Goal: Task Accomplishment & Management: Use online tool/utility

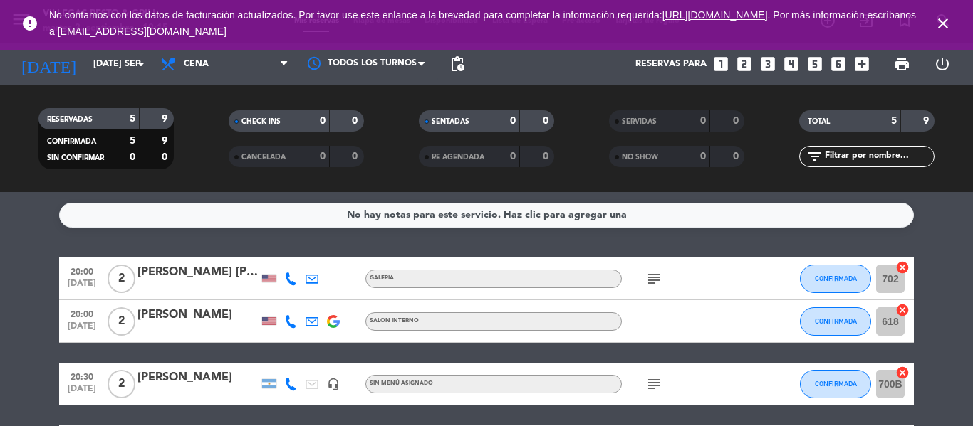
scroll to position [14, 0]
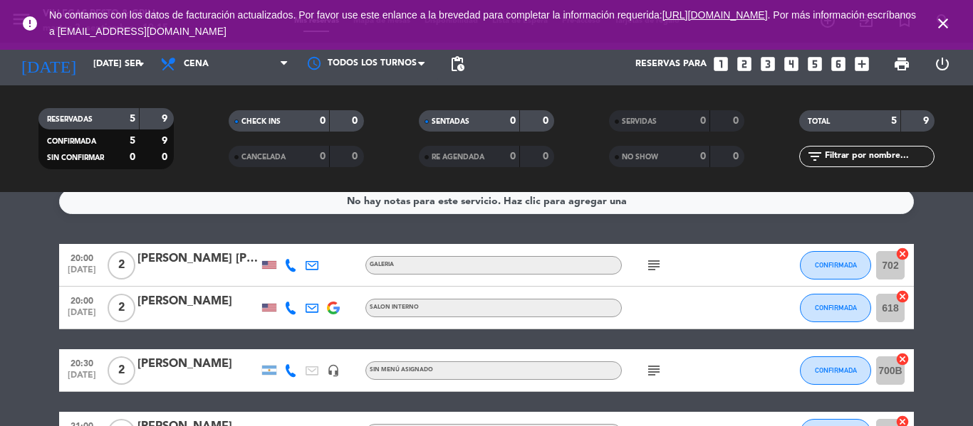
click at [938, 20] on icon "close" at bounding box center [942, 23] width 17 height 17
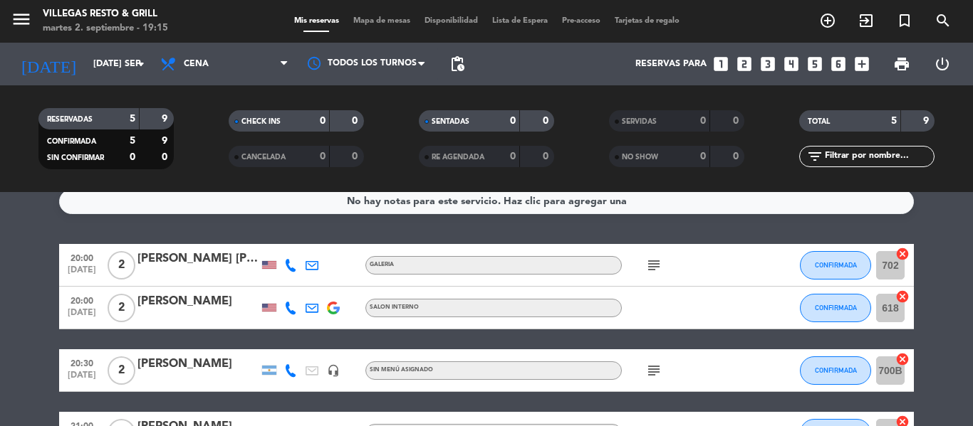
click at [374, 20] on span "Mapa de mesas" at bounding box center [381, 21] width 71 height 8
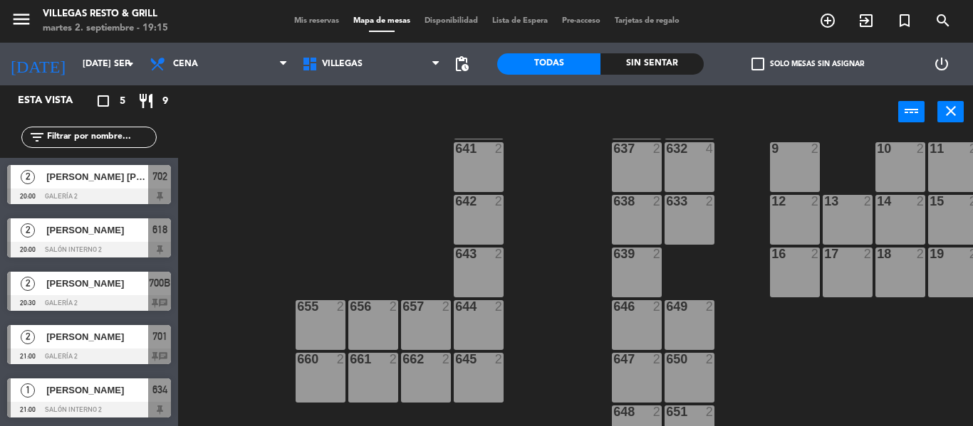
scroll to position [585, 0]
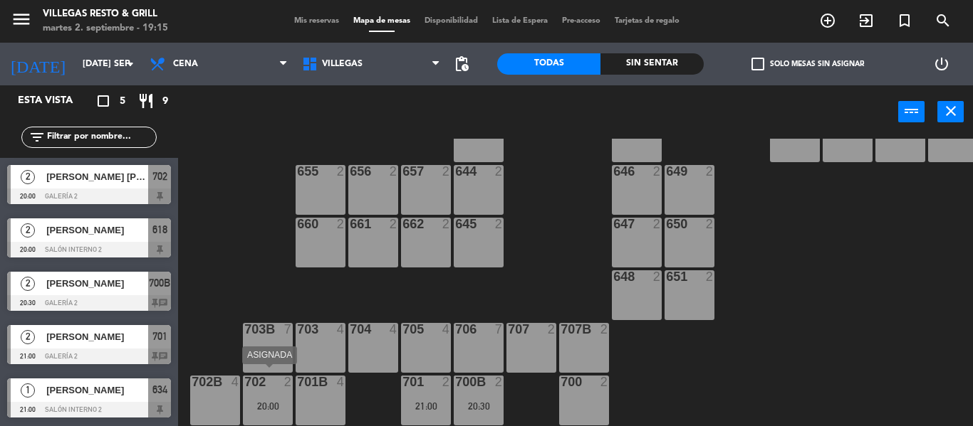
click at [258, 383] on div "702 2" at bounding box center [268, 383] width 50 height 14
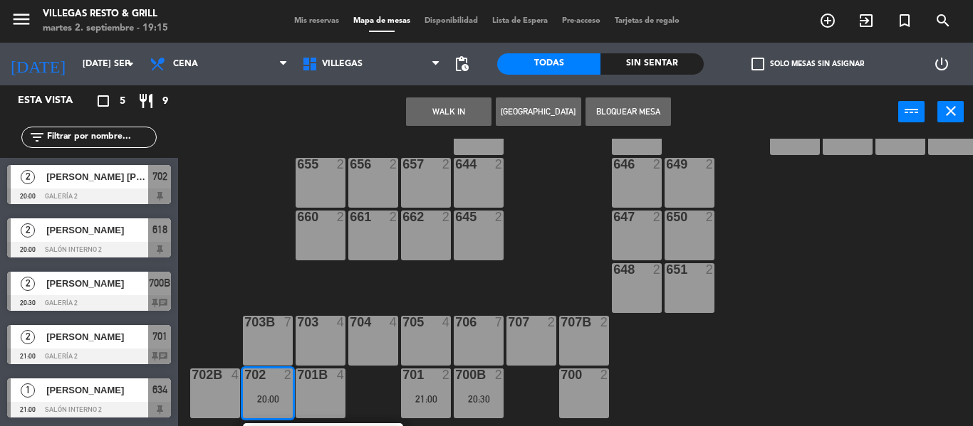
scroll to position [636, 0]
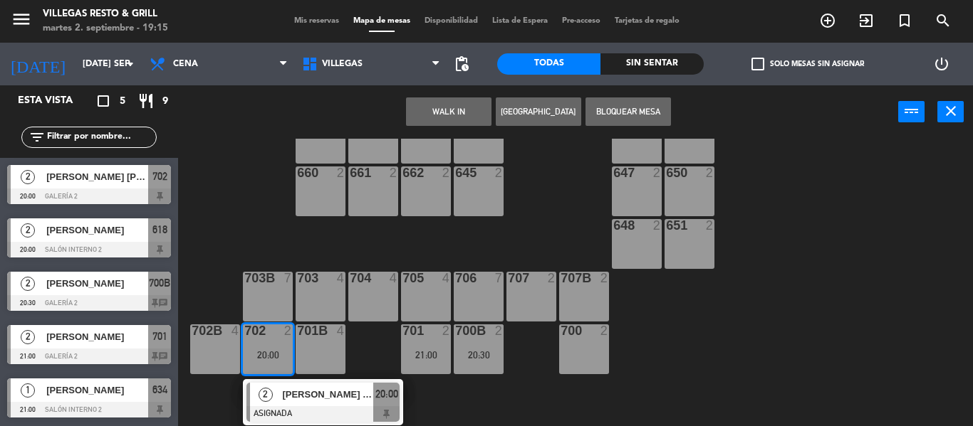
click at [253, 238] on div "602 7 603 2 604 7 608 2 607 4 605 2 606 2 610 2 609 4 621 2 623 2 614 2 615 4 6…" at bounding box center [580, 283] width 785 height 288
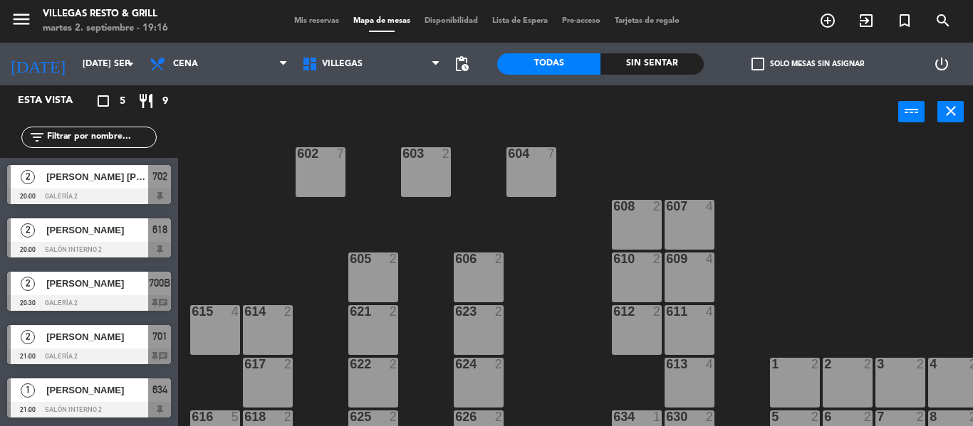
scroll to position [159, 0]
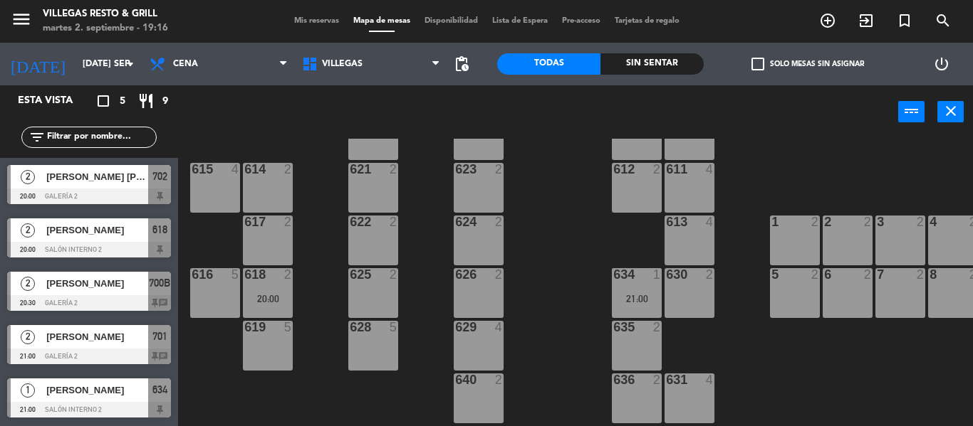
click at [255, 290] on div "618 2 20:00" at bounding box center [268, 293] width 50 height 50
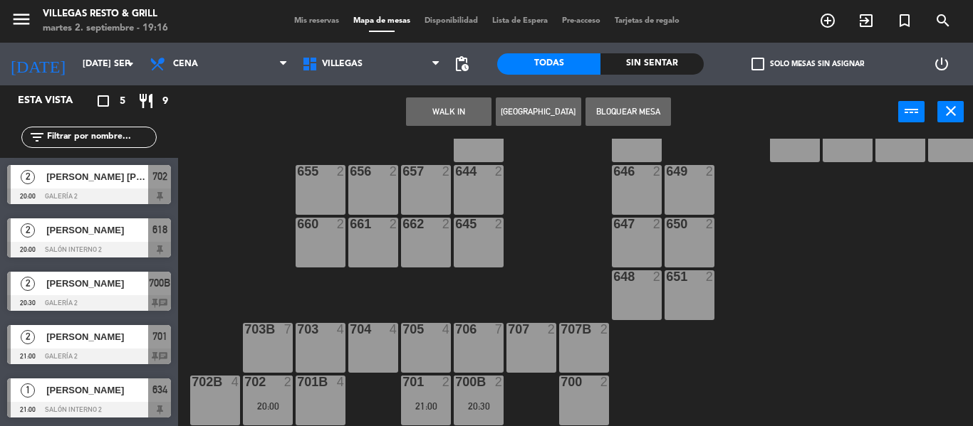
scroll to position [372, 0]
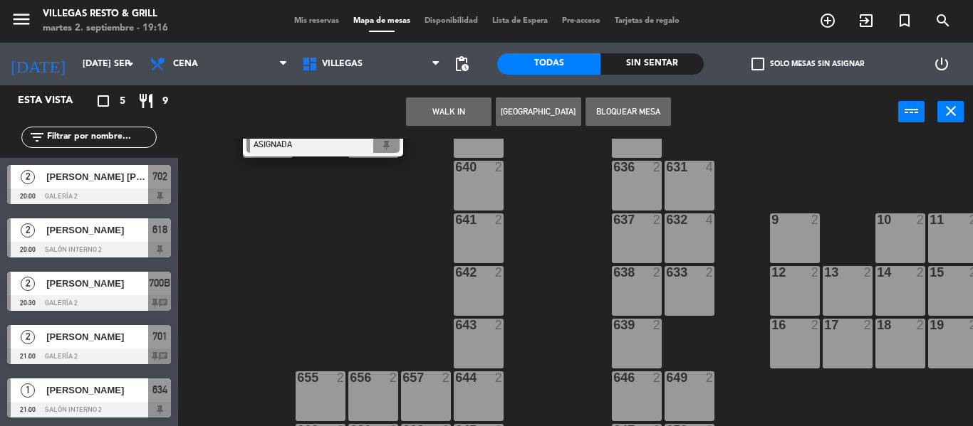
click at [944, 354] on div "19 2" at bounding box center [953, 344] width 50 height 50
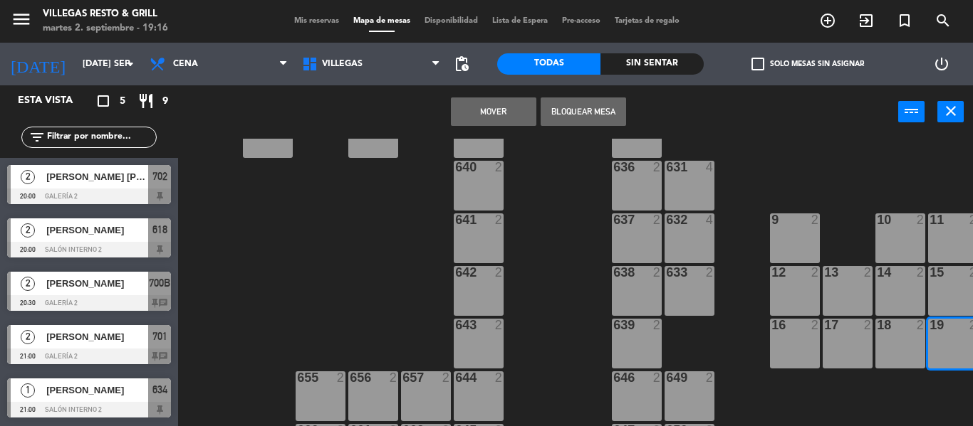
click at [515, 116] on button "Mover" at bounding box center [493, 112] width 85 height 28
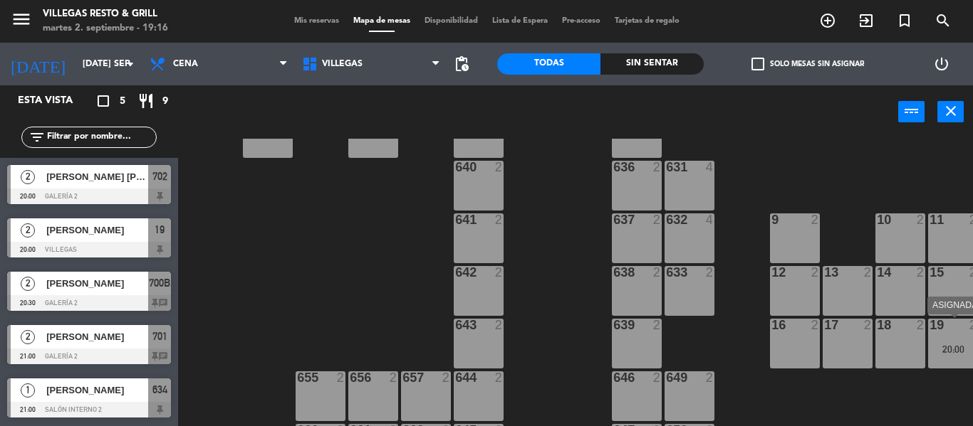
click at [965, 346] on div "20:00" at bounding box center [953, 350] width 50 height 10
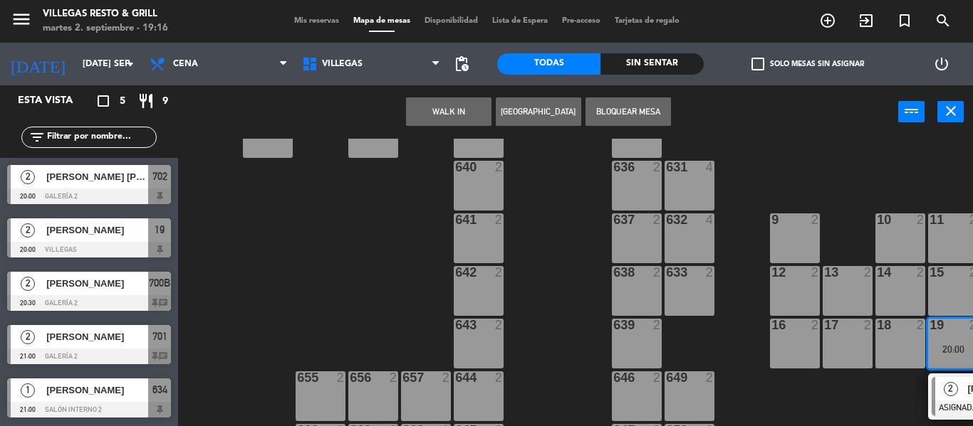
scroll to position [443, 0]
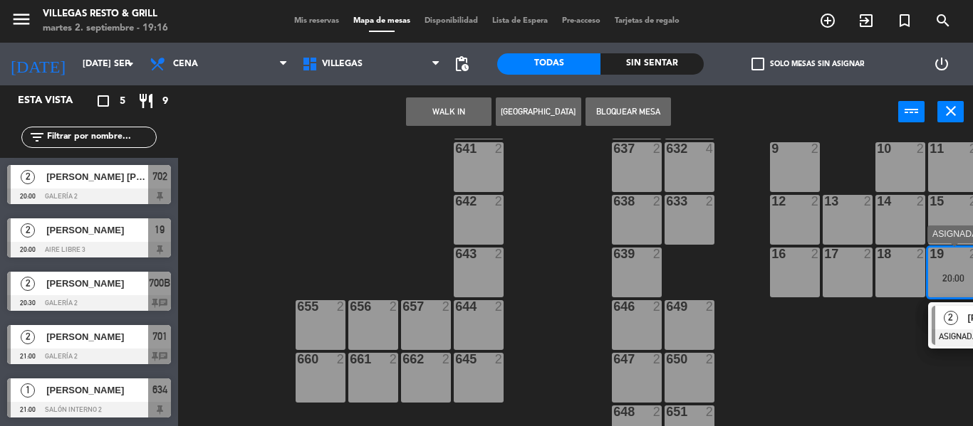
click at [944, 326] on div "2" at bounding box center [950, 317] width 31 height 23
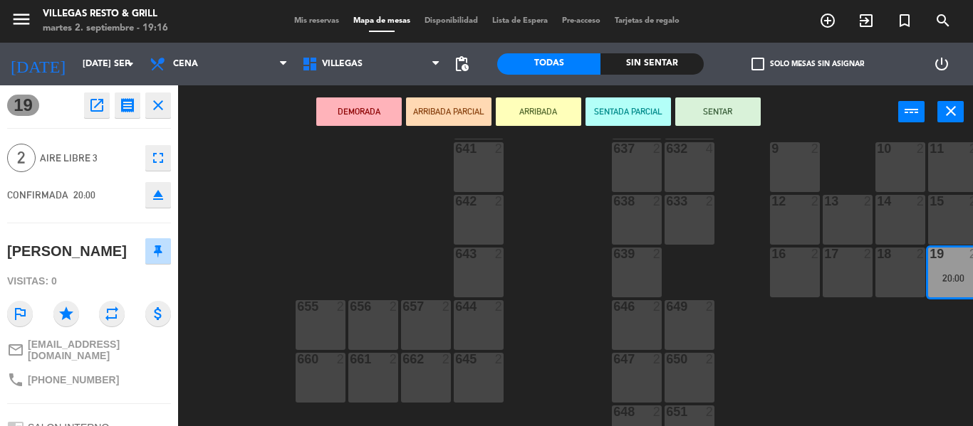
click at [711, 108] on button "SENTAR" at bounding box center [717, 112] width 85 height 28
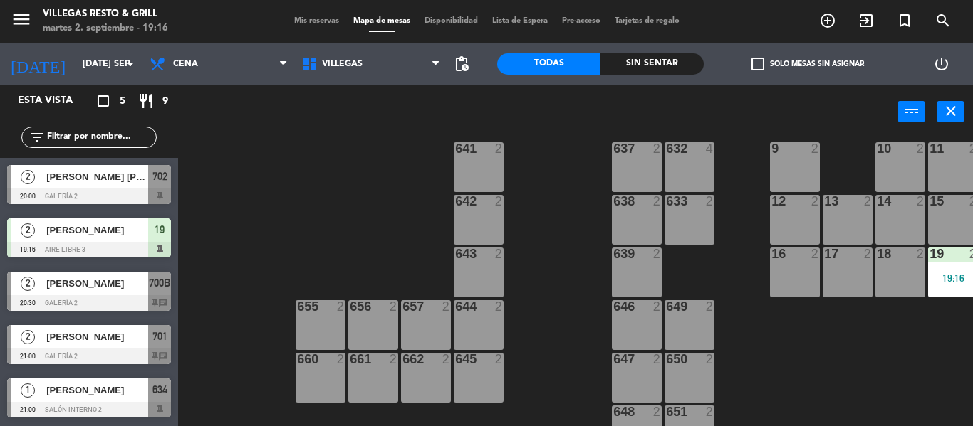
scroll to position [585, 0]
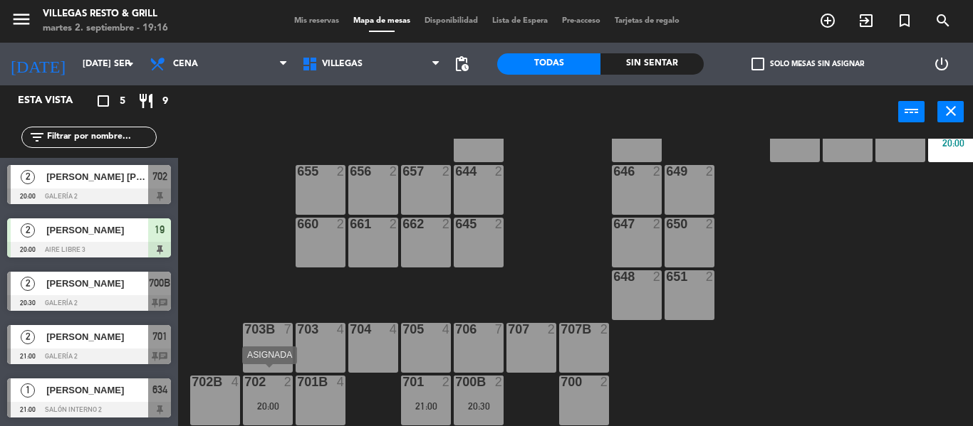
click at [263, 402] on div "20:00" at bounding box center [268, 407] width 50 height 10
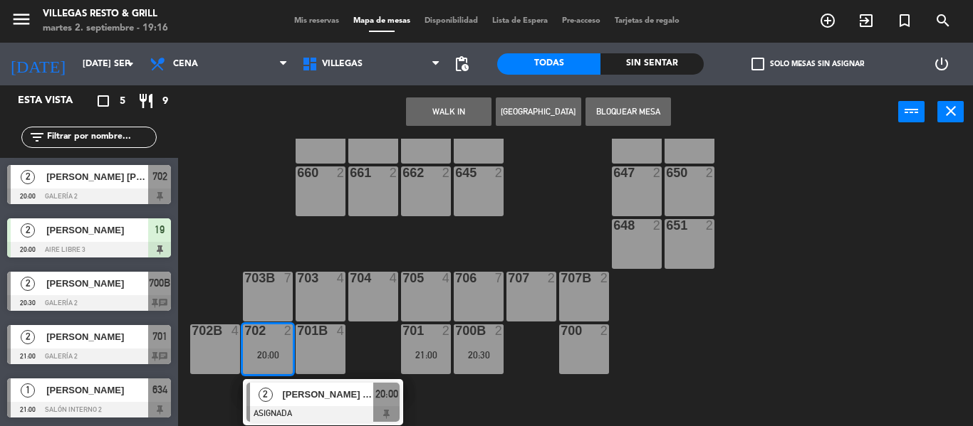
click at [303, 392] on span "[PERSON_NAME] [PERSON_NAME]" at bounding box center [327, 394] width 91 height 15
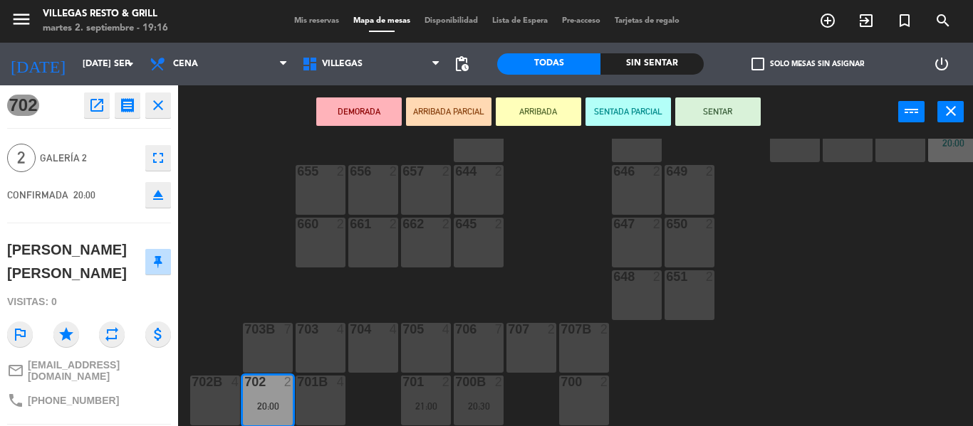
scroll to position [203, 0]
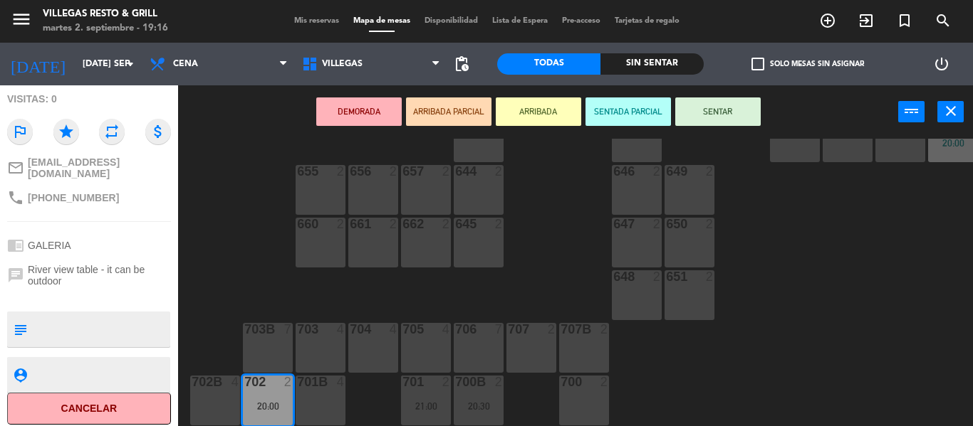
click at [513, 339] on div "707 2" at bounding box center [531, 348] width 50 height 50
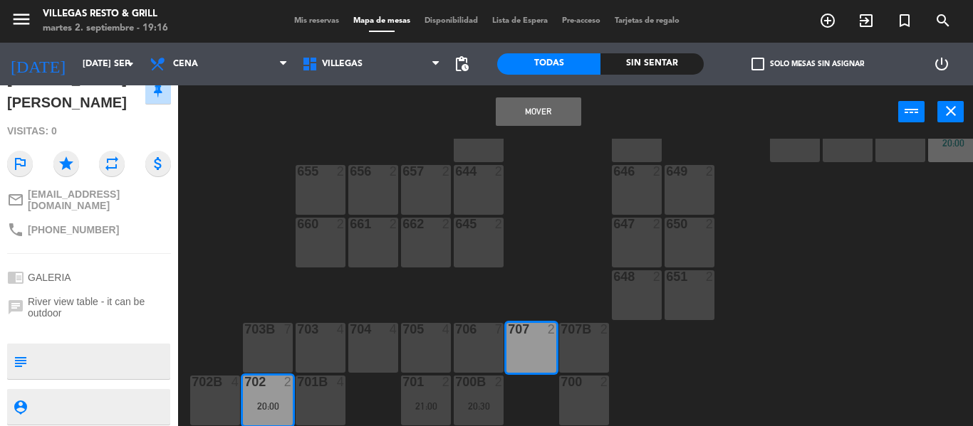
click at [521, 127] on div "Mover power_input close" at bounding box center [538, 112] width 720 height 54
click at [513, 104] on button "Mover" at bounding box center [538, 112] width 85 height 28
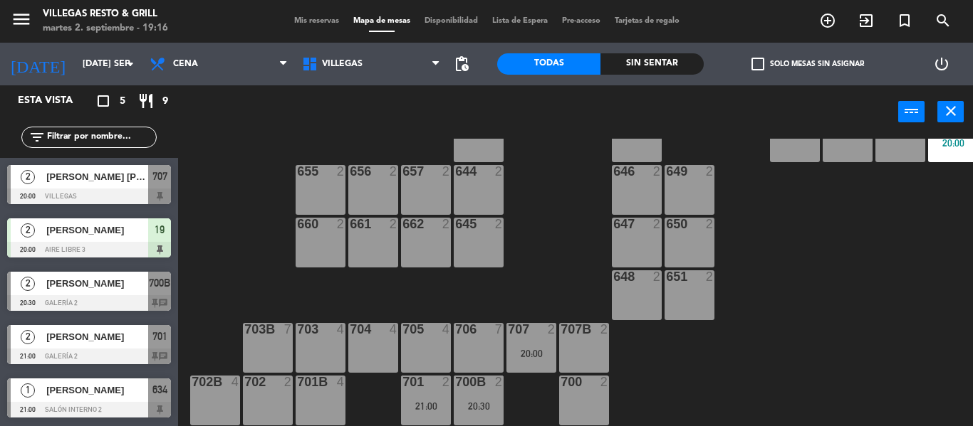
click at [429, 379] on div at bounding box center [425, 382] width 23 height 13
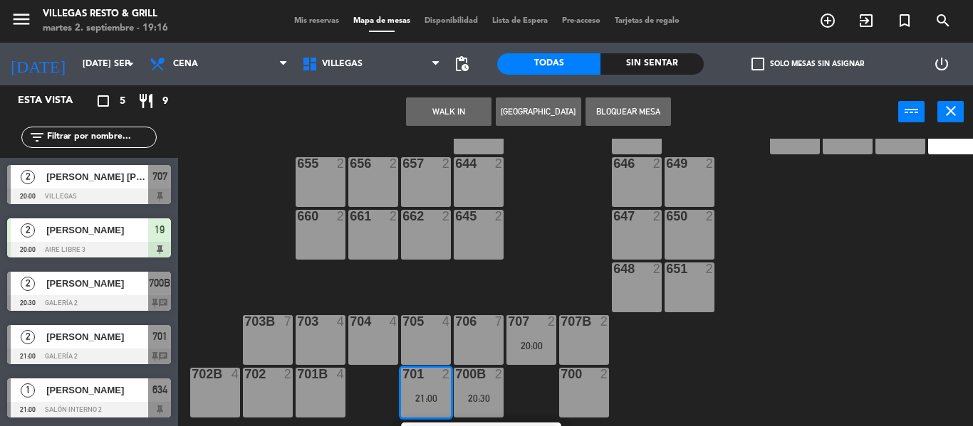
scroll to position [636, 0]
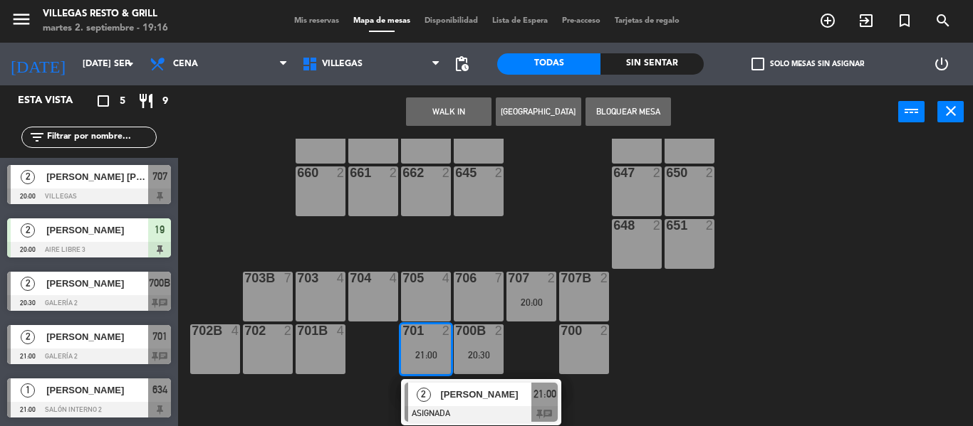
click at [281, 343] on div "702 2" at bounding box center [268, 350] width 50 height 50
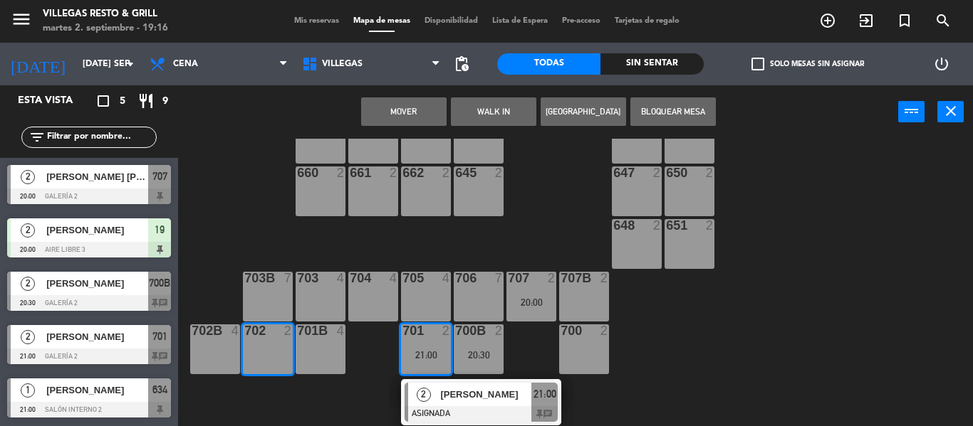
click at [389, 110] on button "Mover" at bounding box center [403, 112] width 85 height 28
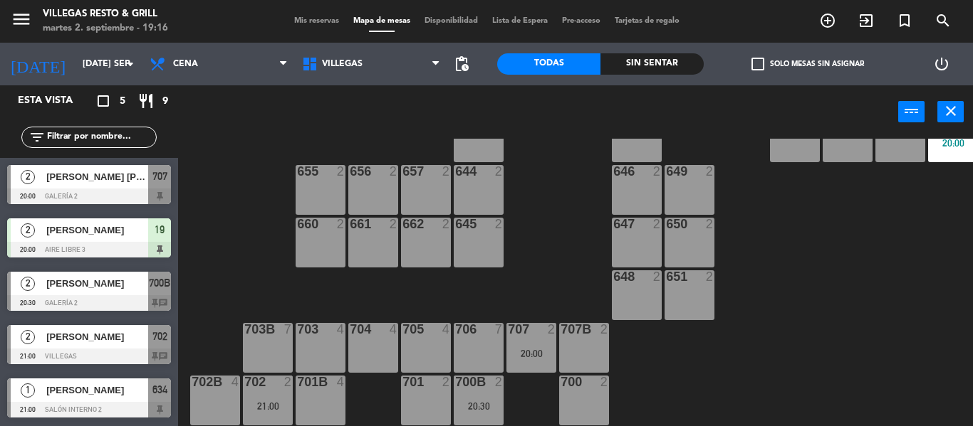
click at [530, 330] on div "707 2 20:00" at bounding box center [531, 348] width 50 height 50
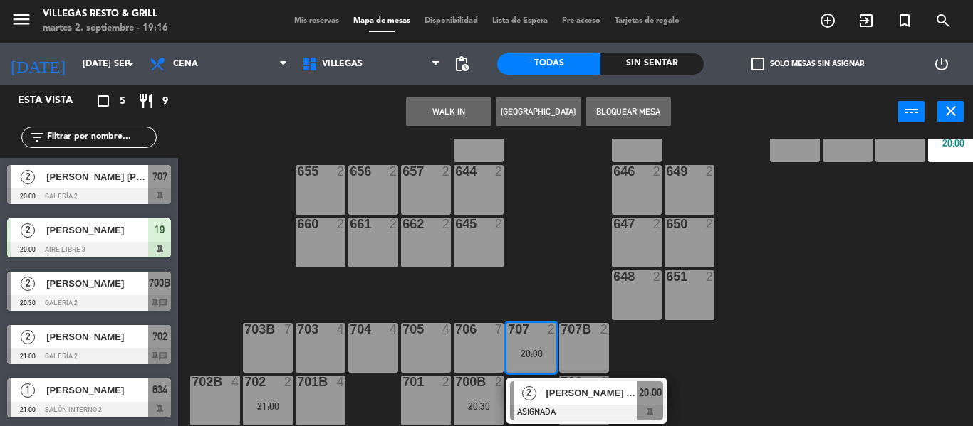
click at [424, 392] on div "701 2" at bounding box center [426, 401] width 50 height 50
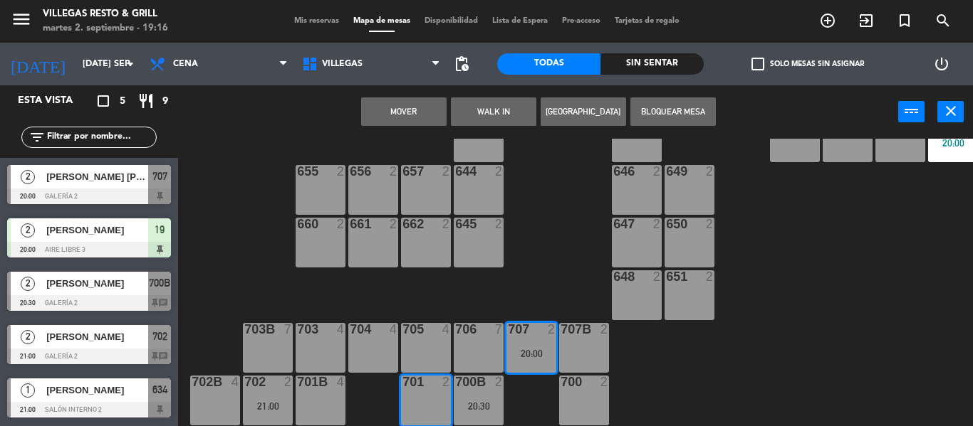
click at [412, 117] on button "Mover" at bounding box center [403, 112] width 85 height 28
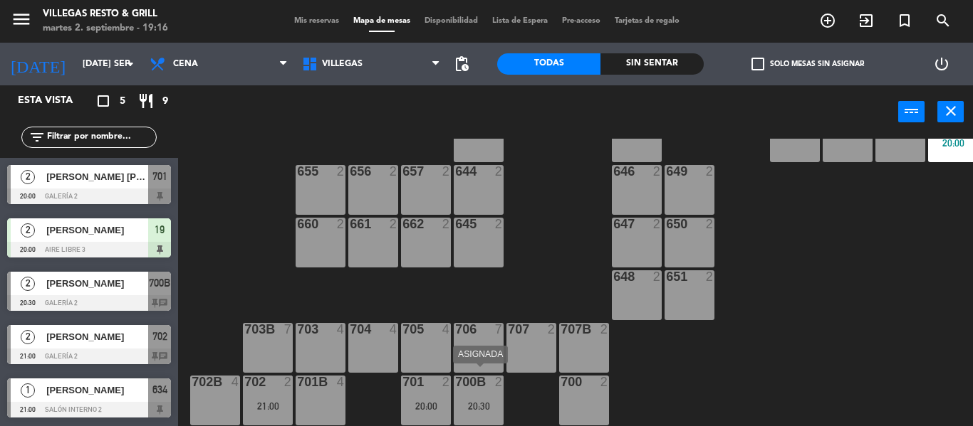
click at [483, 402] on div "20:30" at bounding box center [479, 407] width 50 height 10
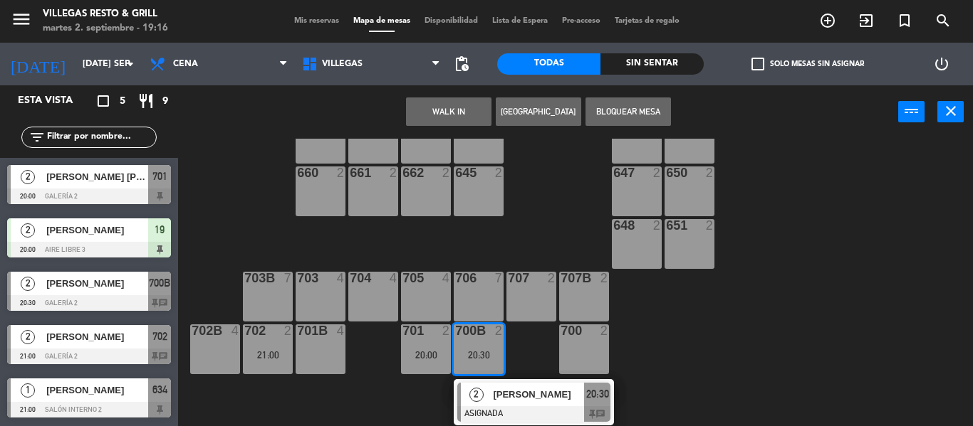
click at [508, 399] on div "[PERSON_NAME]" at bounding box center [537, 394] width 93 height 23
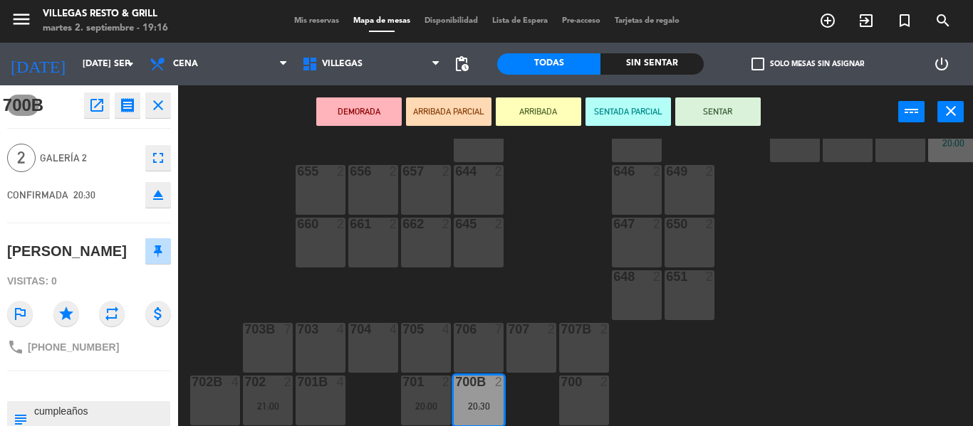
scroll to position [95, 0]
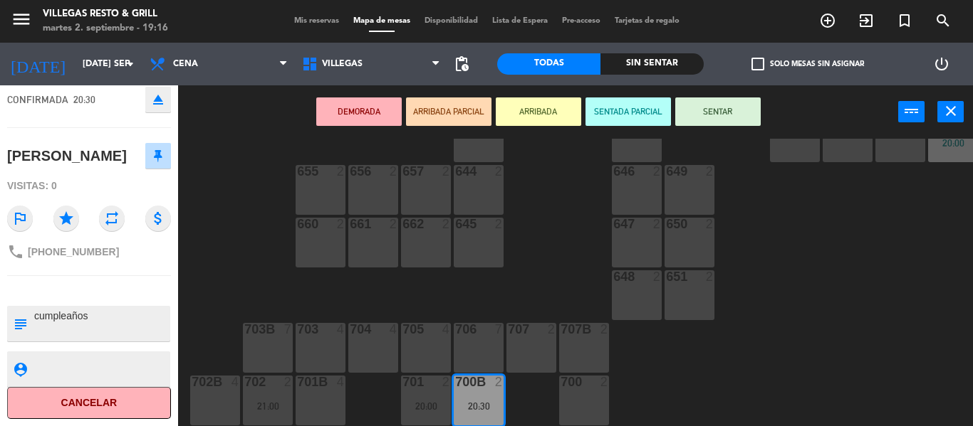
click at [129, 332] on textarea at bounding box center [101, 324] width 136 height 30
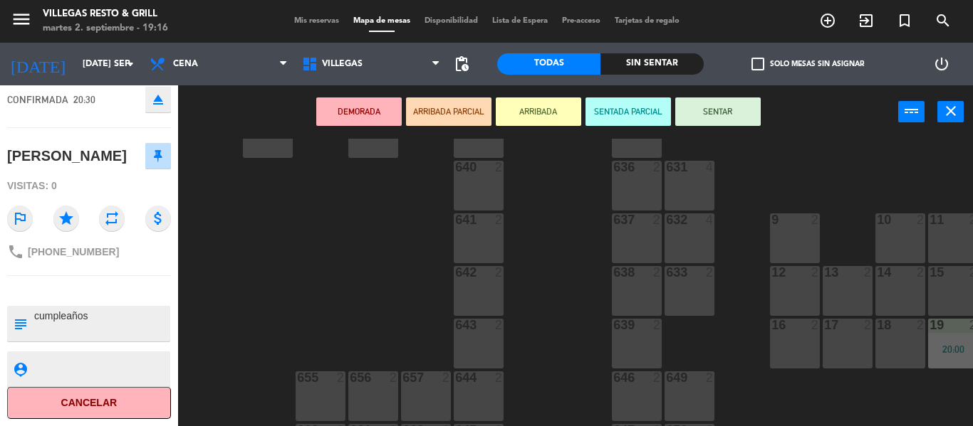
click at [643, 340] on div "639 2" at bounding box center [637, 344] width 50 height 50
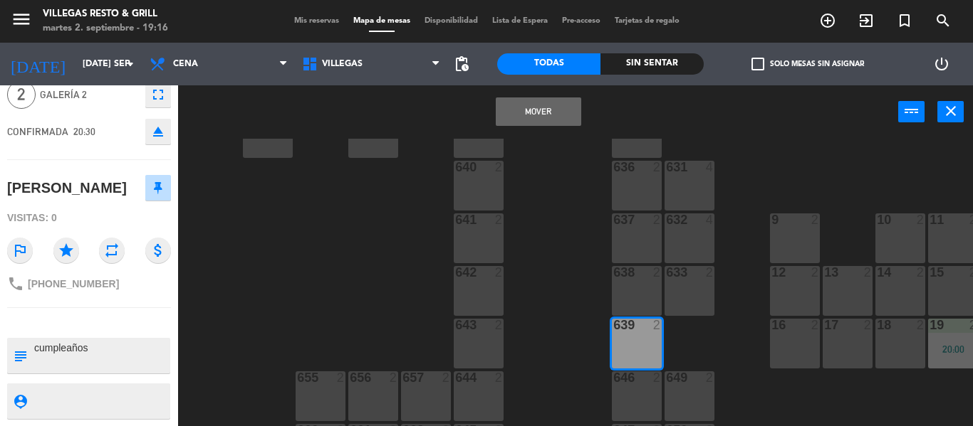
click at [533, 113] on button "Mover" at bounding box center [538, 112] width 85 height 28
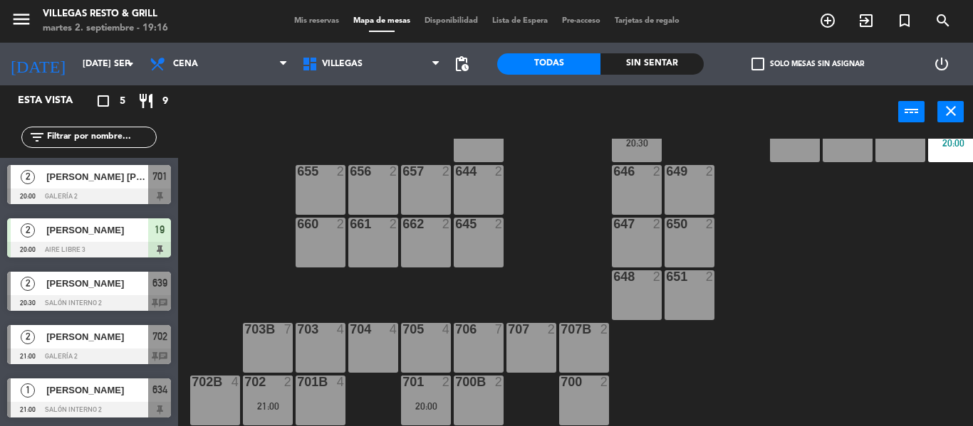
scroll to position [443, 0]
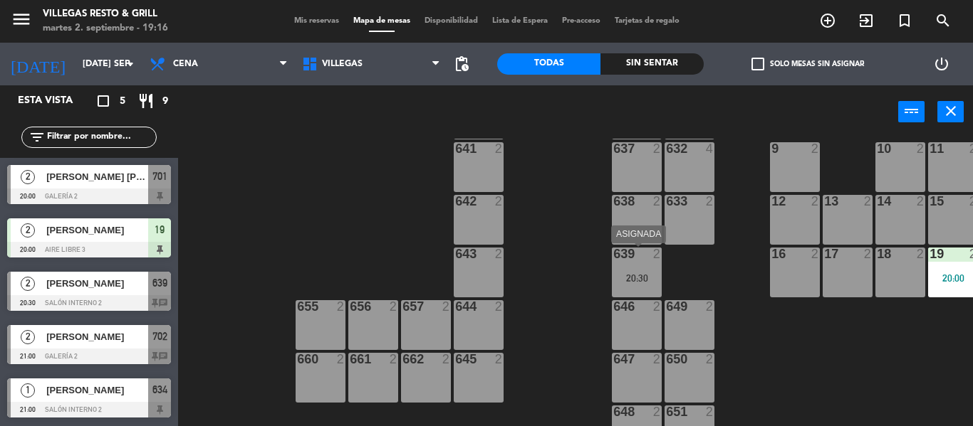
click at [634, 265] on div "639 2 20:30" at bounding box center [637, 273] width 50 height 50
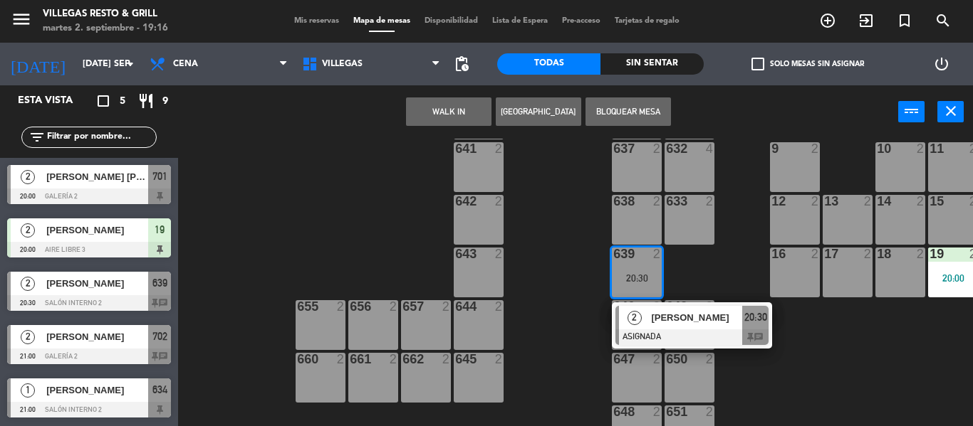
click at [669, 330] on div at bounding box center [691, 338] width 153 height 16
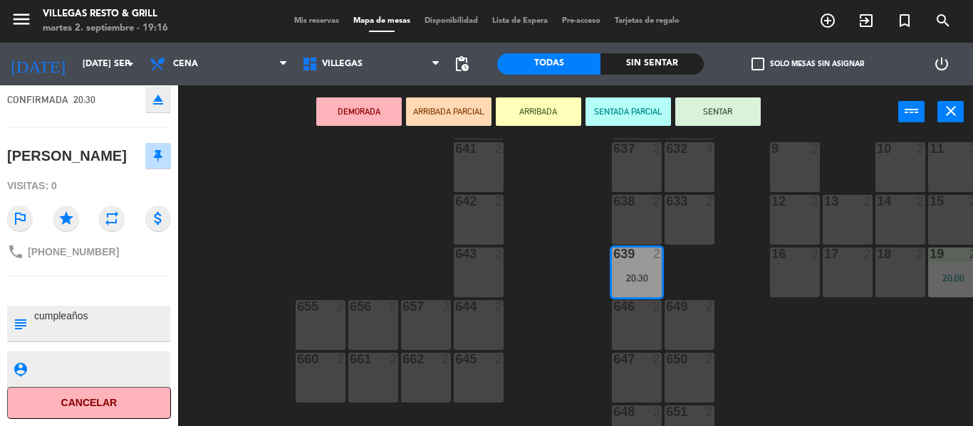
scroll to position [0, 0]
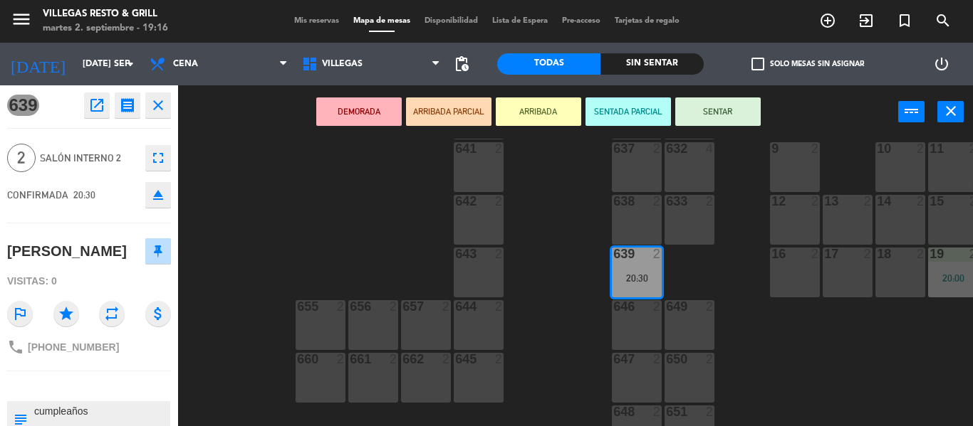
click at [167, 103] on button "close" at bounding box center [158, 106] width 26 height 26
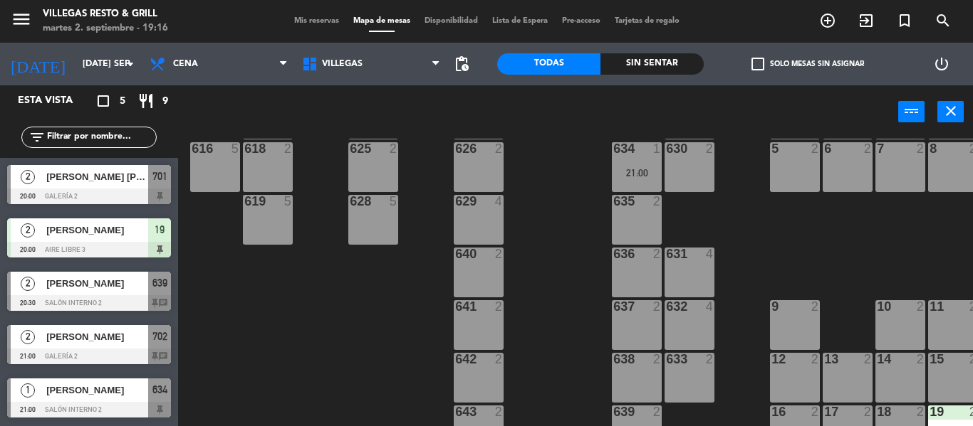
scroll to position [585, 0]
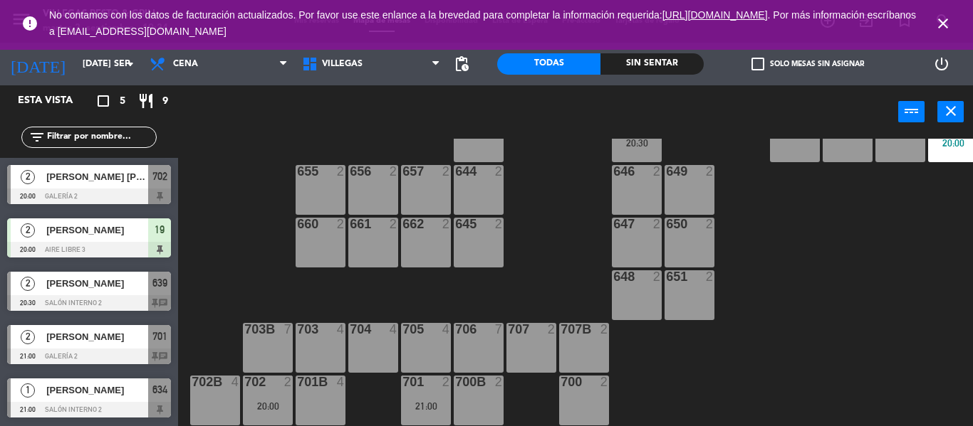
click at [938, 23] on icon "close" at bounding box center [942, 23] width 17 height 17
click at [939, 16] on icon "close" at bounding box center [942, 23] width 17 height 17
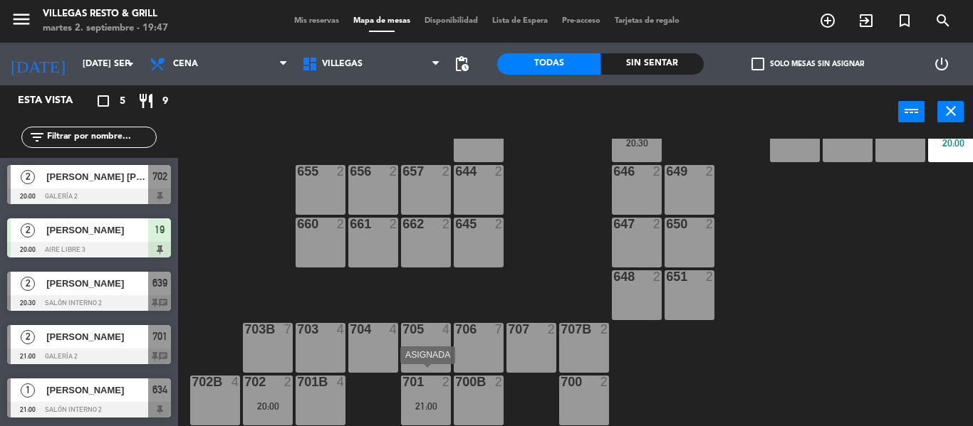
click at [421, 388] on div "701 2 21:00" at bounding box center [426, 401] width 50 height 50
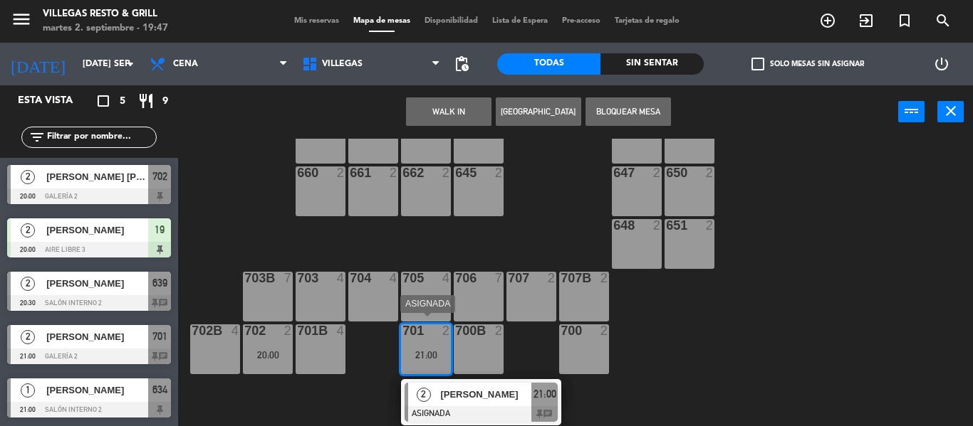
click at [448, 392] on span "[PERSON_NAME]" at bounding box center [485, 394] width 91 height 15
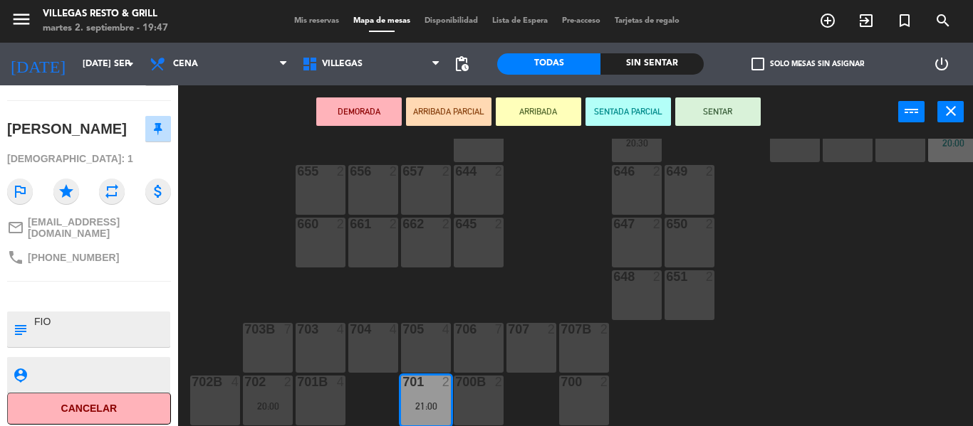
scroll to position [0, 0]
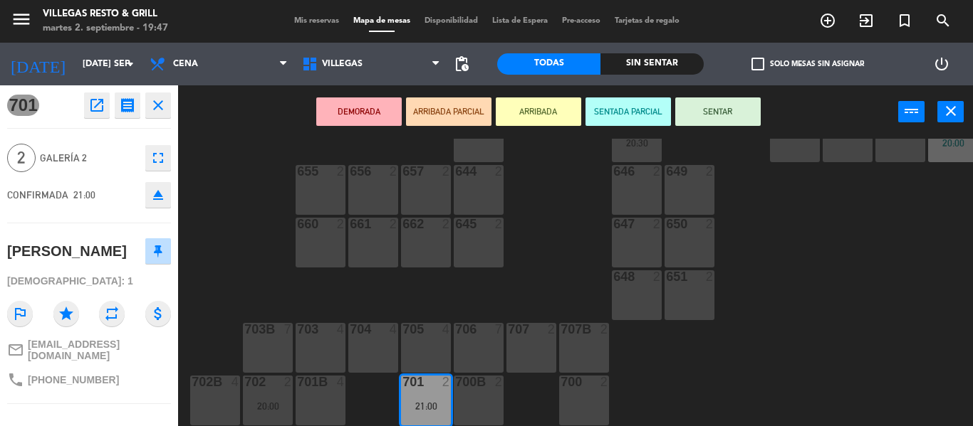
click at [159, 110] on icon "close" at bounding box center [158, 105] width 17 height 17
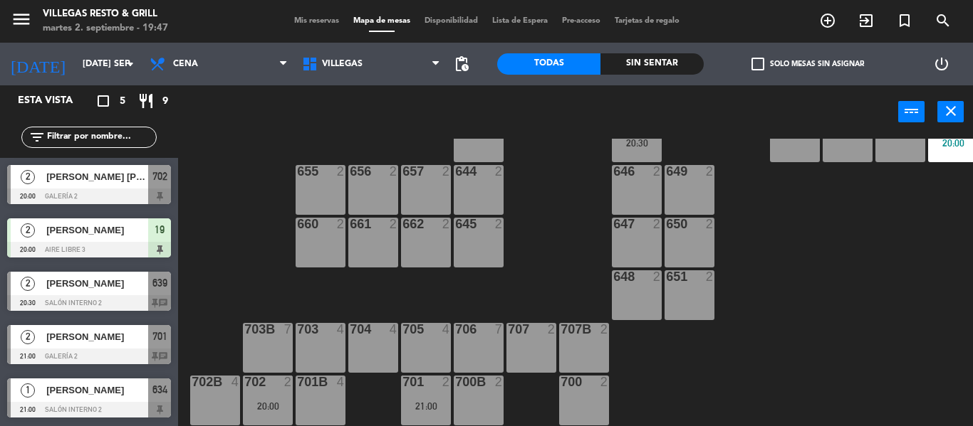
click at [268, 377] on div at bounding box center [267, 382] width 23 height 13
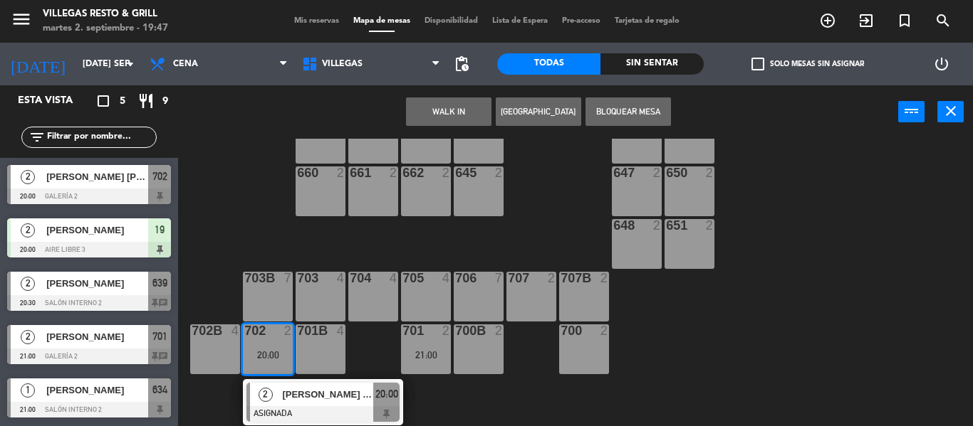
click at [292, 387] on span "[PERSON_NAME] [PERSON_NAME]" at bounding box center [327, 394] width 91 height 15
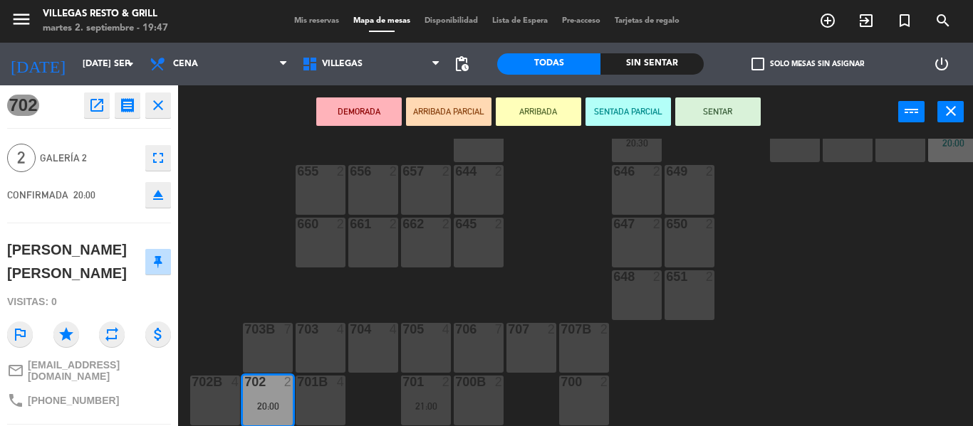
click at [157, 116] on button "close" at bounding box center [158, 106] width 26 height 26
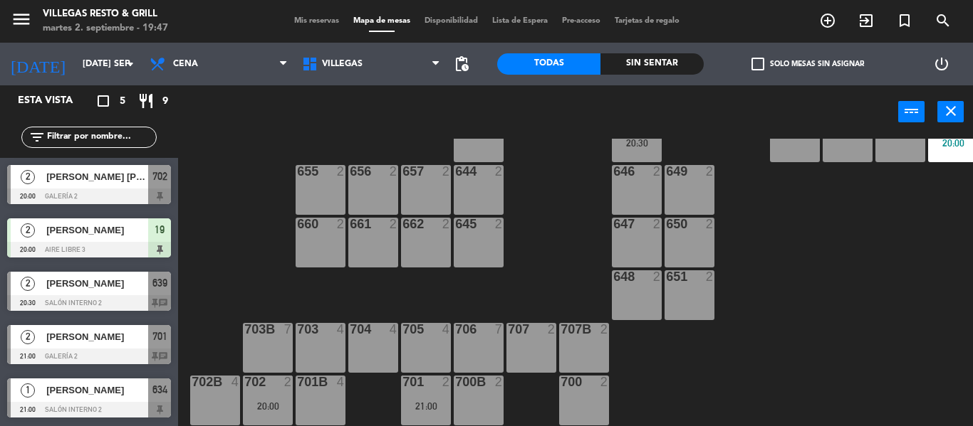
click at [440, 391] on div "701 2 21:00" at bounding box center [426, 401] width 50 height 50
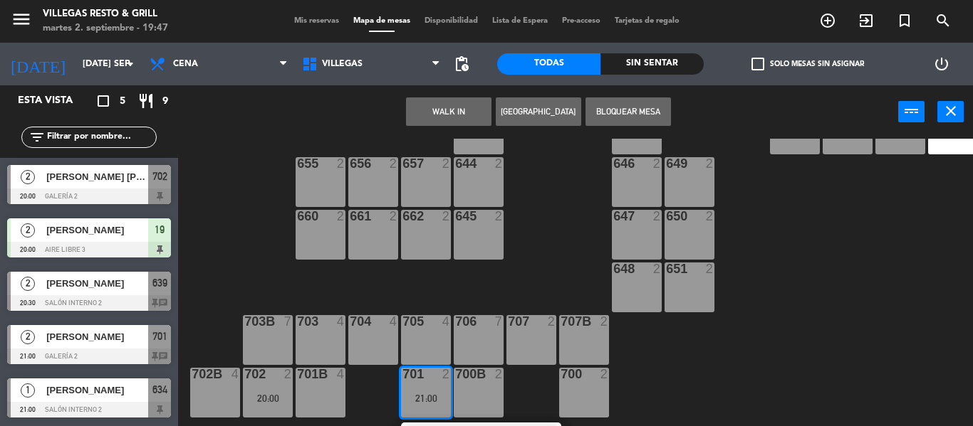
scroll to position [636, 0]
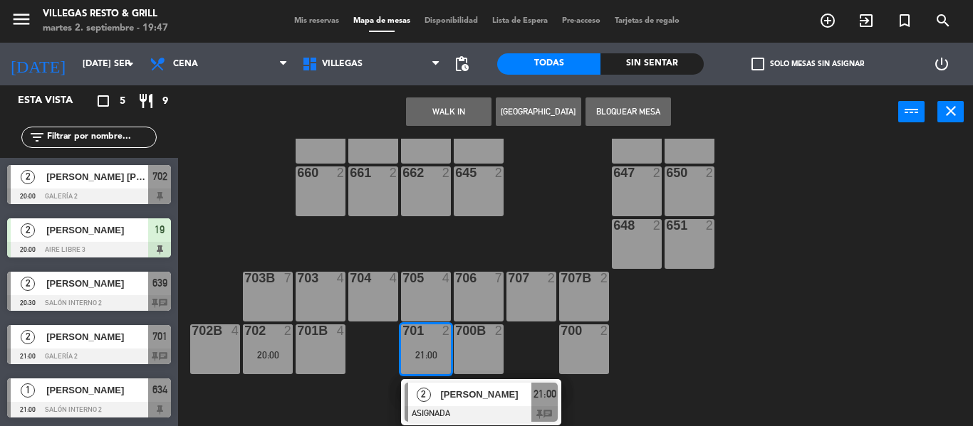
click at [332, 345] on div "701B 4" at bounding box center [320, 350] width 50 height 50
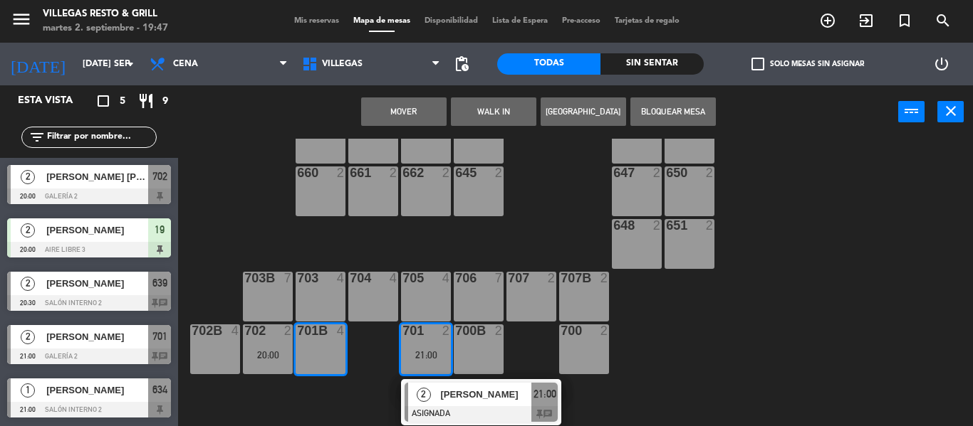
click at [403, 116] on button "Mover" at bounding box center [403, 112] width 85 height 28
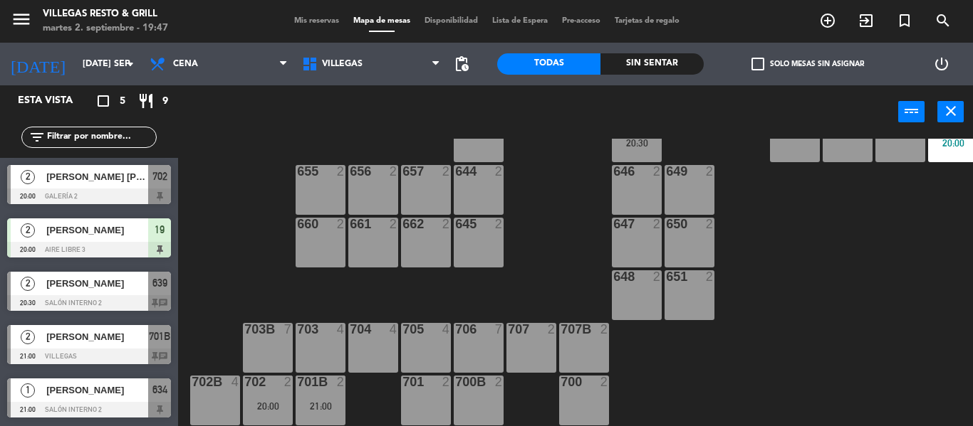
click at [268, 378] on div at bounding box center [267, 382] width 23 height 13
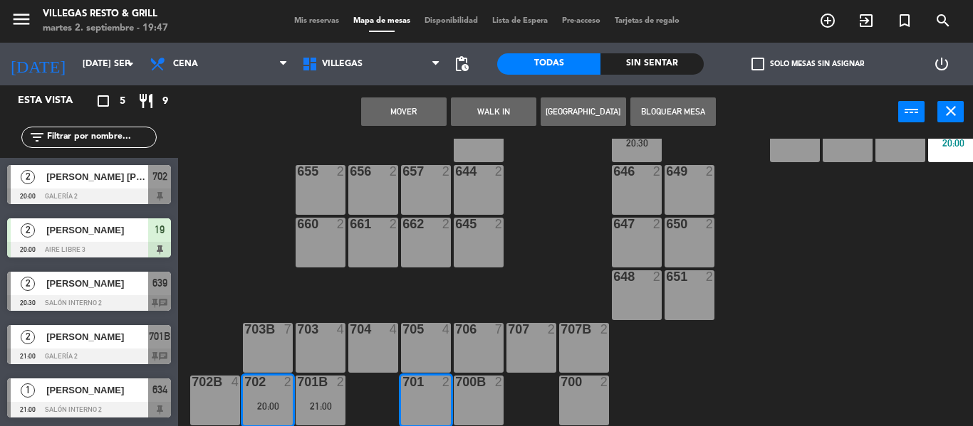
scroll to position [586, 0]
click at [406, 116] on button "Mover" at bounding box center [403, 112] width 85 height 28
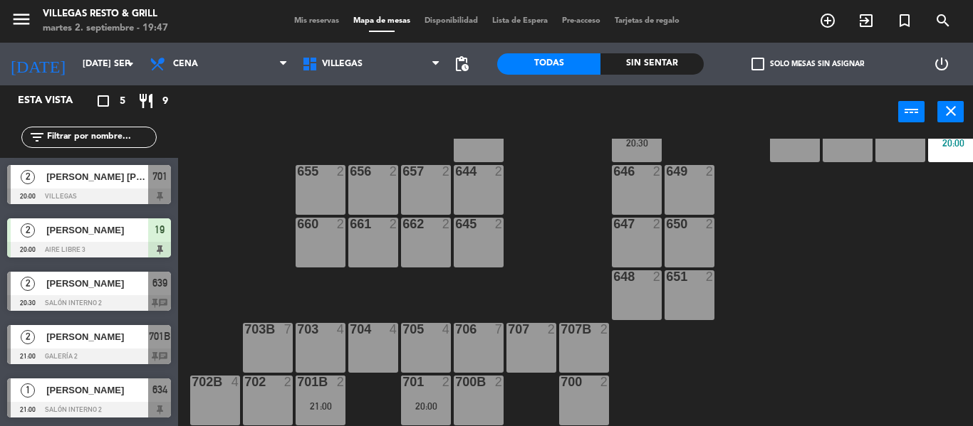
click at [336, 388] on div "701B 2 21:00" at bounding box center [320, 401] width 50 height 50
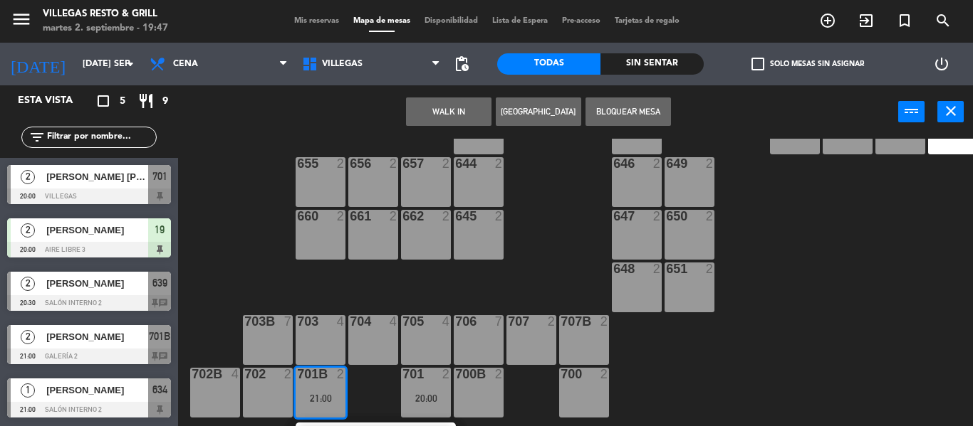
scroll to position [636, 0]
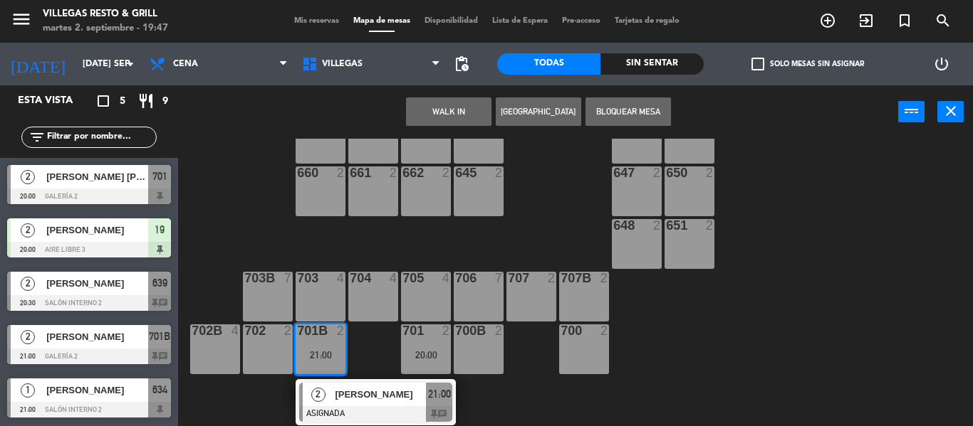
click at [267, 350] on div "702 2" at bounding box center [268, 350] width 50 height 50
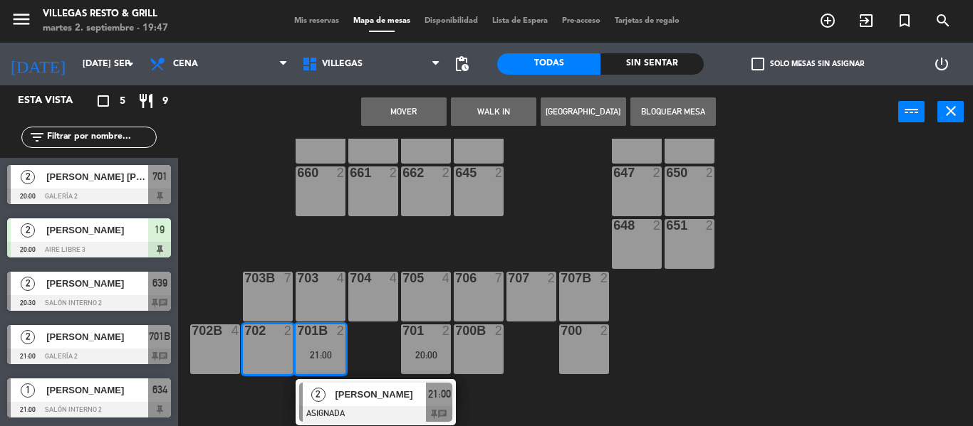
click at [407, 104] on button "Mover" at bounding box center [403, 112] width 85 height 28
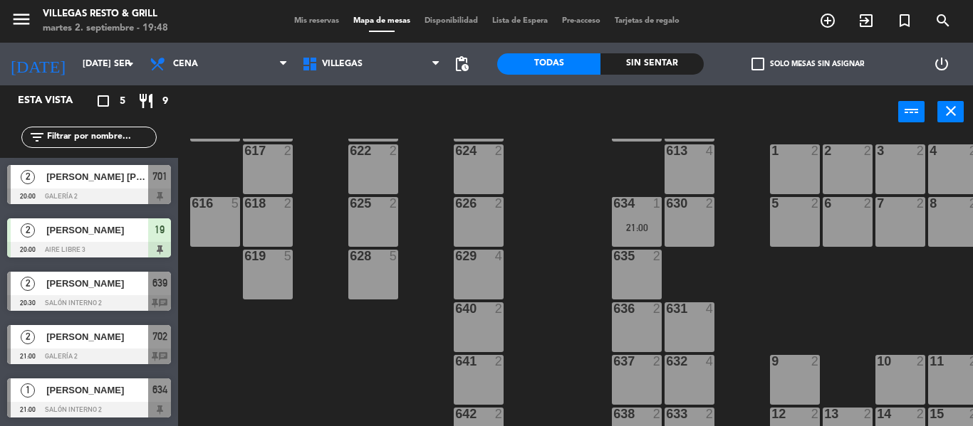
scroll to position [372, 0]
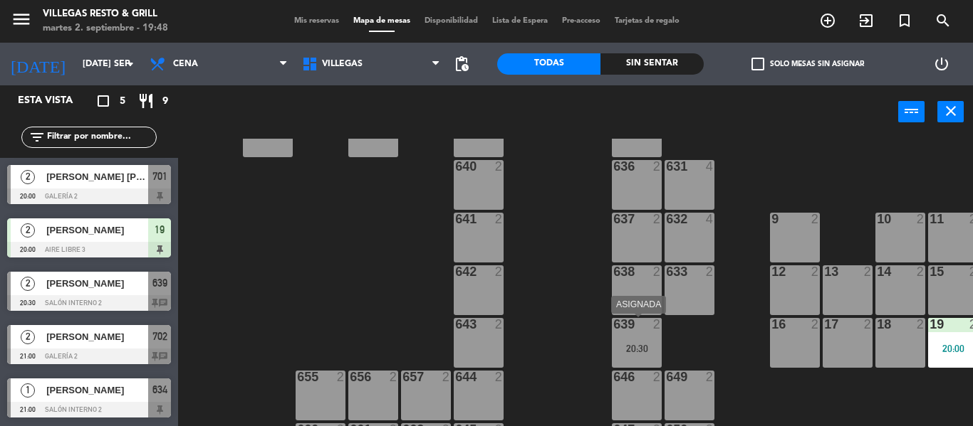
drag, startPoint x: 615, startPoint y: 340, endPoint x: 640, endPoint y: 340, distance: 24.9
click at [619, 338] on div "639 2 20:30" at bounding box center [637, 343] width 50 height 50
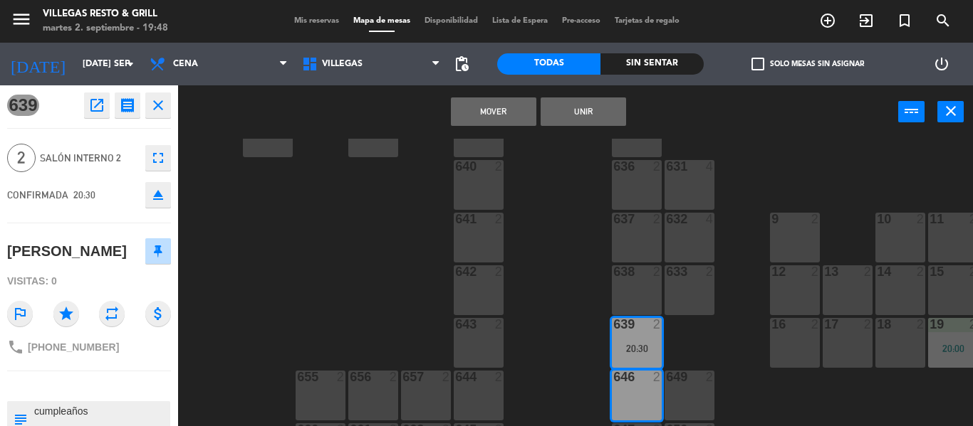
scroll to position [585, 0]
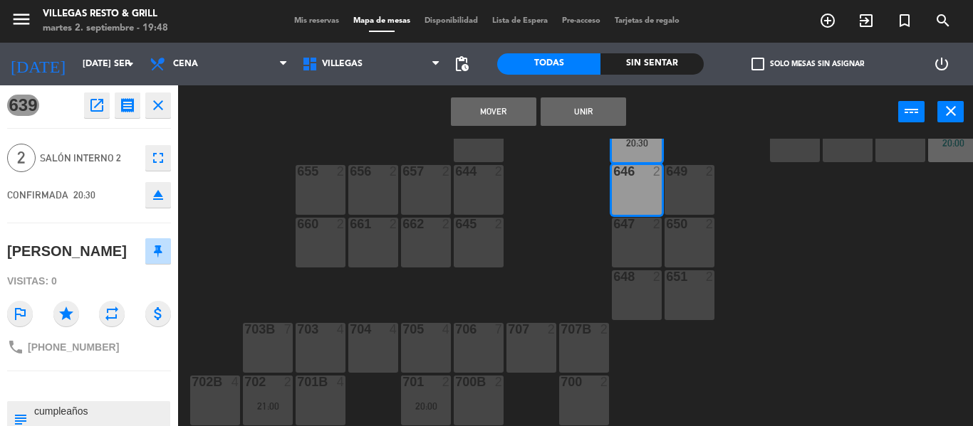
click at [555, 266] on div "602 7 603 2 604 7 608 2 607 4 605 2 606 2 610 2 609 4 621 2 623 2 614 2 615 4 6…" at bounding box center [580, 283] width 785 height 288
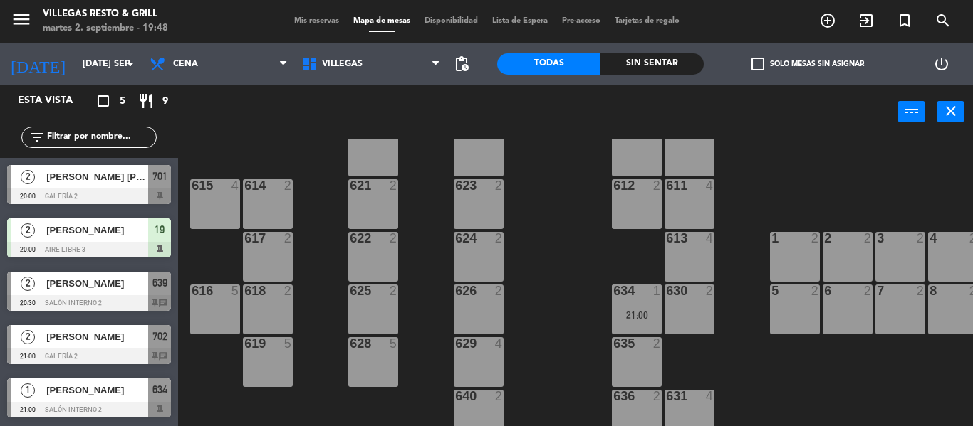
scroll to position [0, 0]
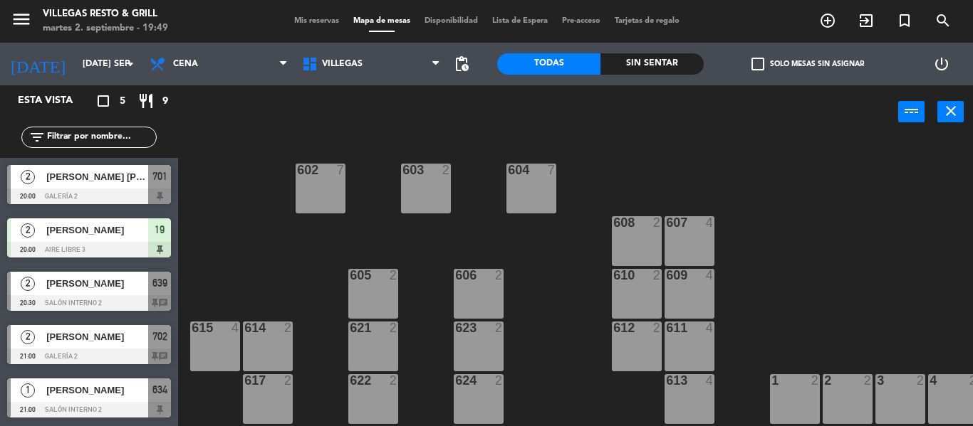
click at [84, 341] on div "2 [PERSON_NAME] 21:00 Galería 2 702 chat" at bounding box center [89, 344] width 178 height 53
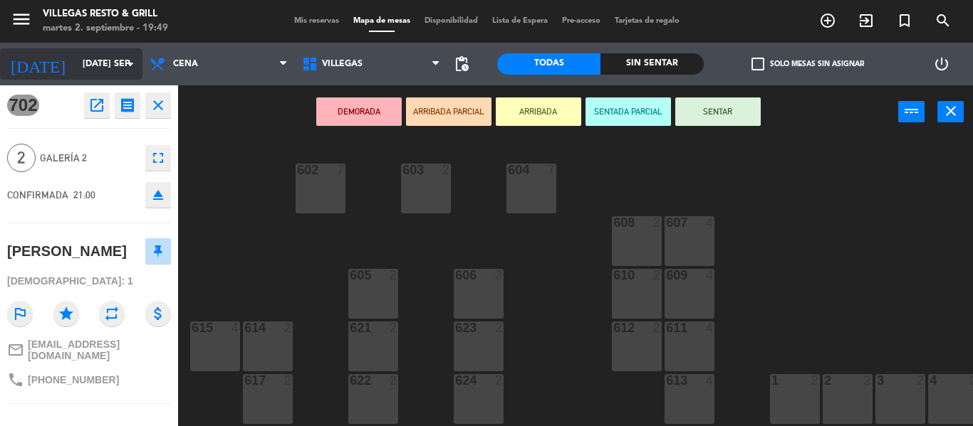
click at [132, 62] on icon "arrow_drop_down" at bounding box center [130, 64] width 17 height 17
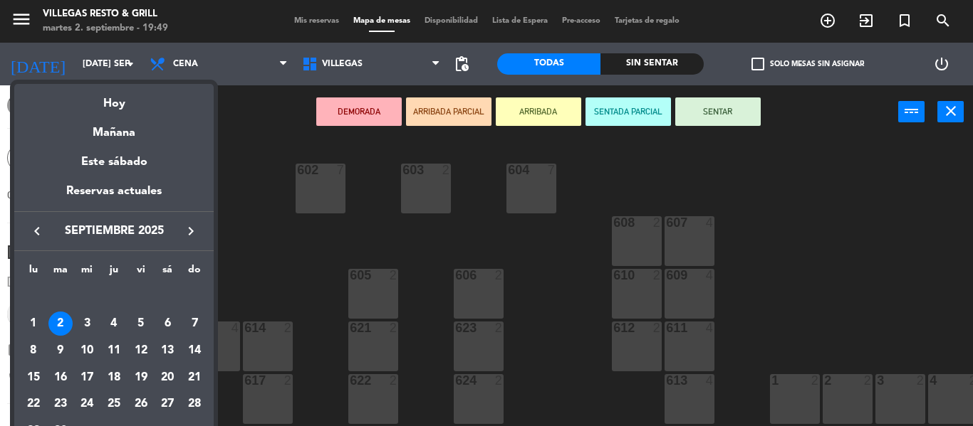
click at [135, 62] on div at bounding box center [486, 213] width 973 height 426
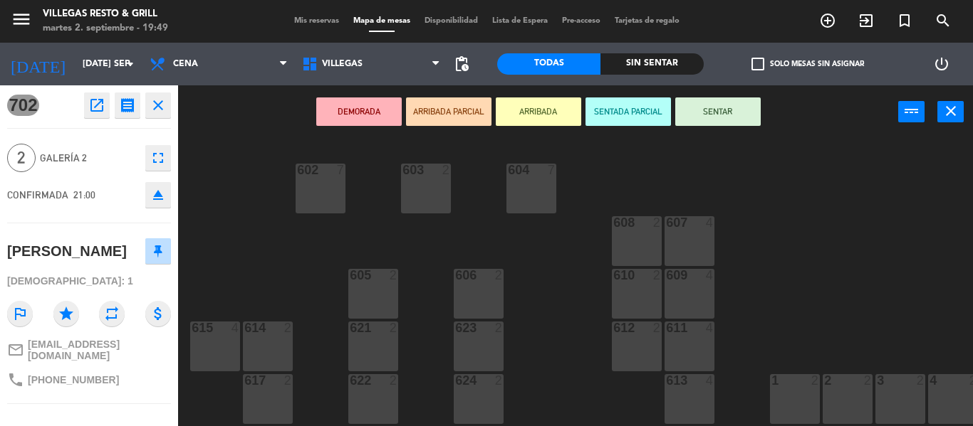
click at [154, 105] on icon "close" at bounding box center [158, 105] width 17 height 17
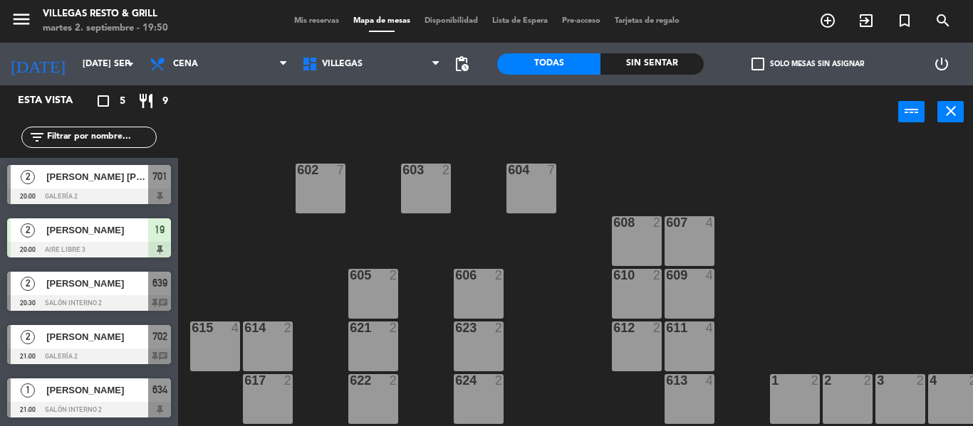
click at [293, 21] on span "Mis reservas" at bounding box center [316, 21] width 59 height 8
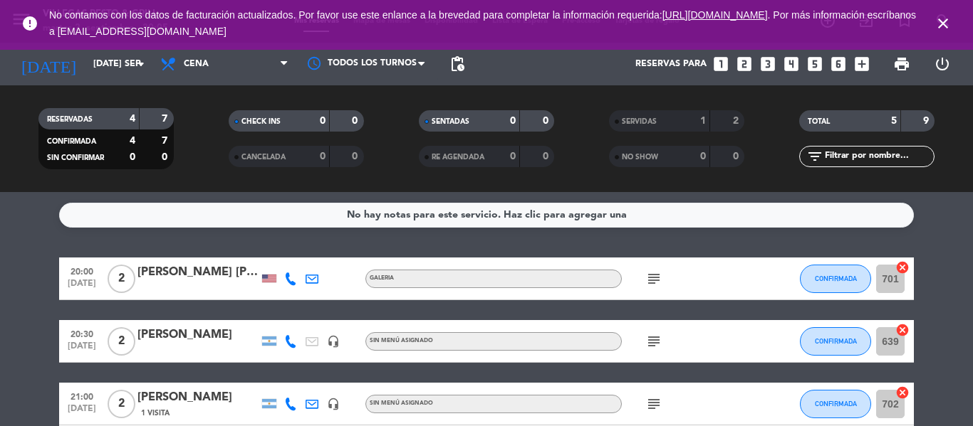
click at [934, 25] on icon "close" at bounding box center [942, 23] width 17 height 17
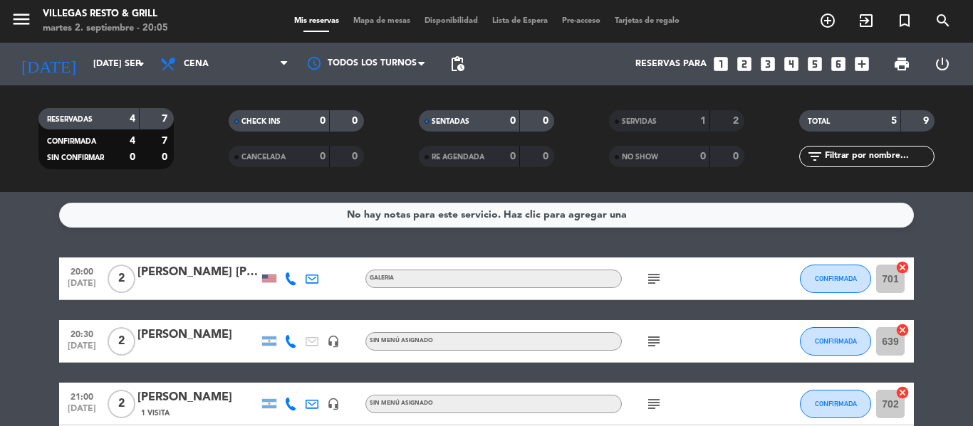
scroll to position [113, 0]
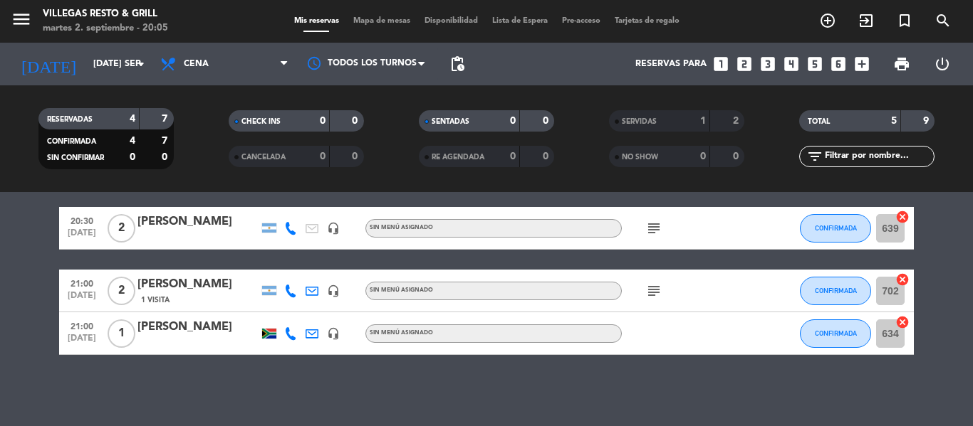
click at [374, 19] on span "Mapa de mesas" at bounding box center [381, 21] width 71 height 8
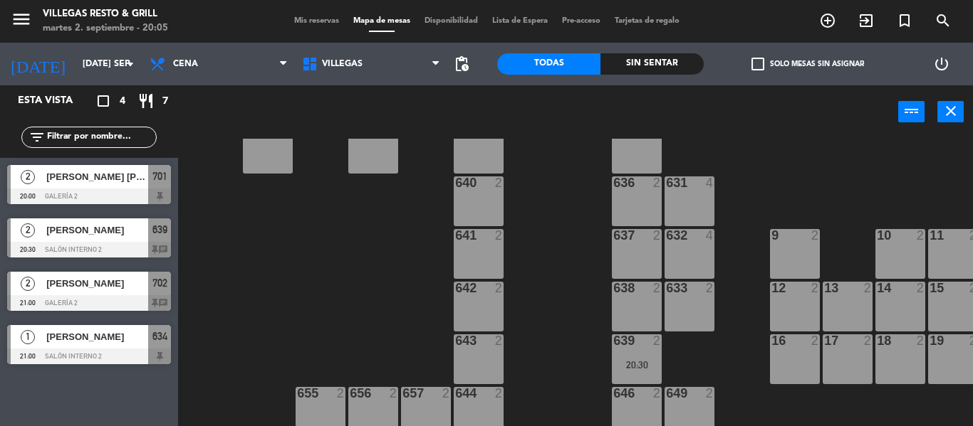
scroll to position [585, 0]
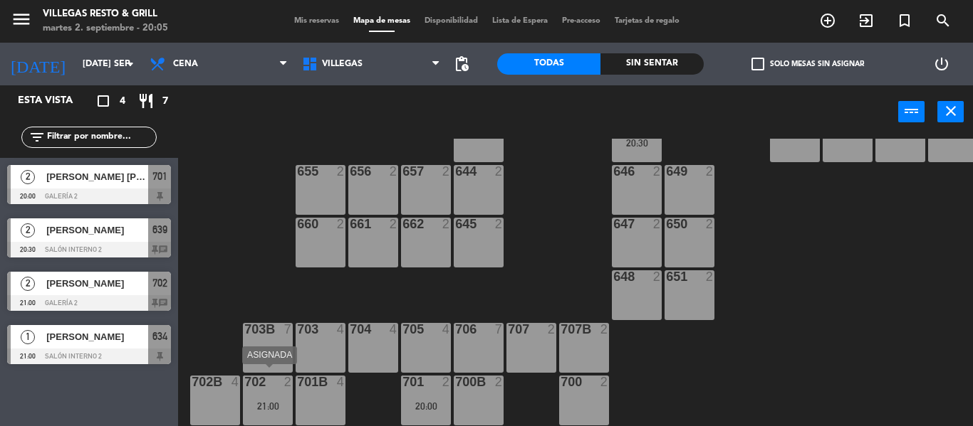
click at [271, 402] on div "21:00" at bounding box center [268, 407] width 50 height 10
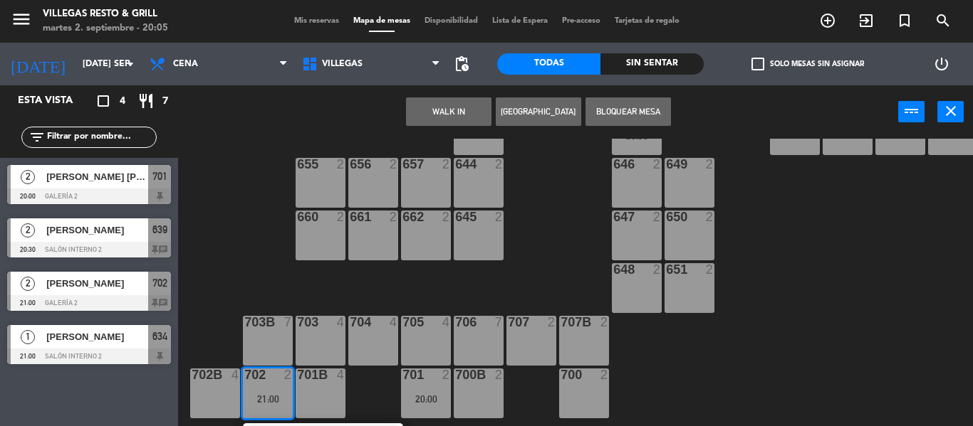
click at [375, 342] on div "704 4" at bounding box center [373, 341] width 50 height 50
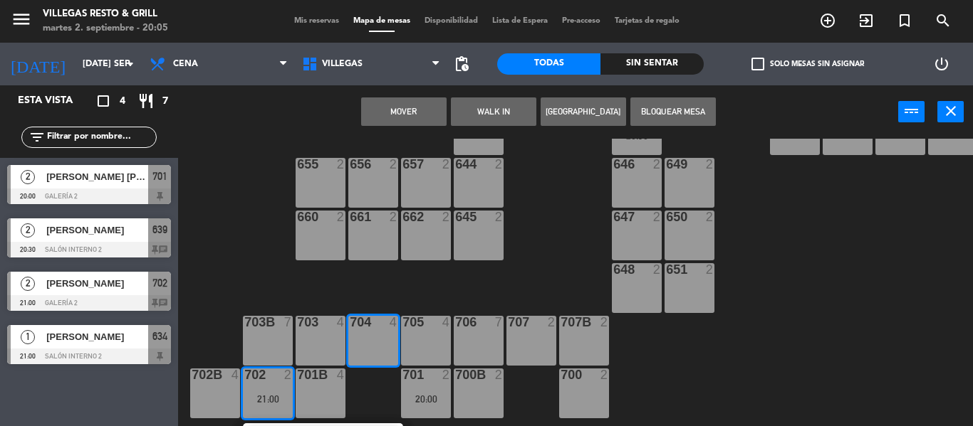
click at [415, 103] on button "Mover" at bounding box center [403, 112] width 85 height 28
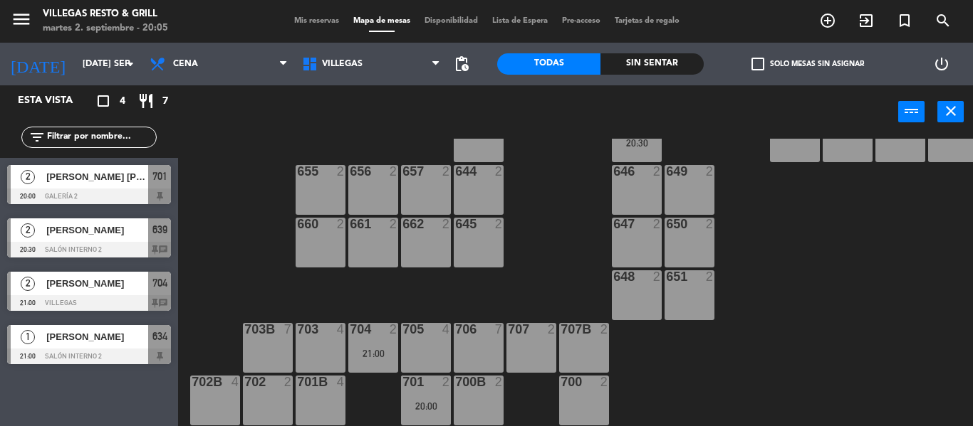
click at [422, 392] on div "701 2 20:00" at bounding box center [426, 401] width 50 height 50
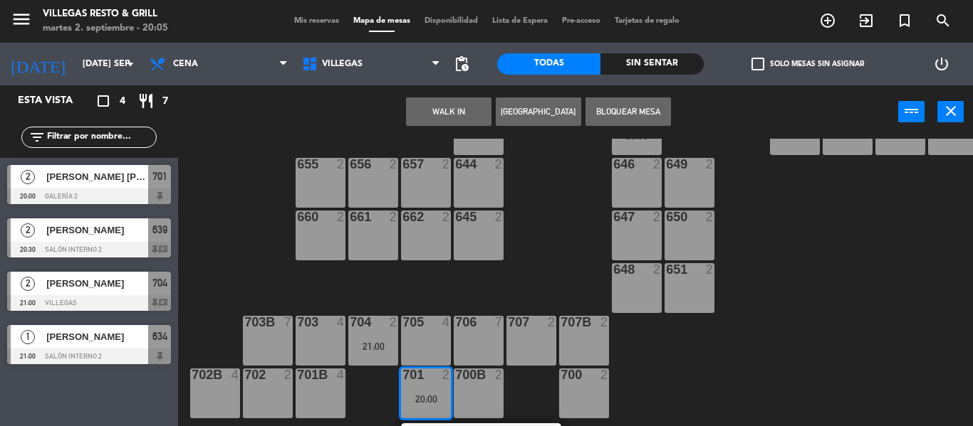
click at [281, 390] on div "702 2" at bounding box center [268, 394] width 50 height 50
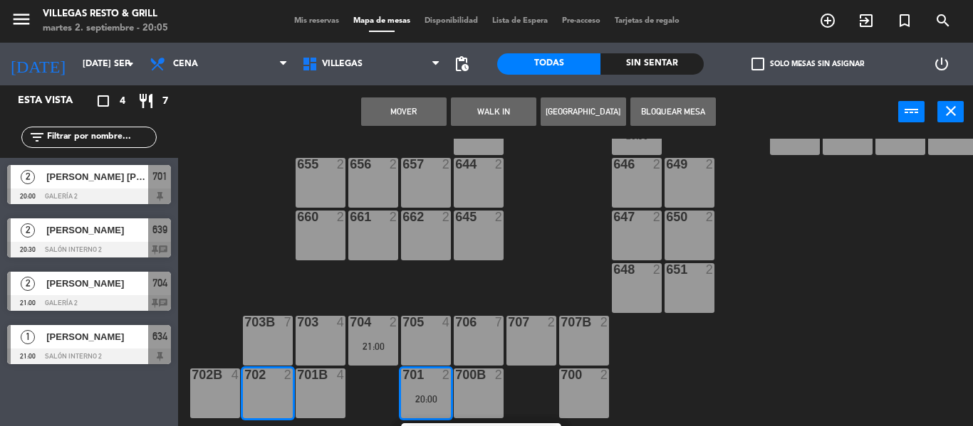
click at [399, 116] on button "Mover" at bounding box center [403, 112] width 85 height 28
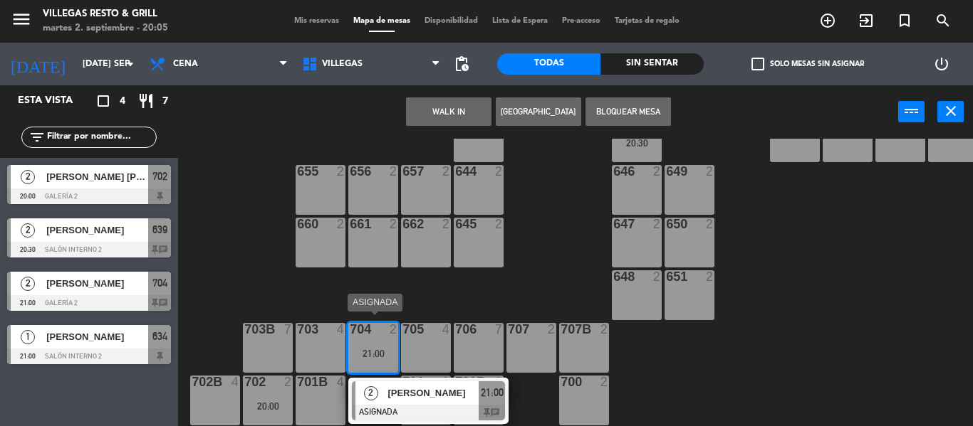
click at [407, 388] on span "[PERSON_NAME]" at bounding box center [432, 393] width 91 height 15
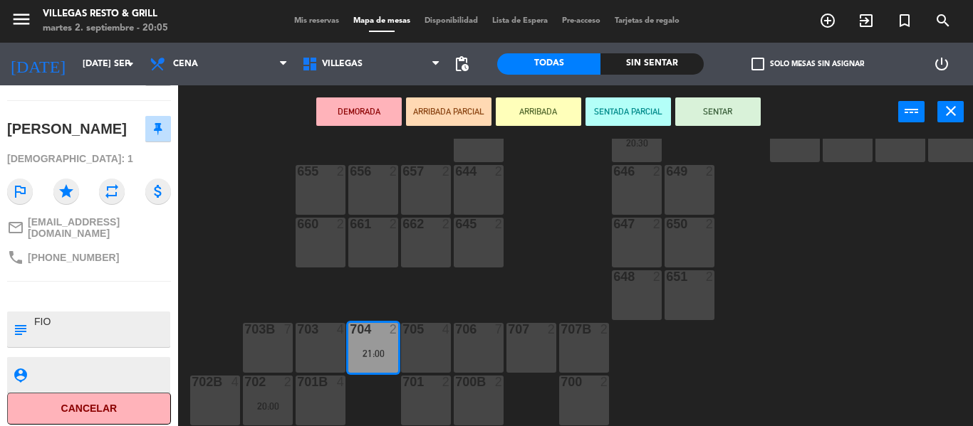
click at [435, 383] on div "701 2" at bounding box center [426, 383] width 50 height 14
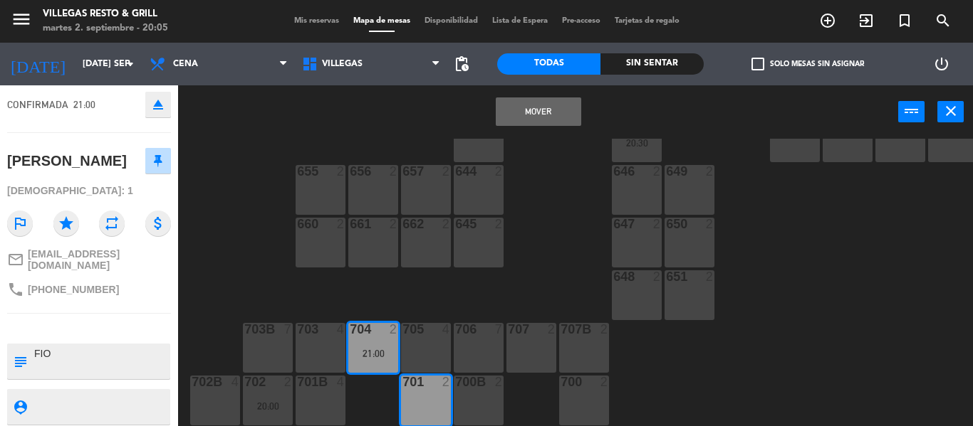
click at [533, 118] on button "Mover" at bounding box center [538, 112] width 85 height 28
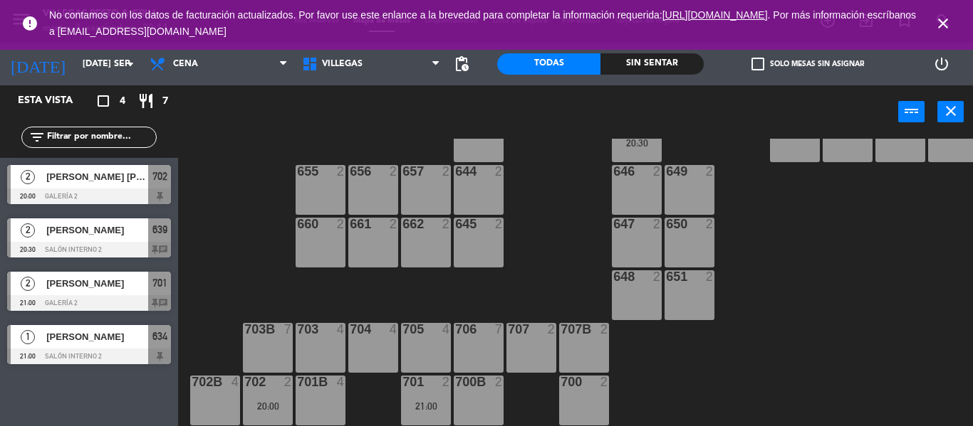
click at [942, 21] on icon "close" at bounding box center [942, 23] width 17 height 17
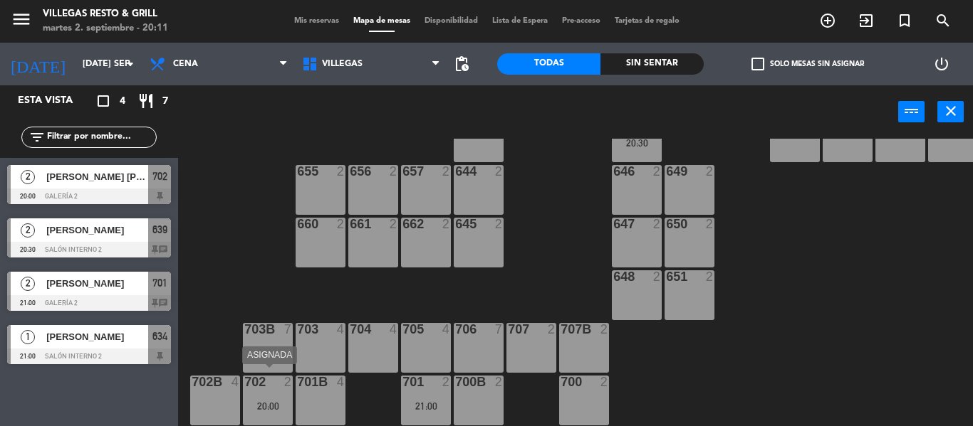
click at [274, 376] on div at bounding box center [267, 382] width 23 height 13
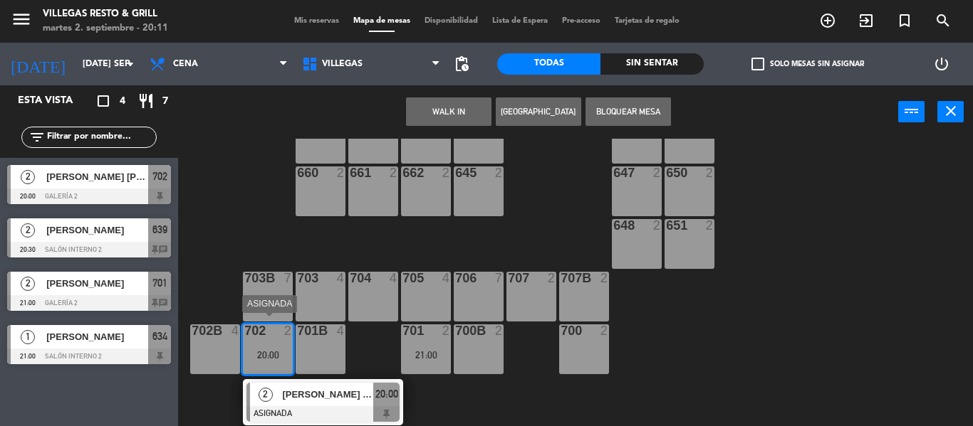
click at [318, 392] on span "[PERSON_NAME] [PERSON_NAME]" at bounding box center [327, 394] width 91 height 15
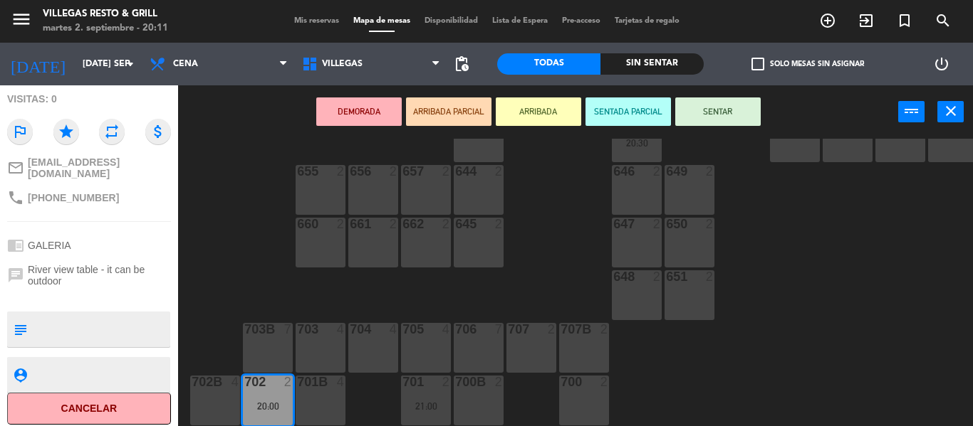
scroll to position [0, 0]
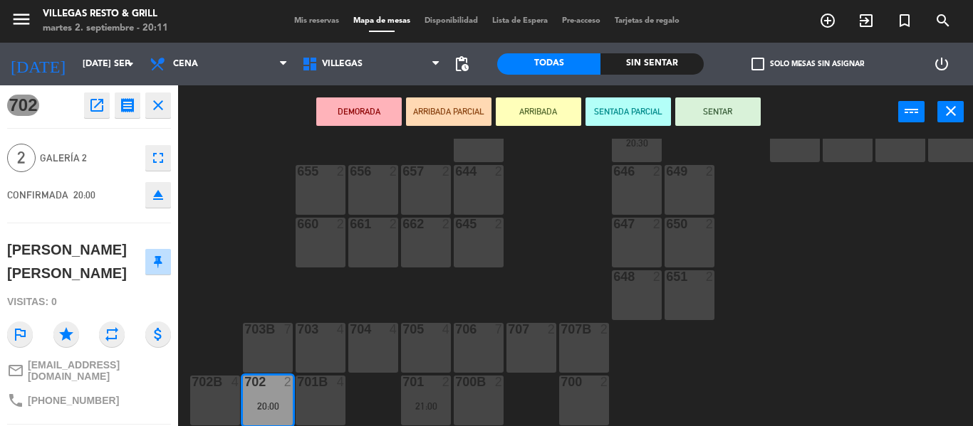
click at [155, 102] on icon "close" at bounding box center [158, 105] width 17 height 17
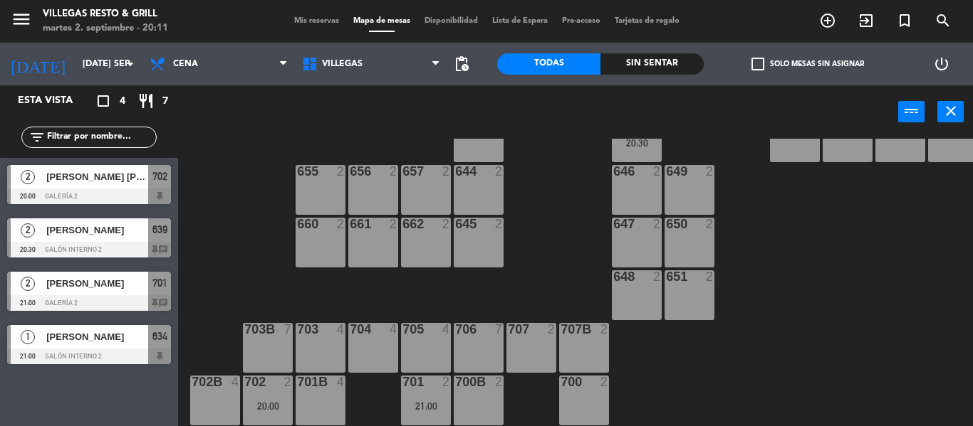
click at [267, 402] on div "20:00" at bounding box center [268, 407] width 50 height 10
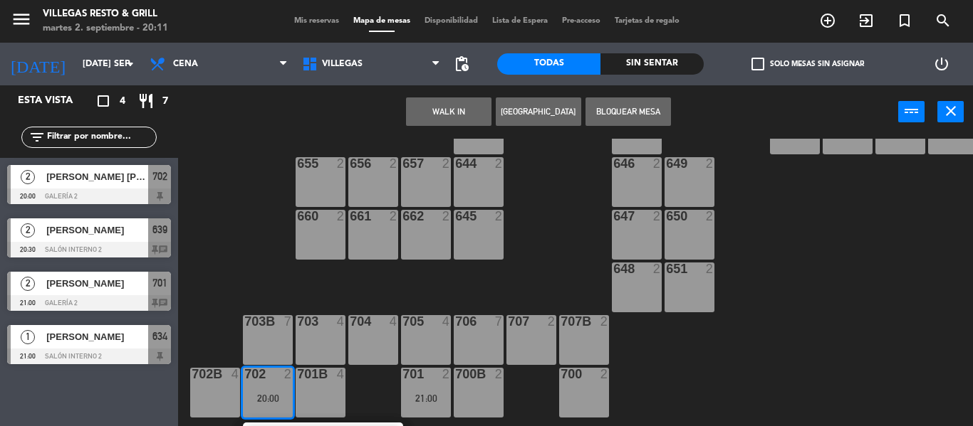
scroll to position [636, 0]
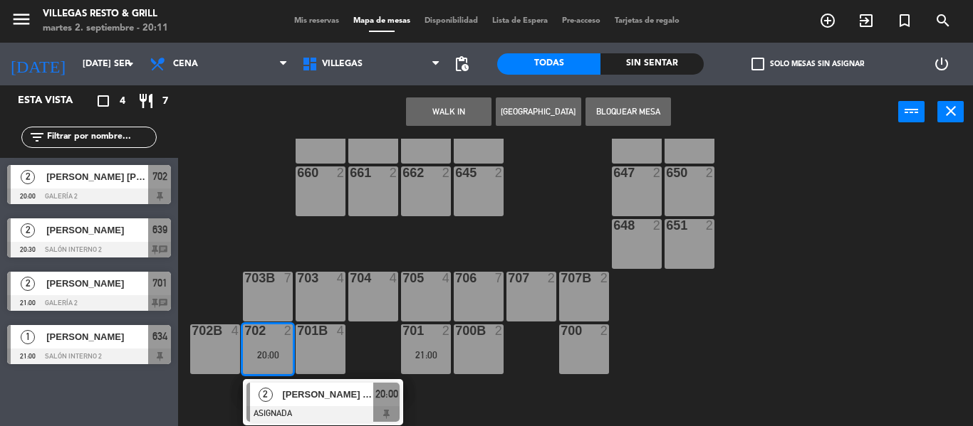
click at [227, 233] on div "602 7 603 2 604 7 608 2 607 4 605 2 606 2 610 2 609 4 621 2 623 2 614 2 615 4 6…" at bounding box center [580, 283] width 785 height 288
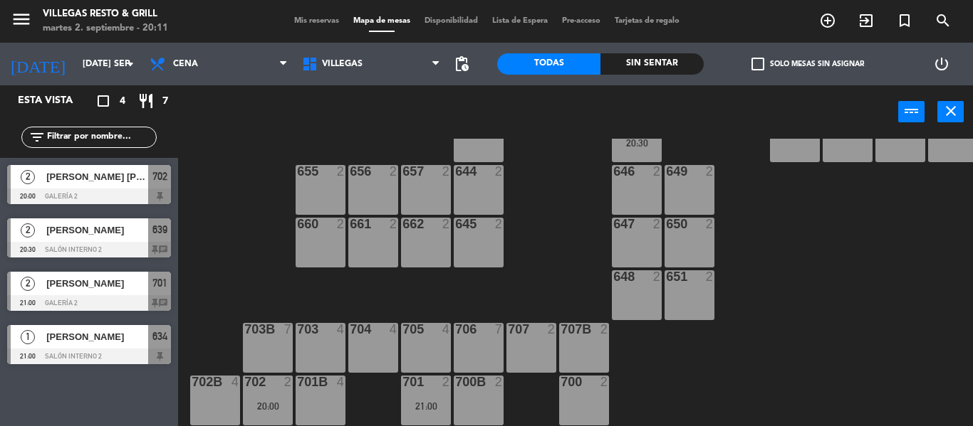
click at [417, 402] on div "21:00" at bounding box center [426, 407] width 50 height 10
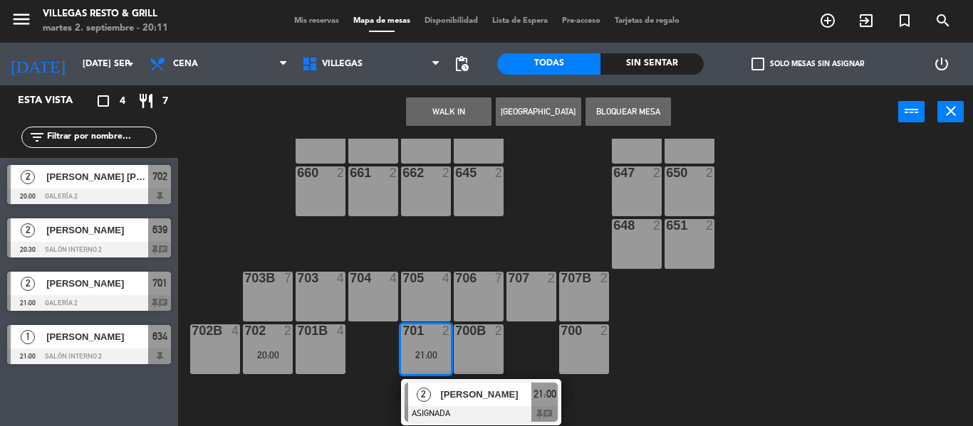
click at [454, 388] on span "[PERSON_NAME]" at bounding box center [485, 394] width 91 height 15
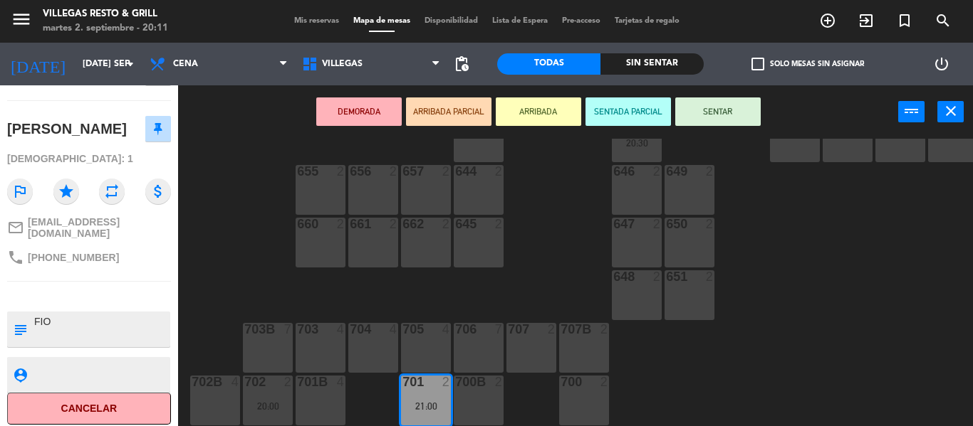
scroll to position [0, 0]
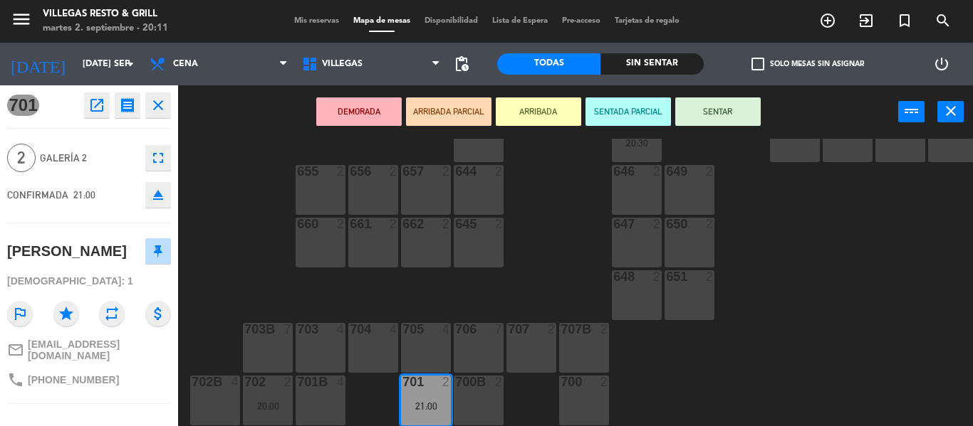
click at [155, 102] on icon "close" at bounding box center [158, 105] width 17 height 17
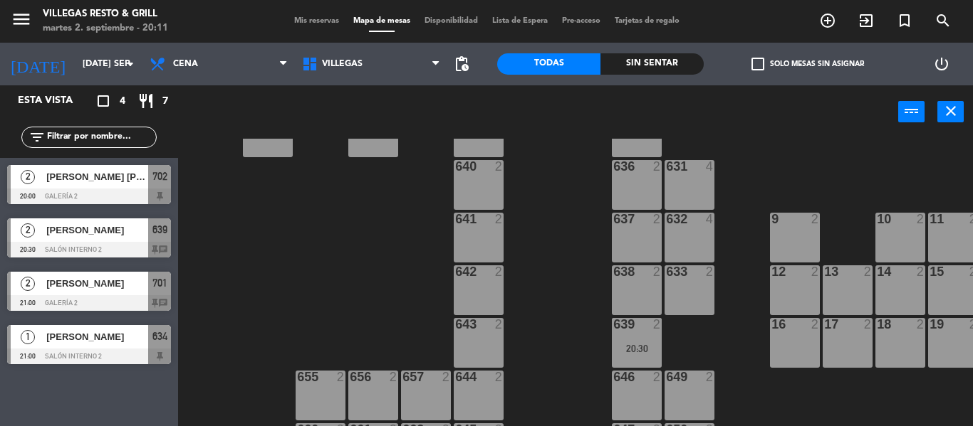
scroll to position [159, 0]
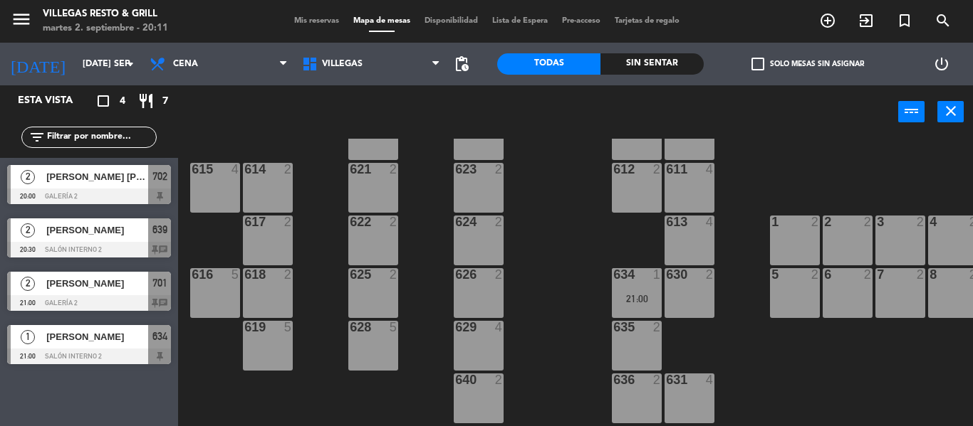
click at [619, 295] on div "21:00" at bounding box center [637, 299] width 50 height 10
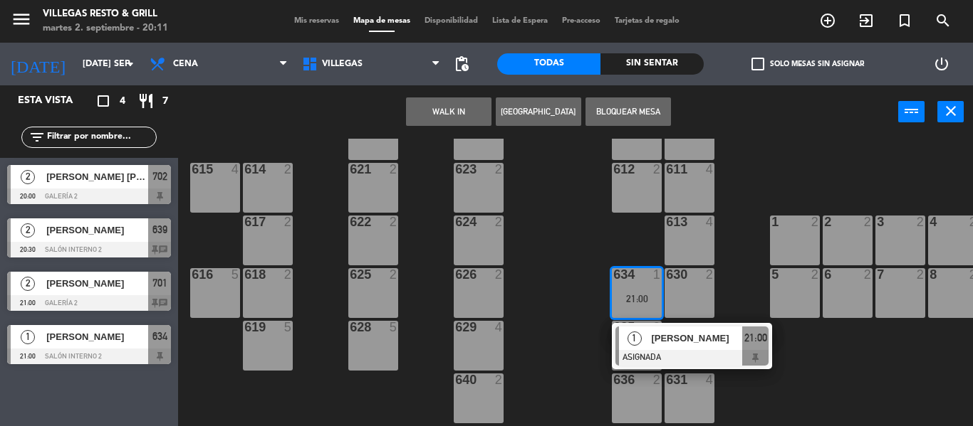
click at [658, 341] on span "[PERSON_NAME]" at bounding box center [696, 338] width 91 height 15
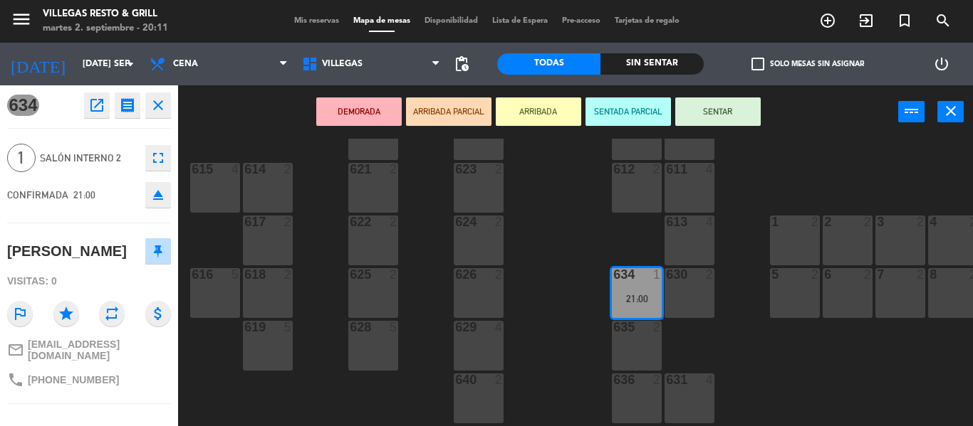
click at [163, 113] on icon "close" at bounding box center [158, 105] width 17 height 17
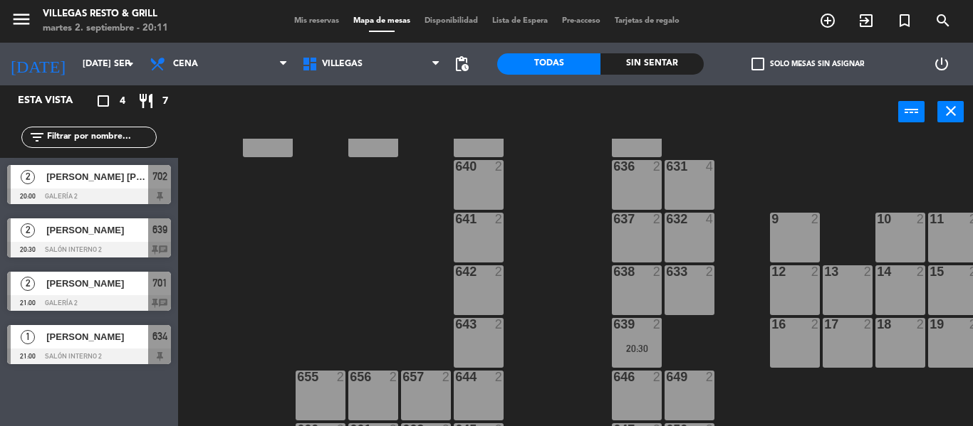
scroll to position [230, 0]
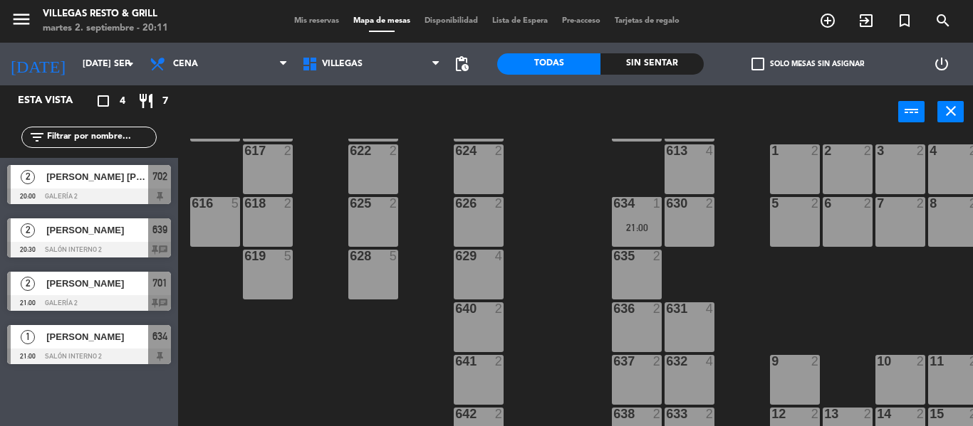
click at [626, 229] on div "21:00" at bounding box center [637, 228] width 50 height 10
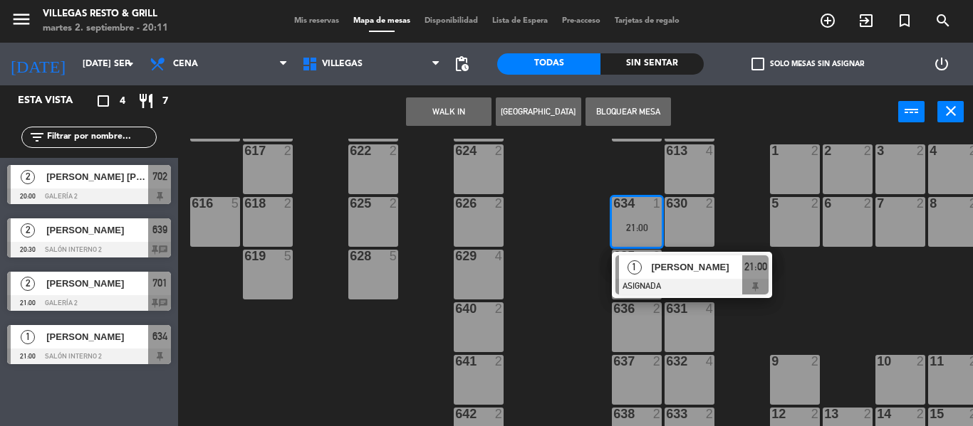
scroll to position [372, 0]
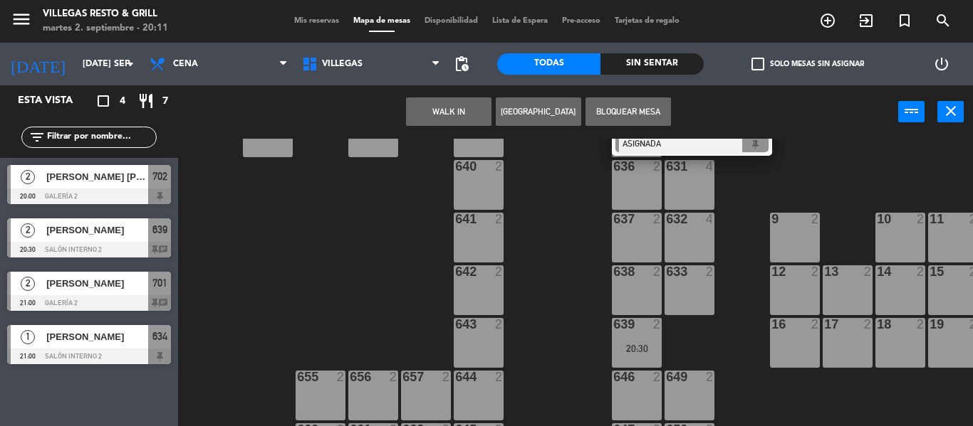
click at [623, 295] on div "638 2" at bounding box center [637, 291] width 50 height 50
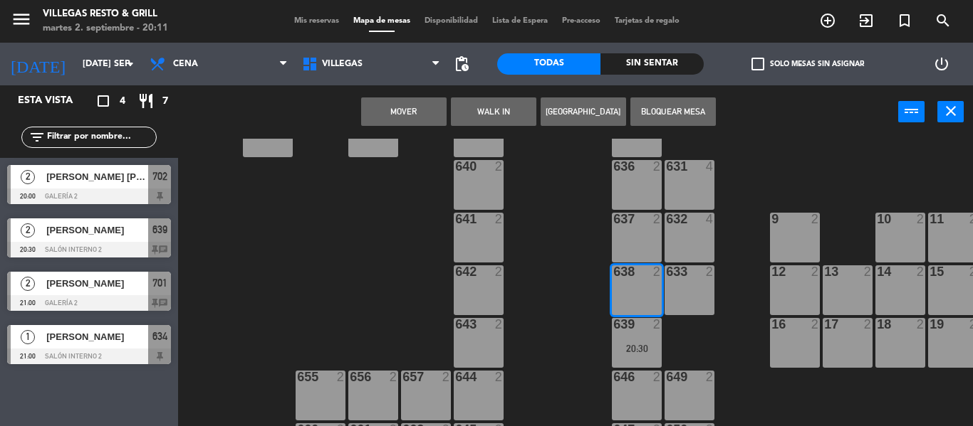
click at [411, 112] on button "Mover" at bounding box center [403, 112] width 85 height 28
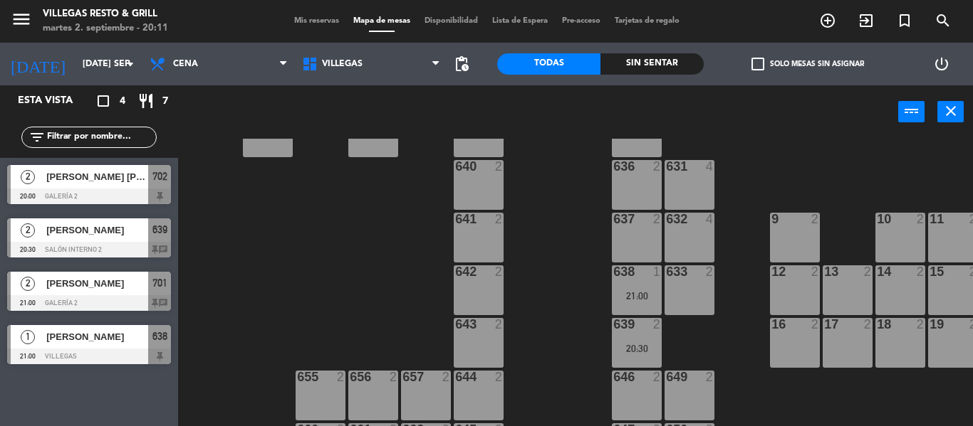
click at [612, 338] on div "639 2 20:30" at bounding box center [637, 343] width 50 height 50
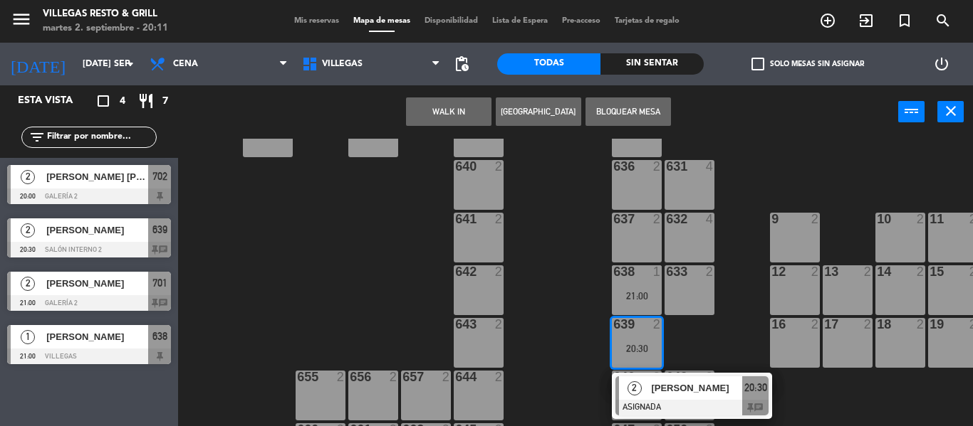
click at [687, 308] on div "633 2" at bounding box center [689, 291] width 50 height 50
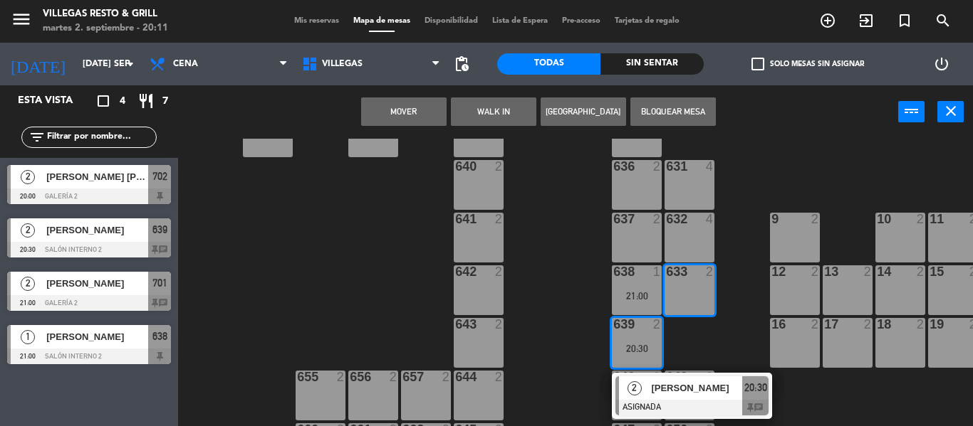
click at [374, 110] on button "Mover" at bounding box center [403, 112] width 85 height 28
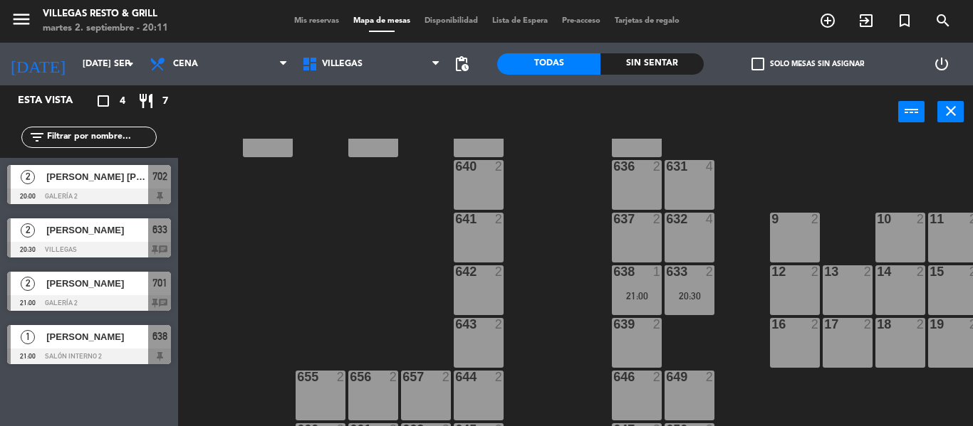
click at [644, 286] on div "638 1 21:00" at bounding box center [637, 291] width 50 height 50
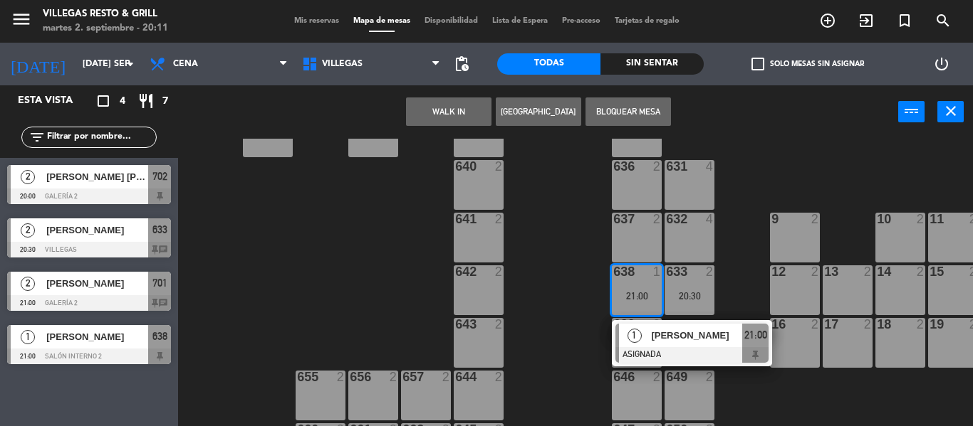
click at [634, 330] on span "1" at bounding box center [634, 336] width 14 height 14
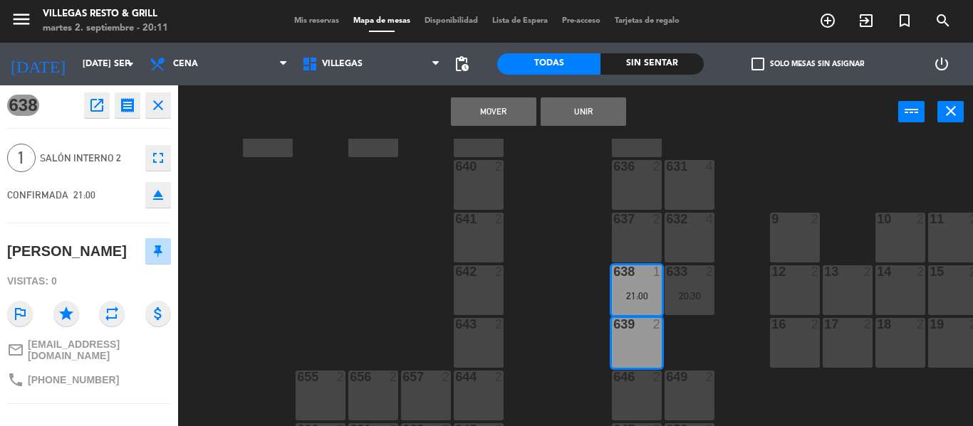
click at [499, 113] on button "Mover" at bounding box center [493, 112] width 85 height 28
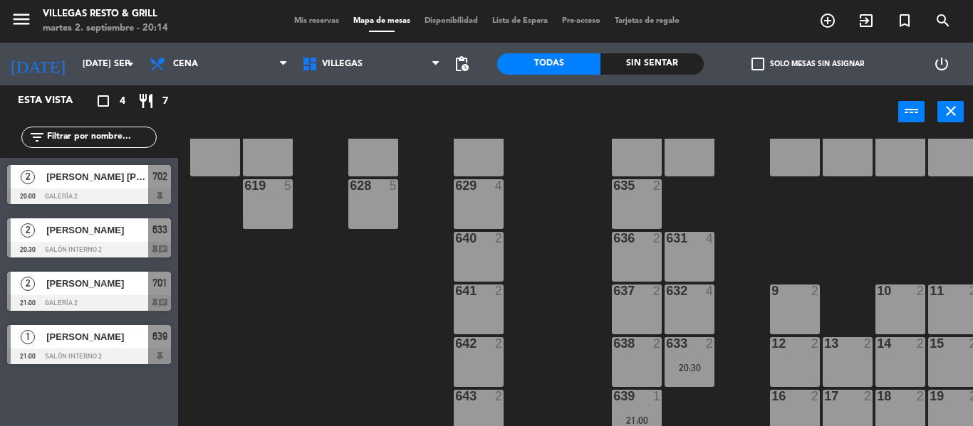
scroll to position [372, 0]
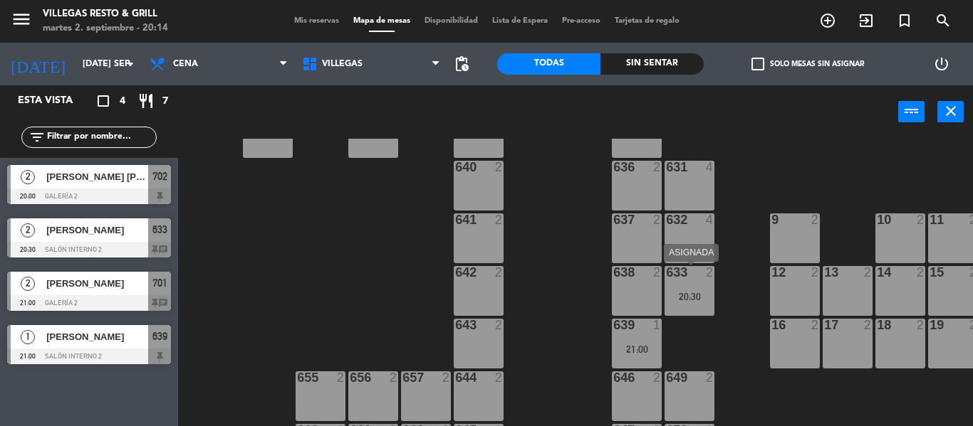
click at [671, 292] on div "20:30" at bounding box center [689, 297] width 50 height 10
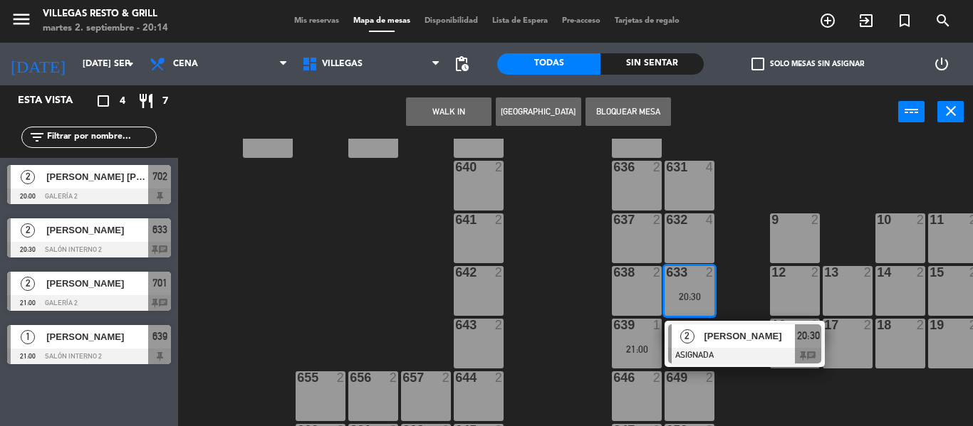
scroll to position [158, 0]
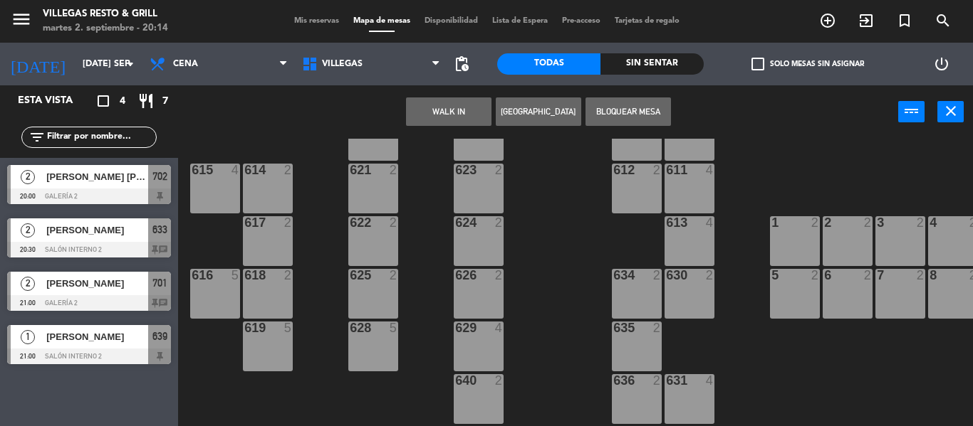
click at [250, 188] on div "614 2" at bounding box center [268, 189] width 50 height 50
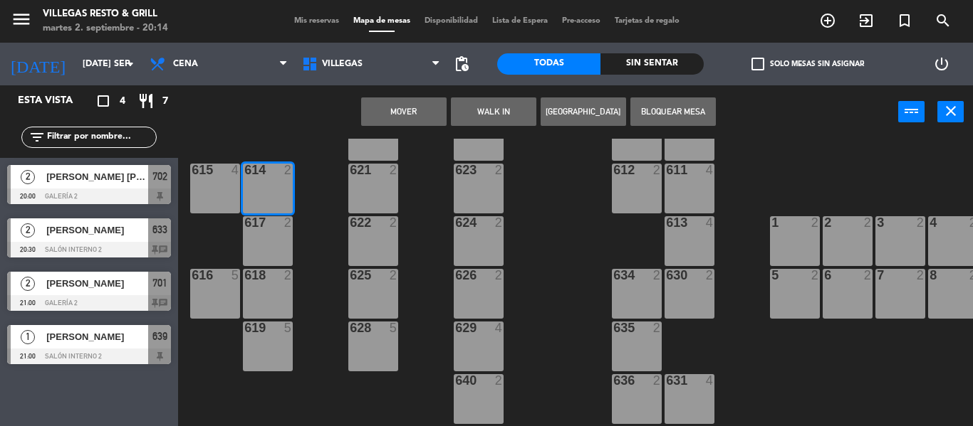
click at [412, 109] on button "Mover" at bounding box center [403, 112] width 85 height 28
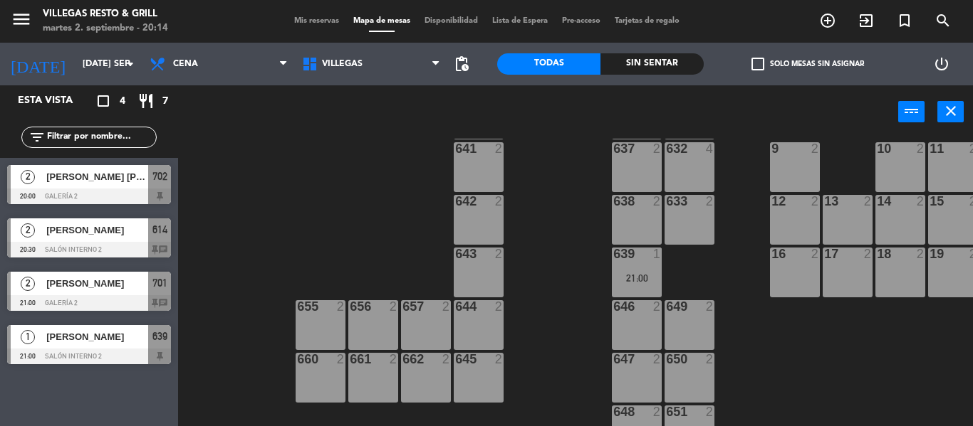
scroll to position [585, 0]
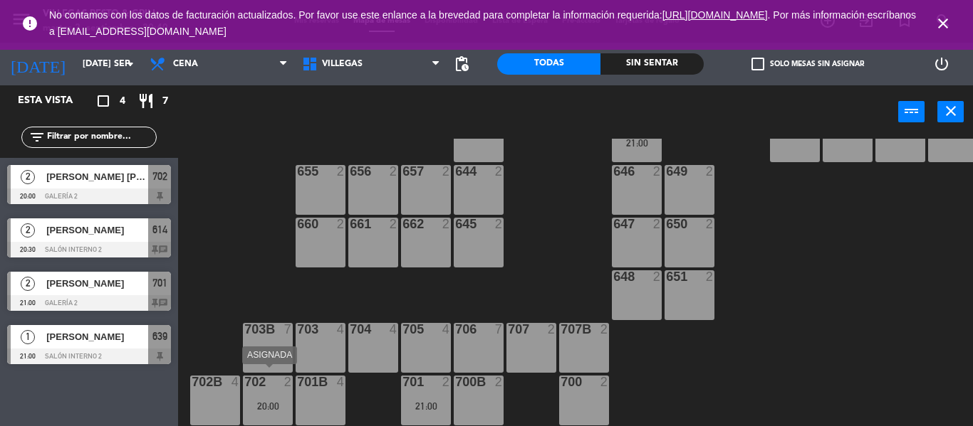
click at [267, 403] on div "20:00" at bounding box center [268, 407] width 50 height 10
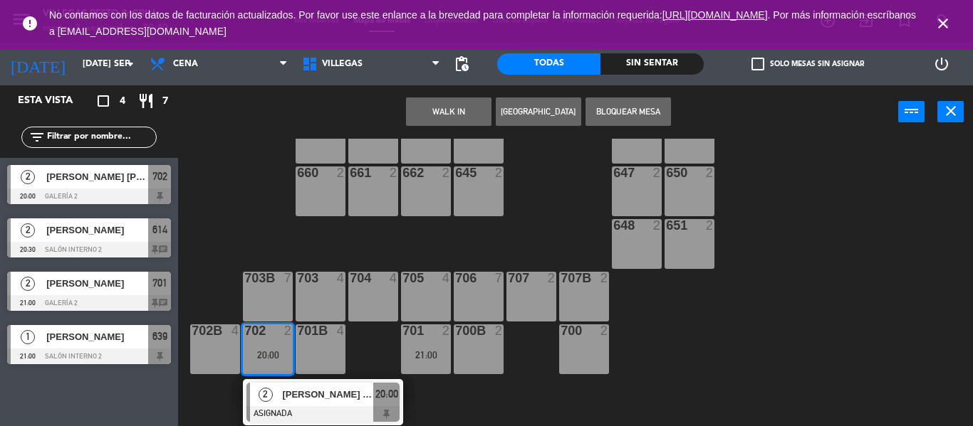
click at [288, 394] on span "[PERSON_NAME] [PERSON_NAME]" at bounding box center [327, 394] width 91 height 15
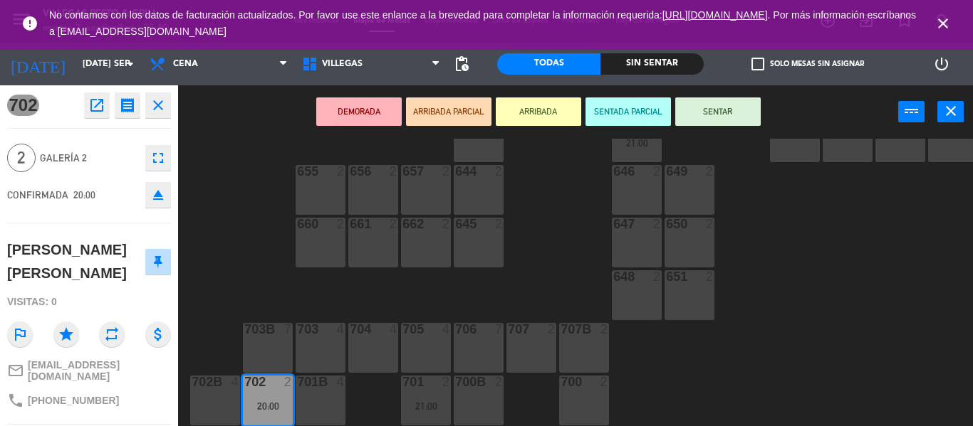
scroll to position [203, 0]
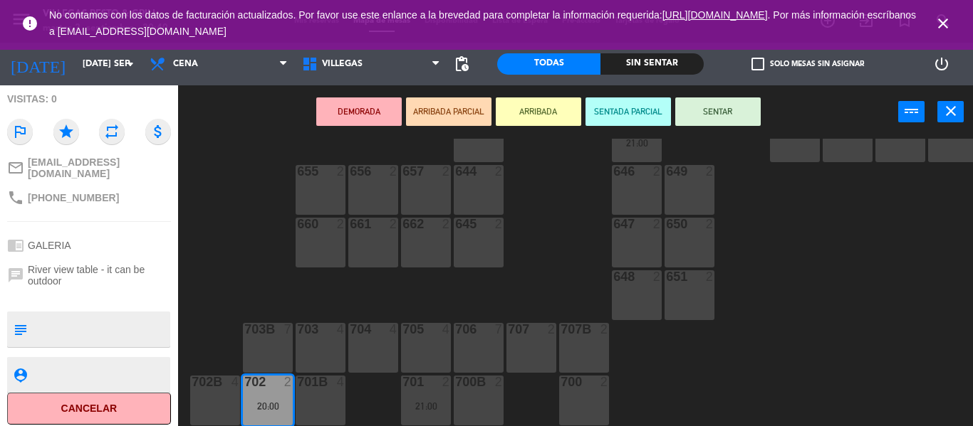
click at [87, 412] on button "Cancelar" at bounding box center [89, 409] width 164 height 32
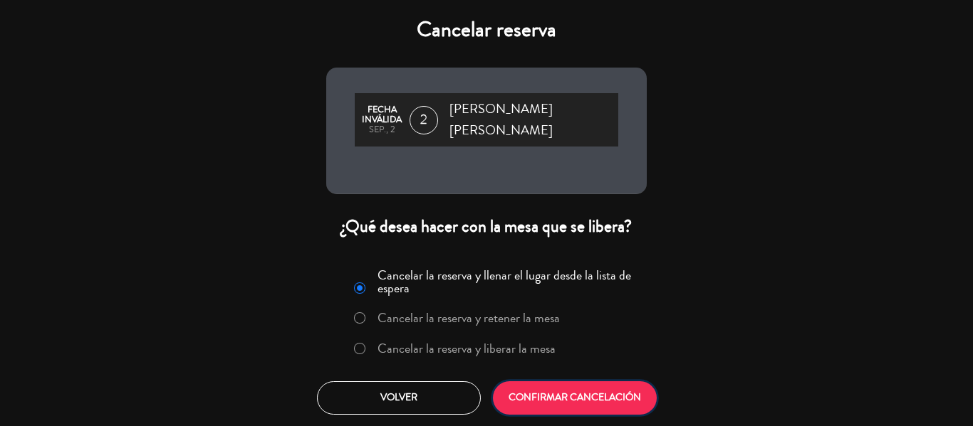
click at [606, 392] on button "CONFIRMAR CANCELACIÓN" at bounding box center [575, 398] width 164 height 33
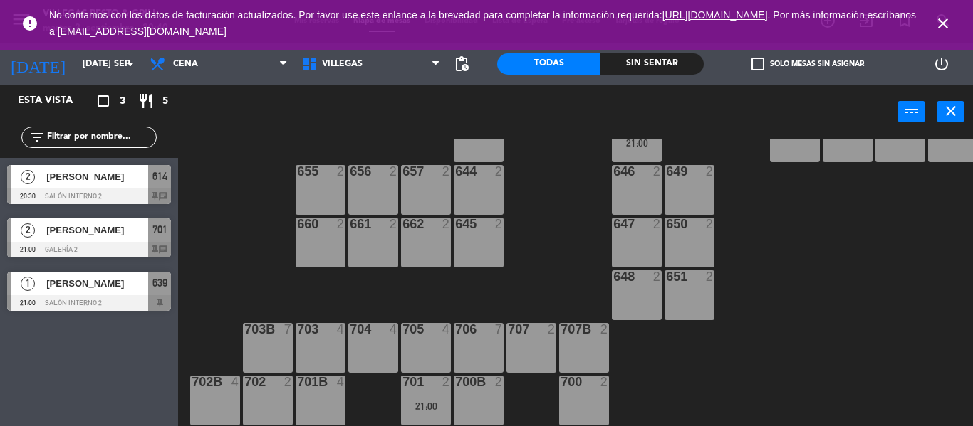
scroll to position [301, 0]
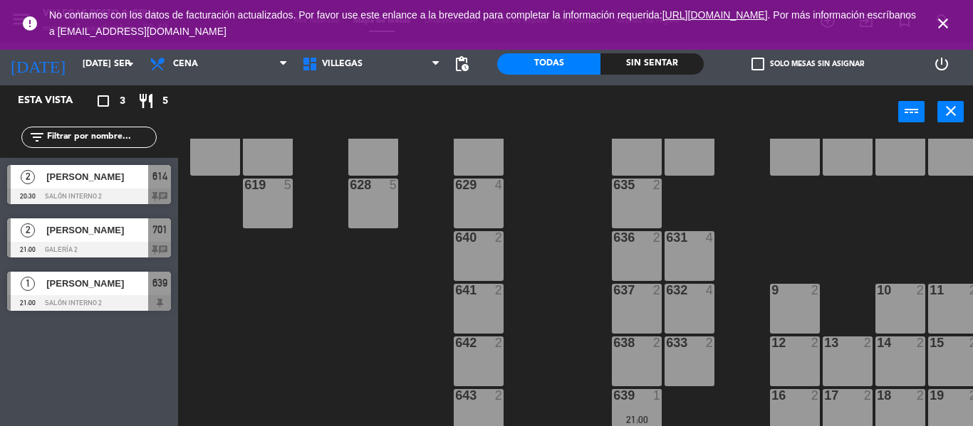
click at [945, 30] on icon "close" at bounding box center [942, 23] width 17 height 17
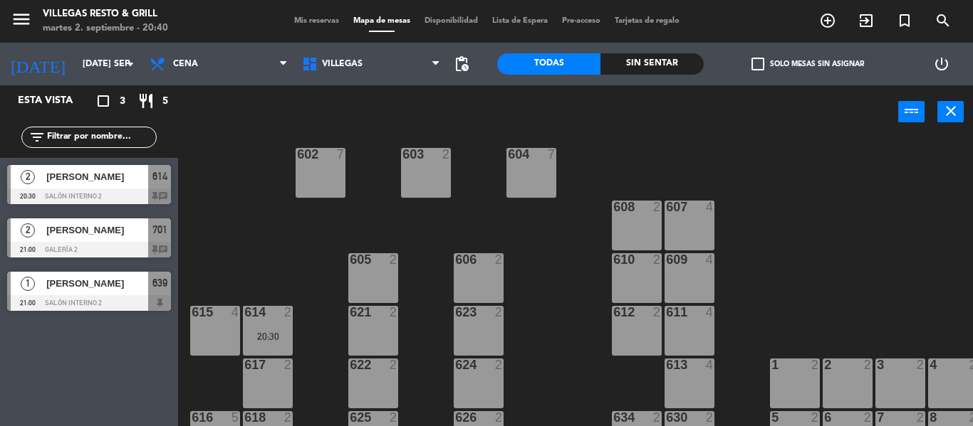
scroll to position [87, 0]
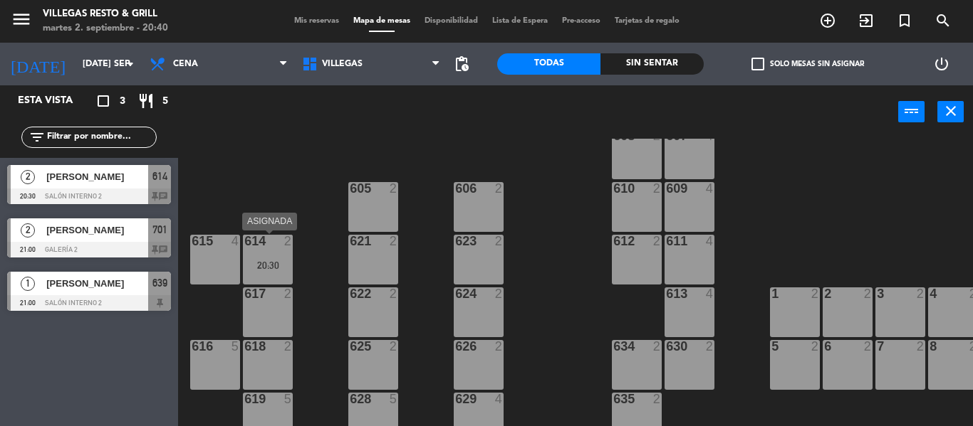
click at [276, 268] on div "20:30" at bounding box center [268, 266] width 50 height 10
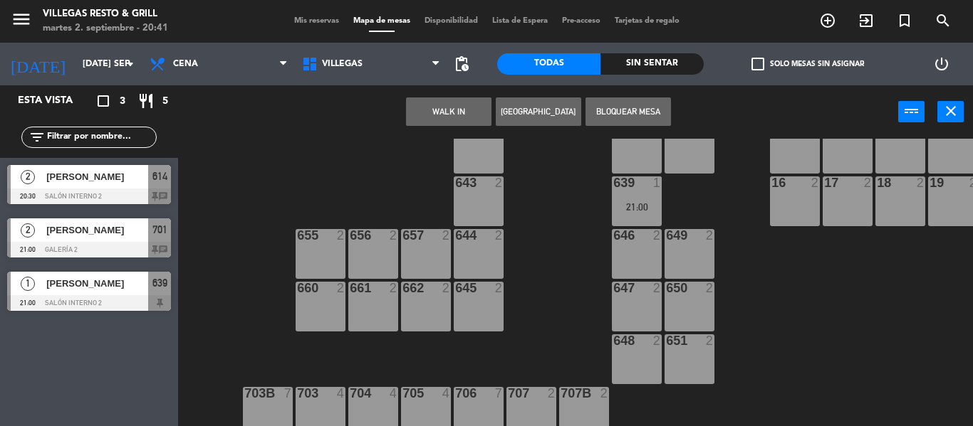
scroll to position [585, 0]
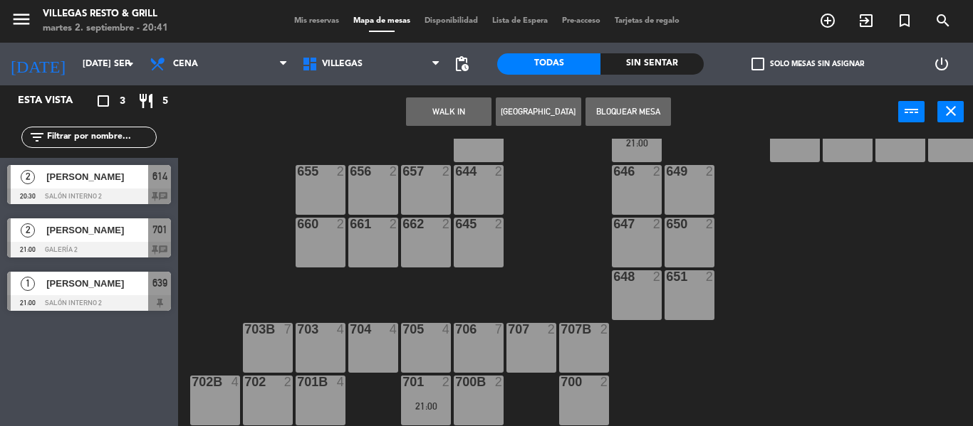
click at [285, 407] on div "702 2" at bounding box center [268, 401] width 50 height 50
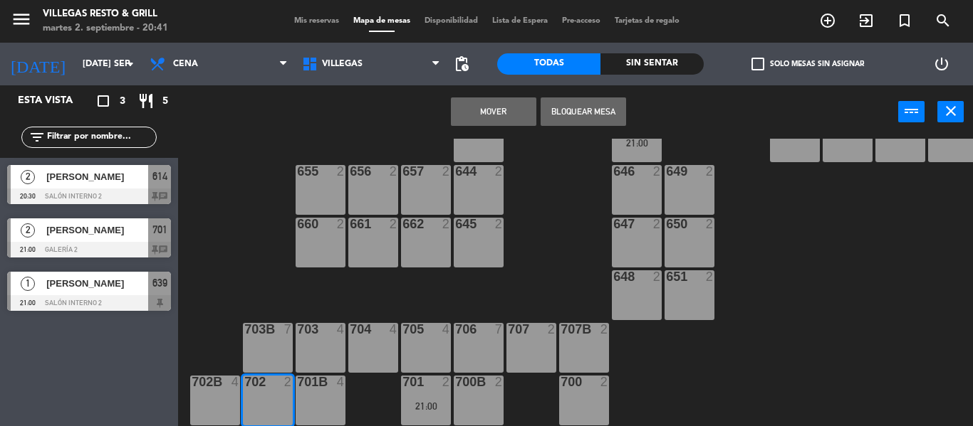
click at [507, 122] on button "Mover" at bounding box center [493, 112] width 85 height 28
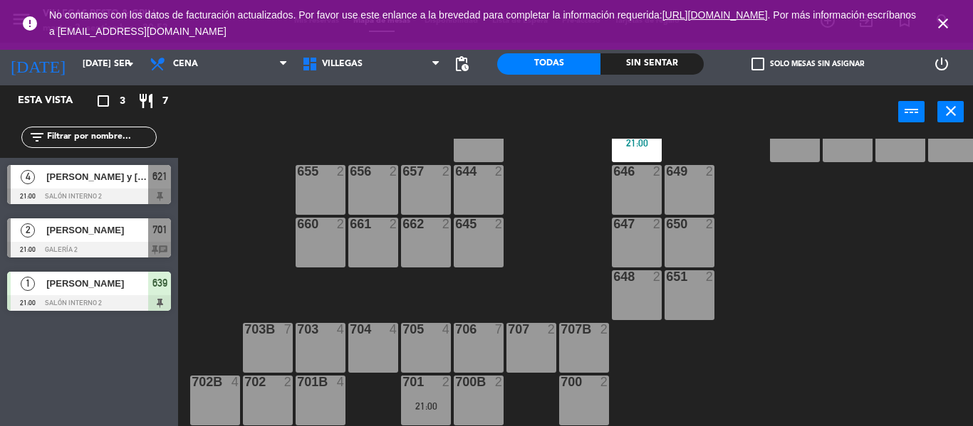
click at [949, 19] on icon "close" at bounding box center [942, 23] width 17 height 17
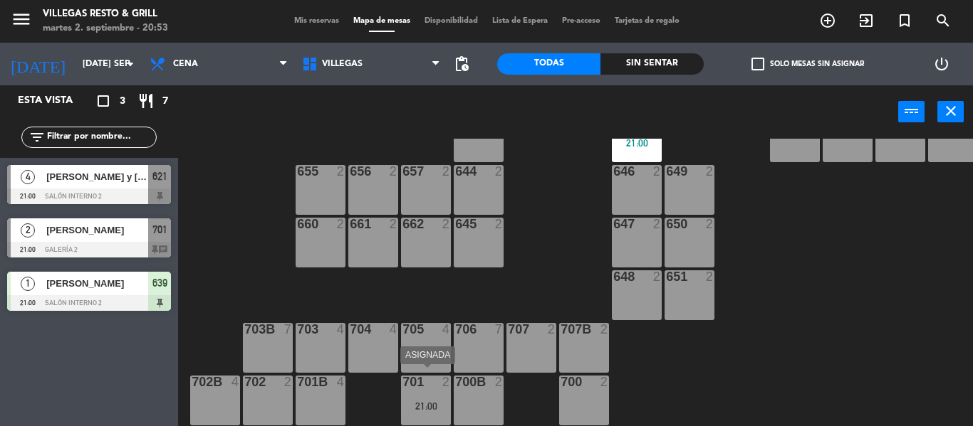
click at [426, 384] on div "701 2 21:00" at bounding box center [426, 401] width 50 height 50
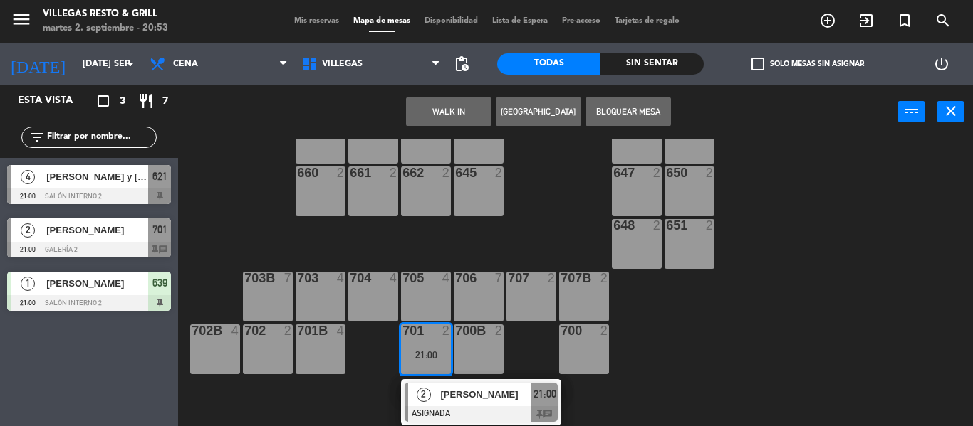
click at [442, 384] on div "2 [PERSON_NAME] ASIGNADA 21:00 chat" at bounding box center [481, 402] width 182 height 46
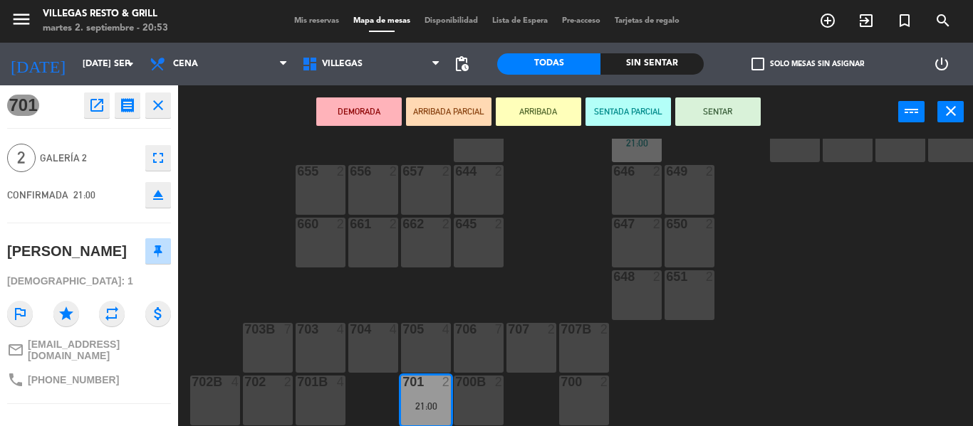
scroll to position [122, 0]
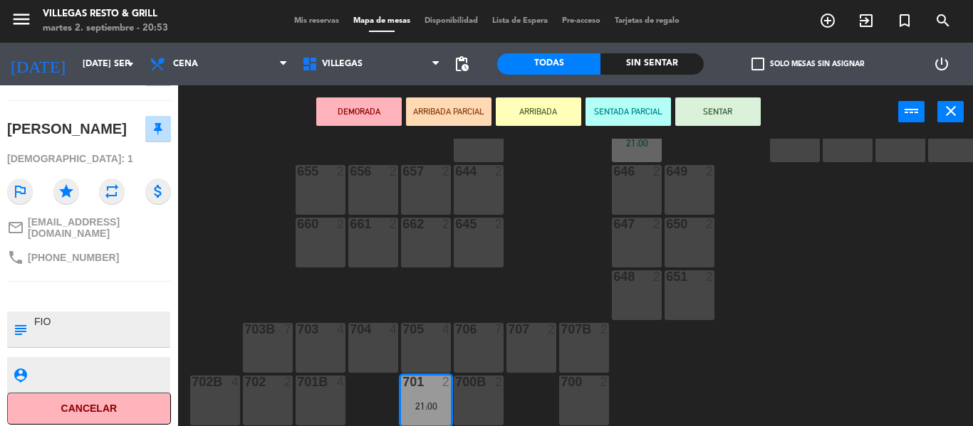
click at [495, 291] on div "602 7 603 2 604 7 608 2 607 4 605 2 606 2 610 2 609 4 621 4 21:00 623 2 614 2 6…" at bounding box center [580, 283] width 785 height 288
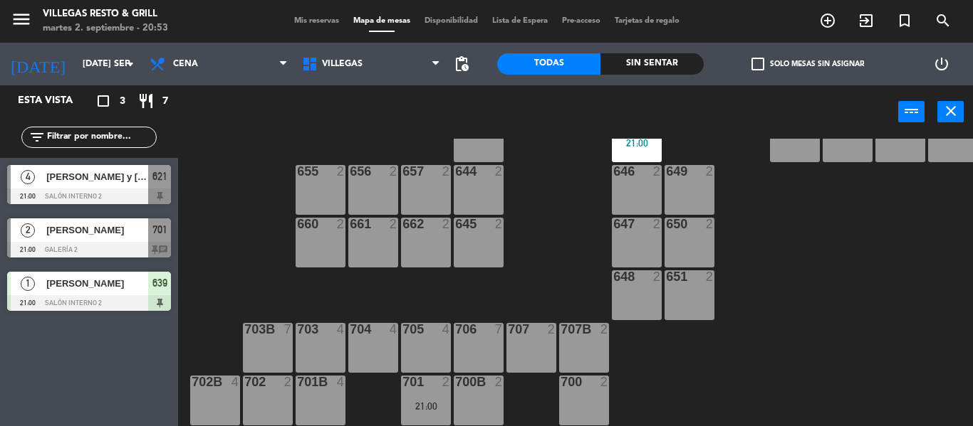
click at [427, 402] on div "21:00" at bounding box center [426, 407] width 50 height 10
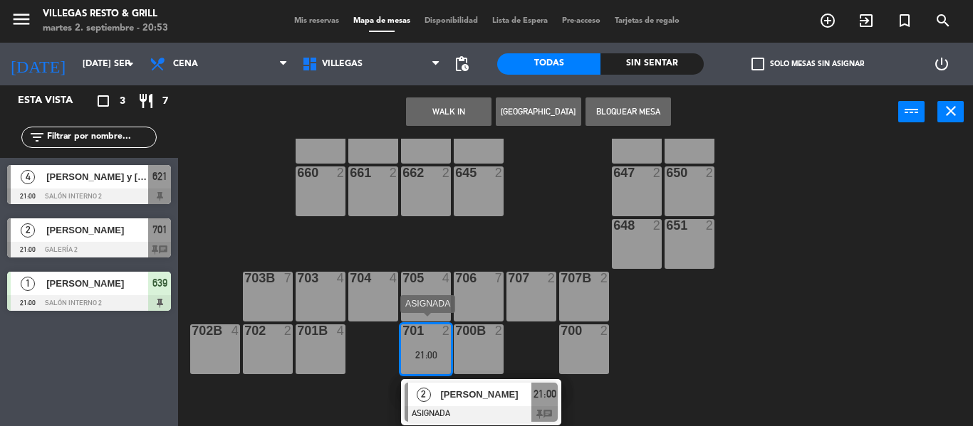
click at [447, 396] on div "[PERSON_NAME]" at bounding box center [485, 394] width 93 height 23
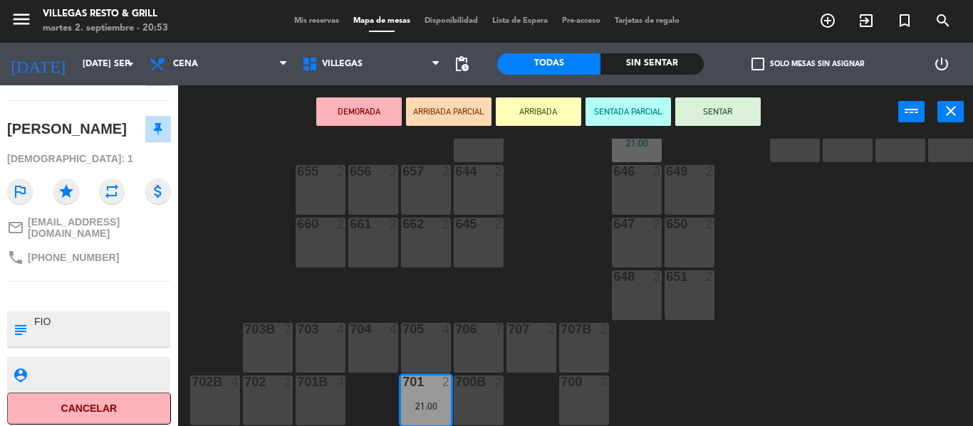
scroll to position [0, 0]
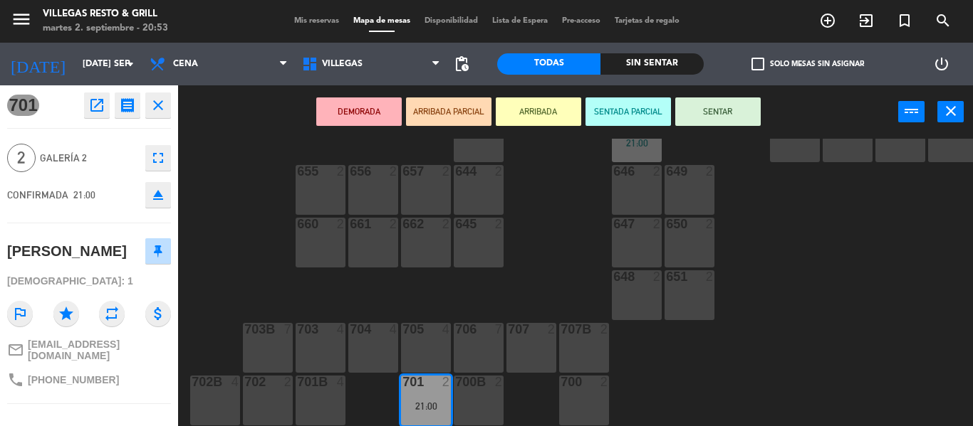
drag, startPoint x: 162, startPoint y: 104, endPoint x: 214, endPoint y: 152, distance: 70.0
click at [162, 104] on icon "close" at bounding box center [158, 105] width 17 height 17
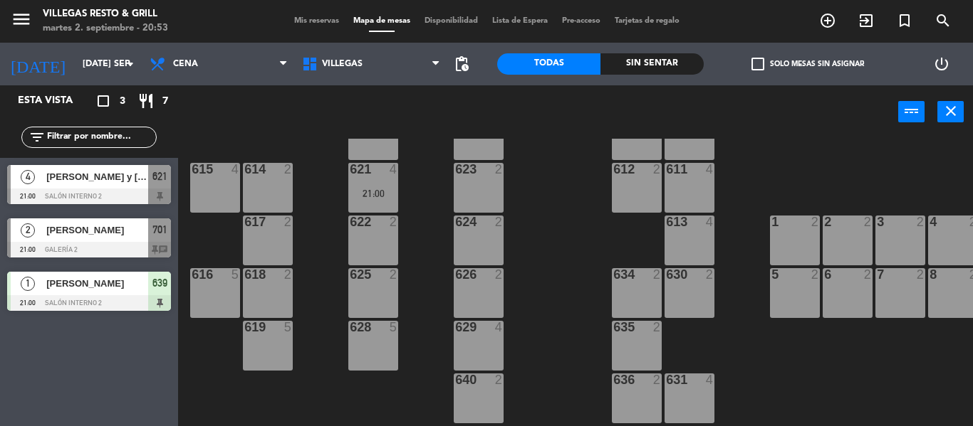
scroll to position [16, 0]
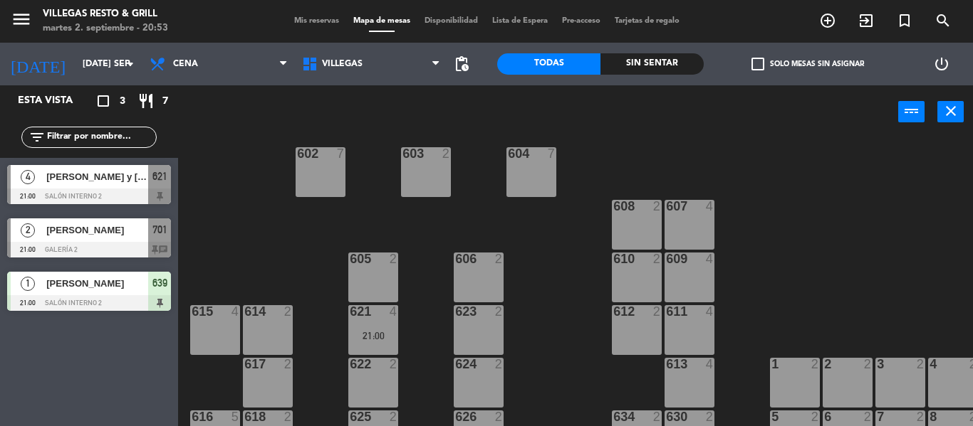
click at [377, 327] on div "621 4 21:00" at bounding box center [373, 330] width 50 height 50
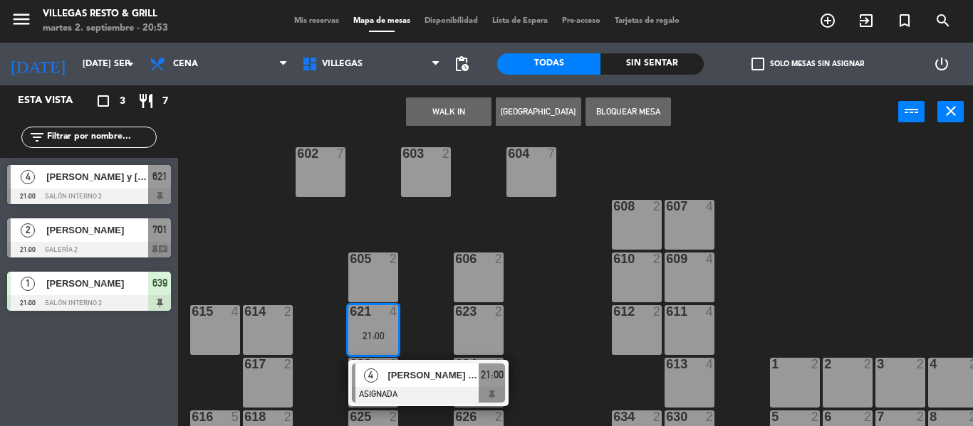
click at [392, 362] on div "4 [PERSON_NAME] y [PERSON_NAME] 21:00" at bounding box center [428, 383] width 160 height 46
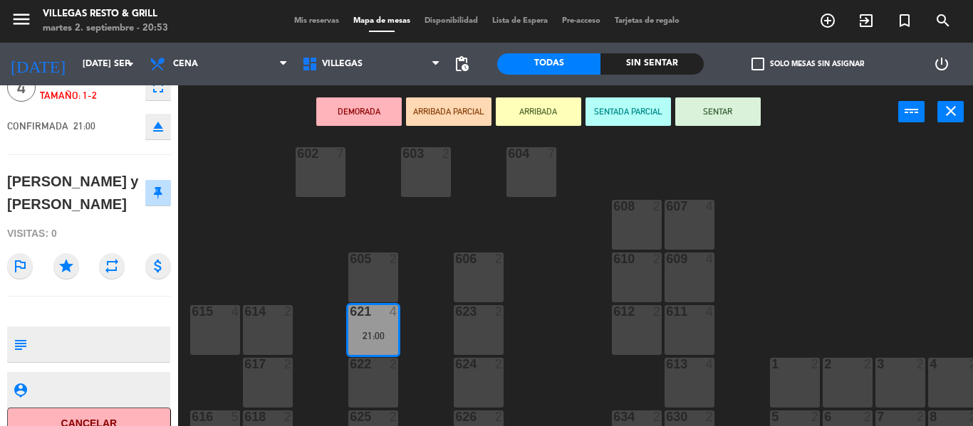
scroll to position [0, 0]
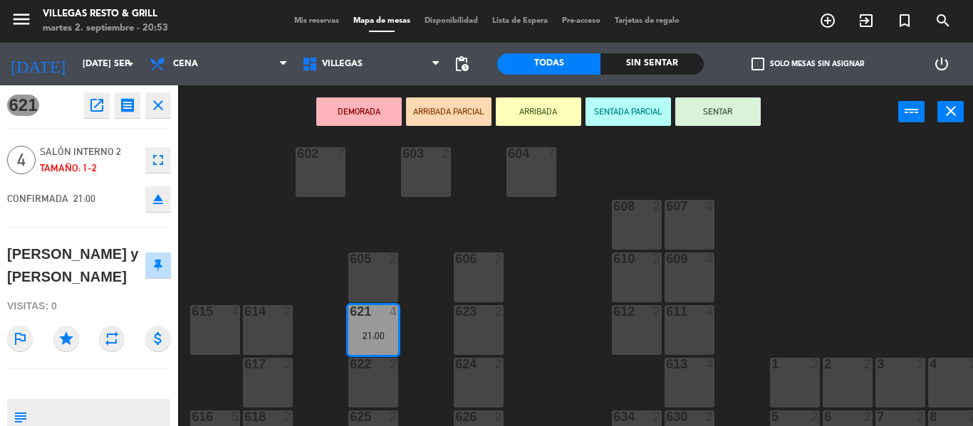
click at [157, 100] on icon "close" at bounding box center [158, 105] width 17 height 17
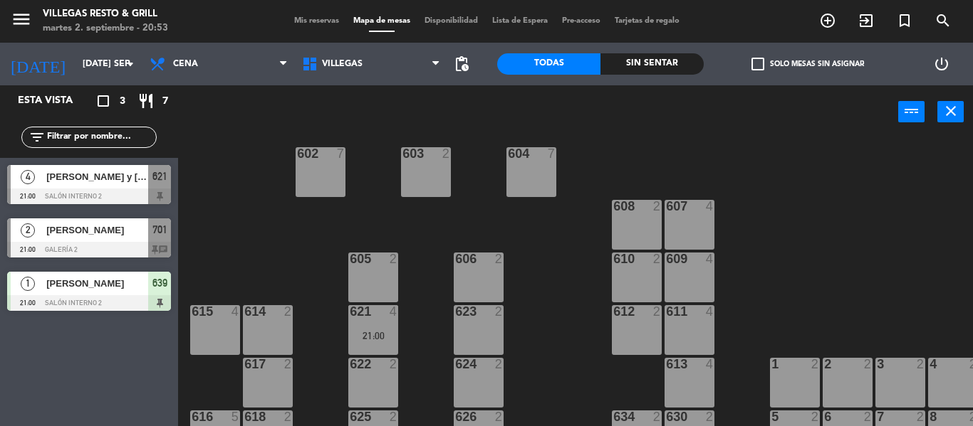
click at [380, 320] on div "621 4" at bounding box center [373, 312] width 50 height 14
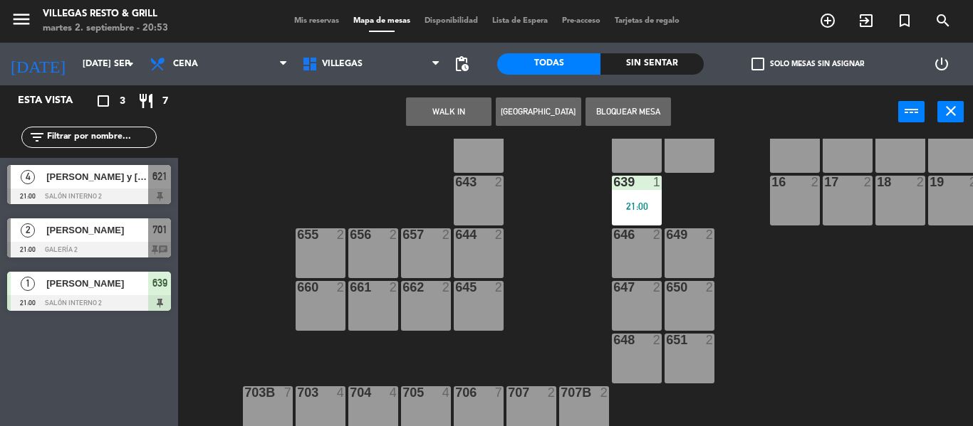
scroll to position [585, 0]
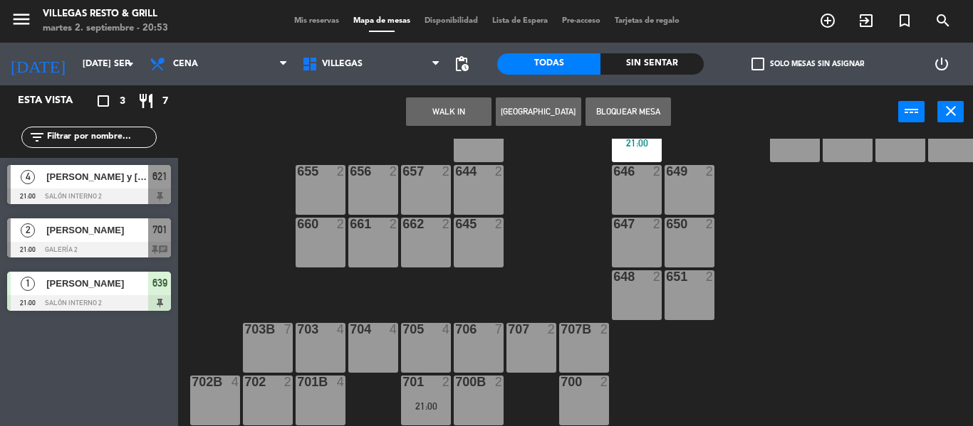
click at [419, 340] on div "705 4" at bounding box center [426, 348] width 50 height 50
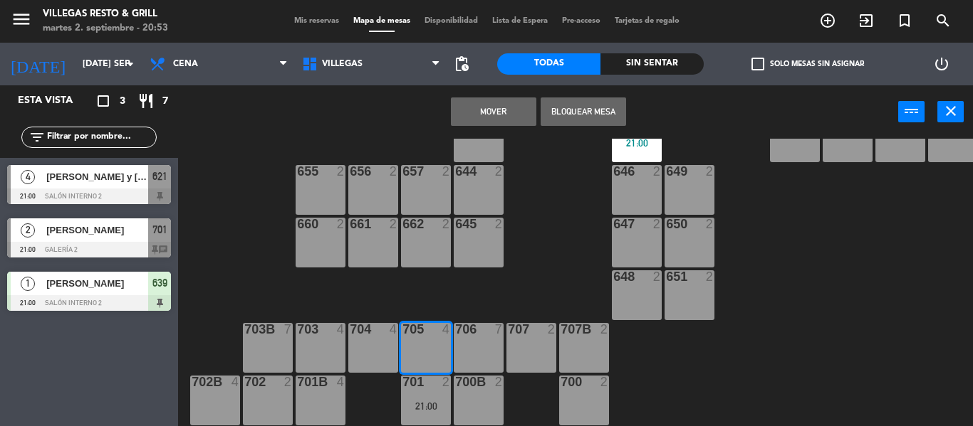
click at [475, 120] on button "Mover" at bounding box center [493, 112] width 85 height 28
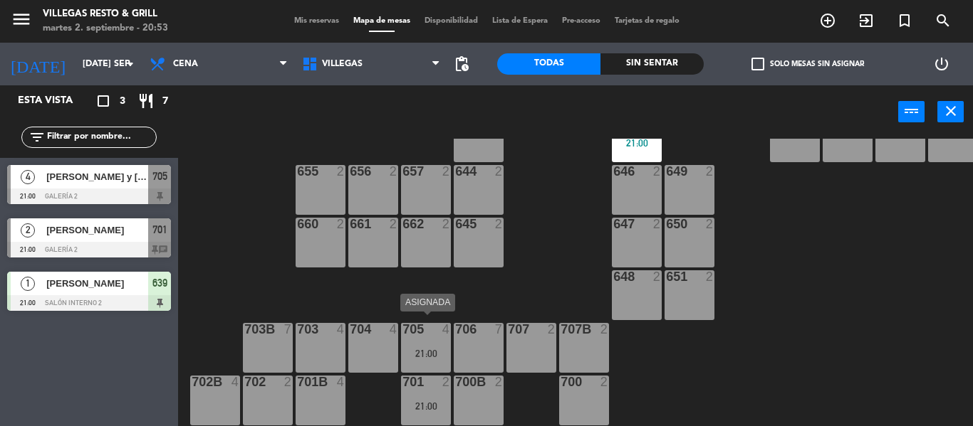
click at [425, 337] on div "705 4 21:00" at bounding box center [426, 348] width 50 height 50
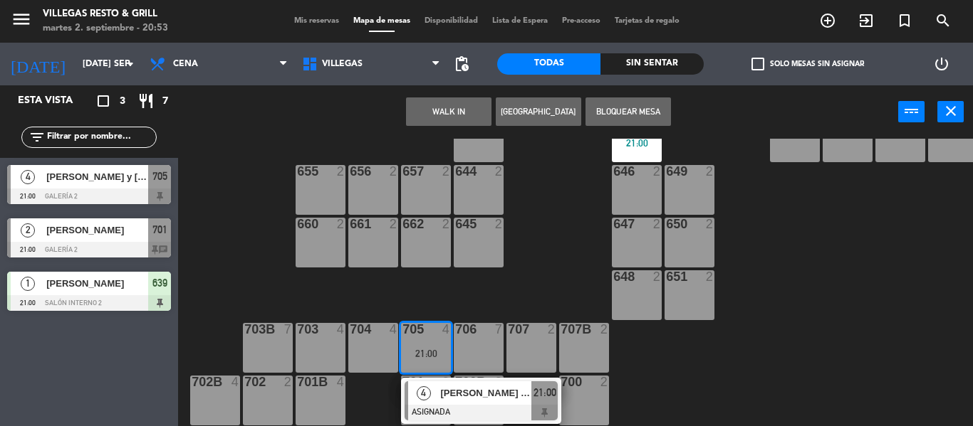
scroll to position [300, 0]
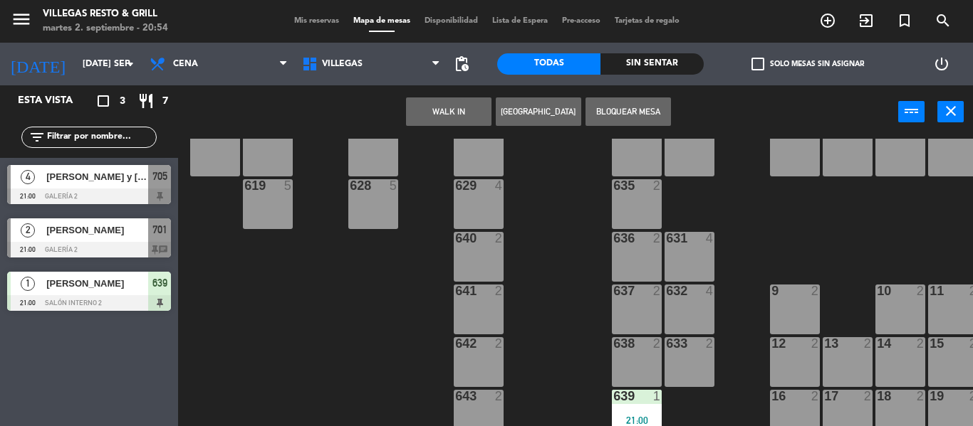
click at [691, 292] on div at bounding box center [688, 291] width 23 height 13
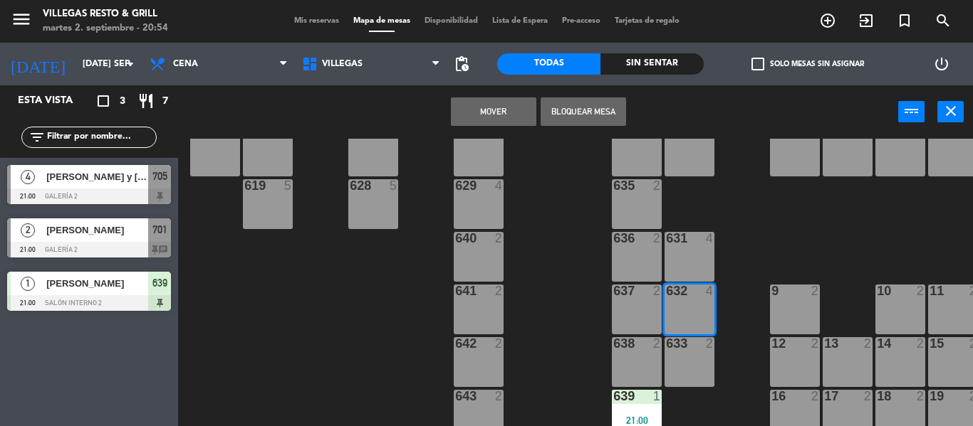
click at [481, 120] on button "Mover" at bounding box center [493, 112] width 85 height 28
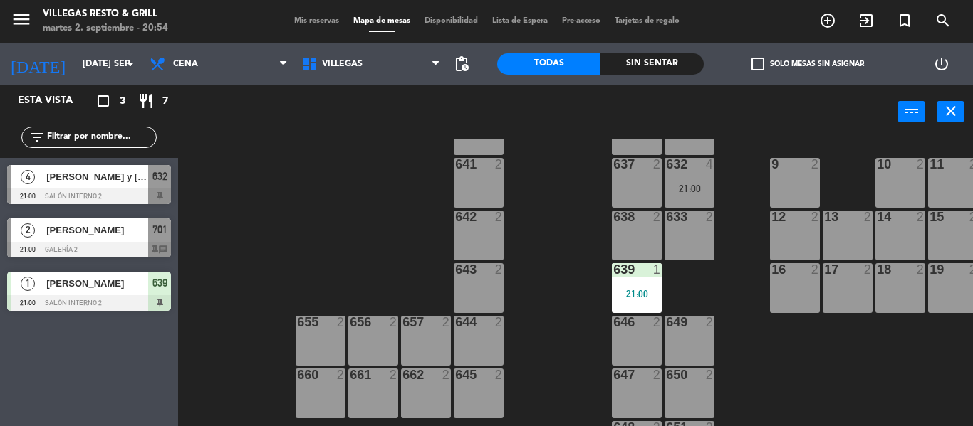
scroll to position [585, 0]
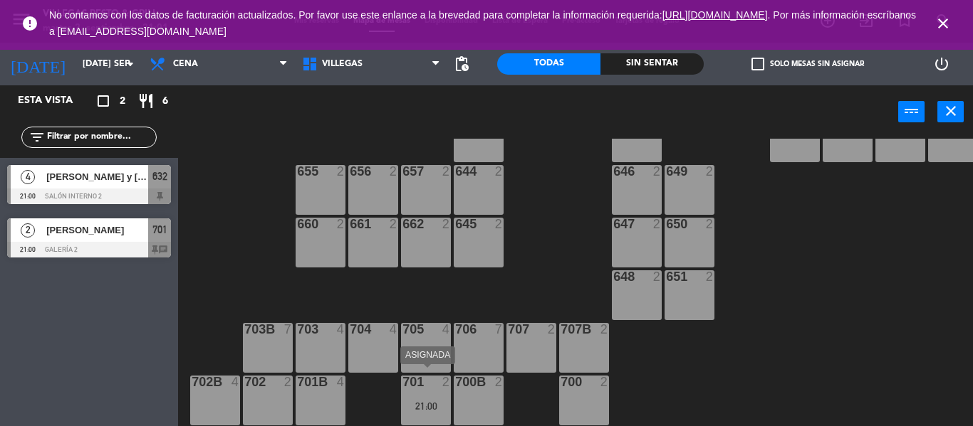
click at [422, 386] on div "701 2 21:00" at bounding box center [426, 401] width 50 height 50
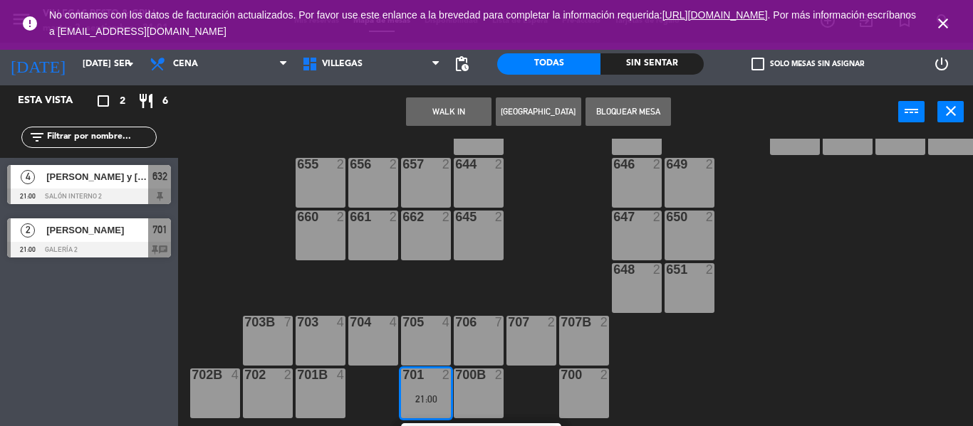
click at [492, 393] on div "700B 2" at bounding box center [479, 394] width 50 height 50
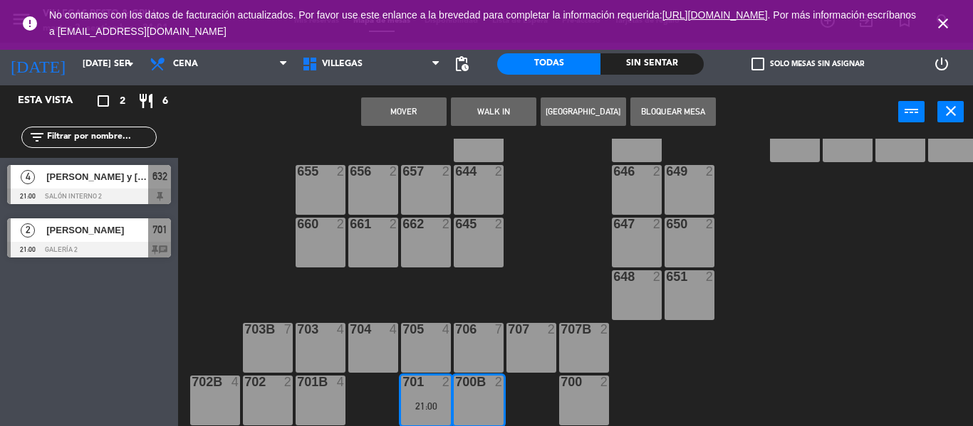
click at [399, 116] on button "Mover" at bounding box center [403, 112] width 85 height 28
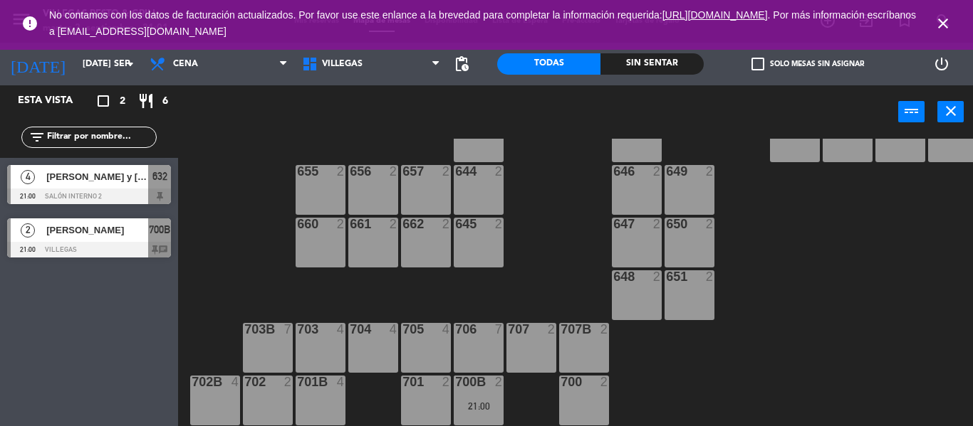
scroll to position [372, 0]
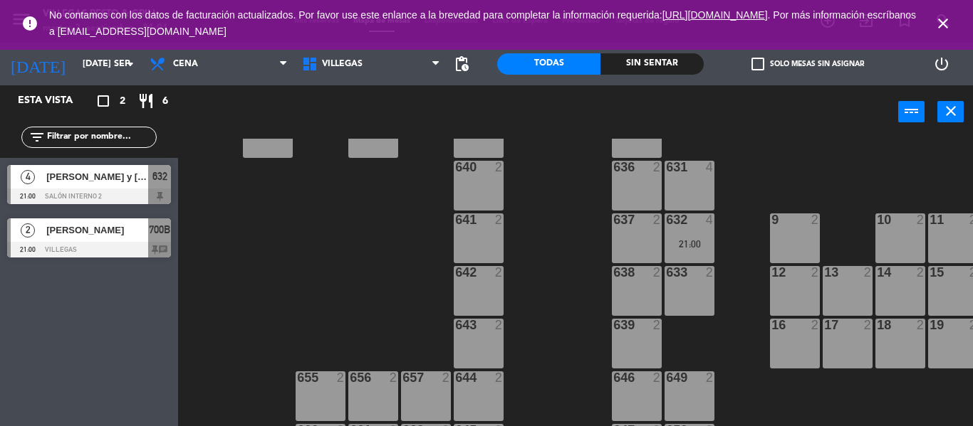
click at [676, 231] on div "632 4 21:00" at bounding box center [689, 239] width 50 height 50
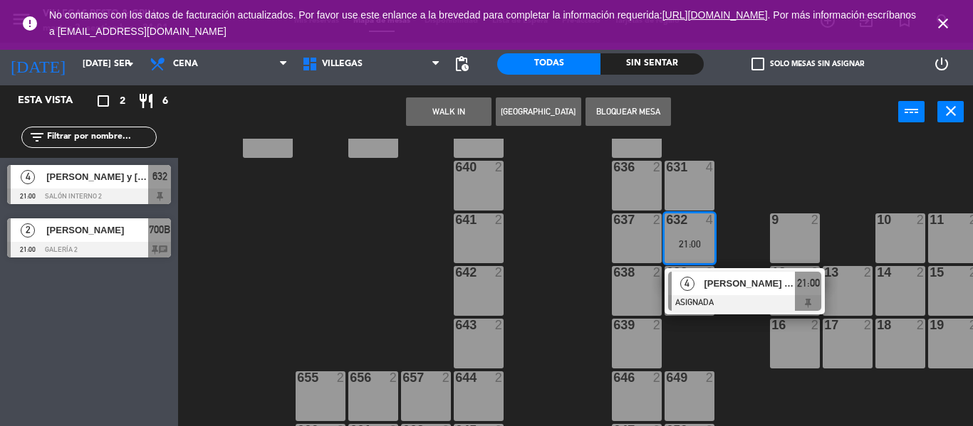
scroll to position [585, 0]
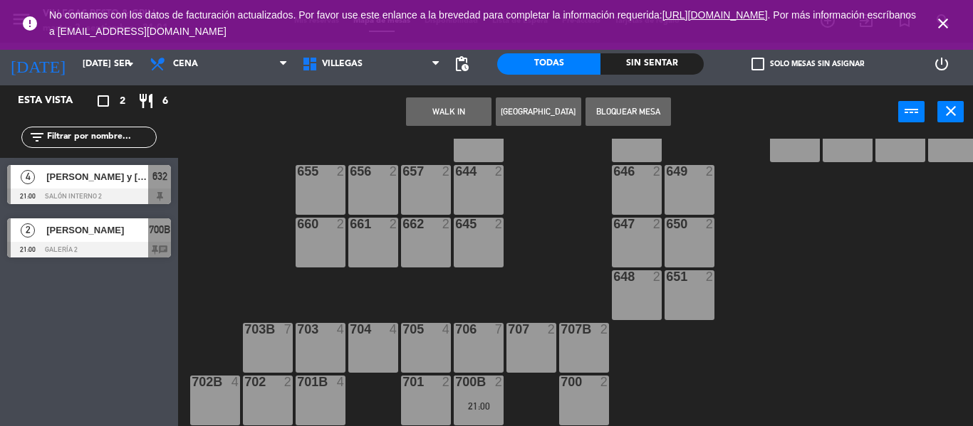
click at [413, 336] on div "705 4" at bounding box center [426, 348] width 50 height 50
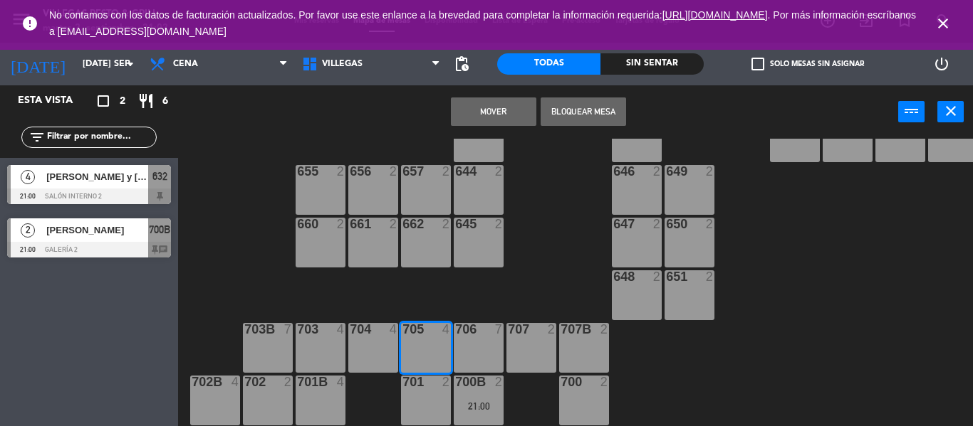
click at [476, 119] on button "Mover" at bounding box center [493, 112] width 85 height 28
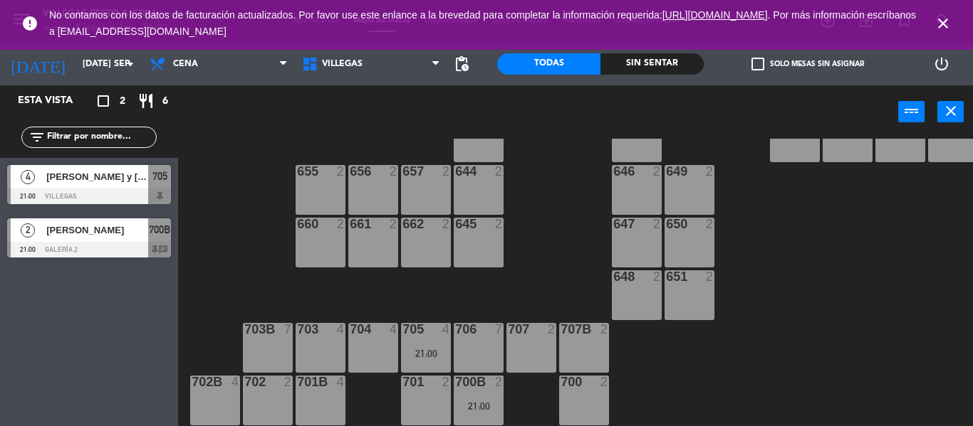
click at [943, 20] on icon "close" at bounding box center [942, 23] width 17 height 17
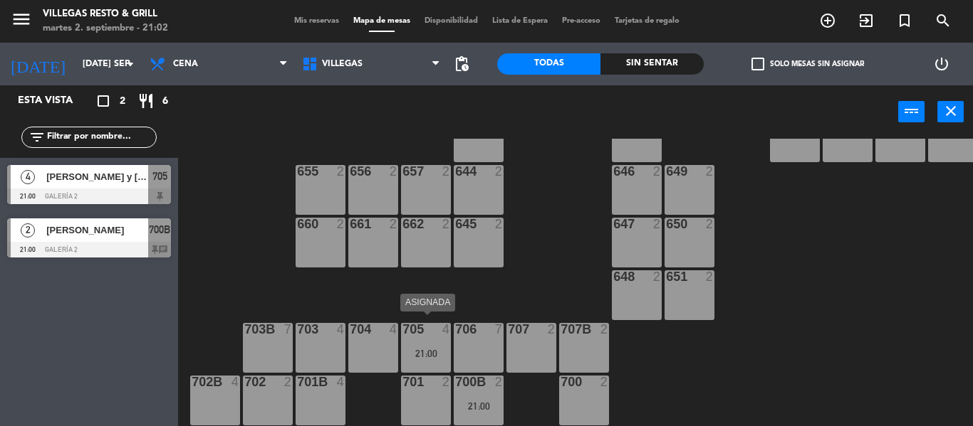
click at [441, 349] on div "21:00" at bounding box center [426, 354] width 50 height 10
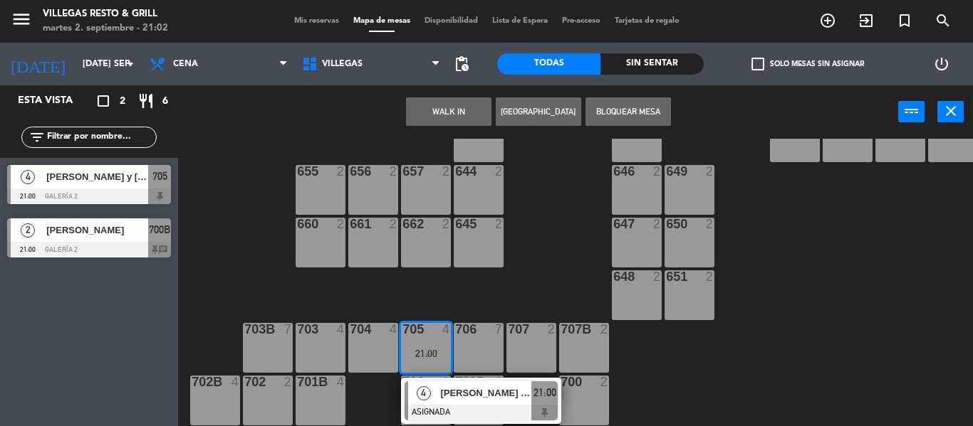
click at [324, 333] on div "703 4" at bounding box center [320, 348] width 50 height 50
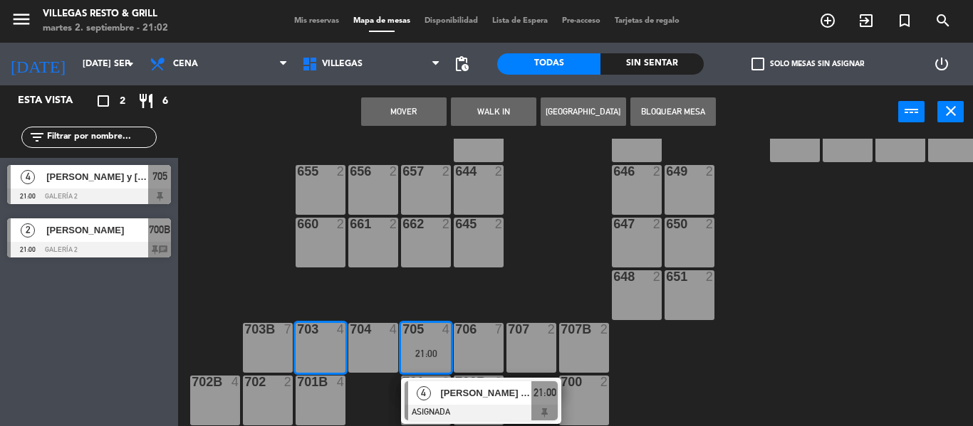
click at [407, 117] on button "Mover" at bounding box center [403, 112] width 85 height 28
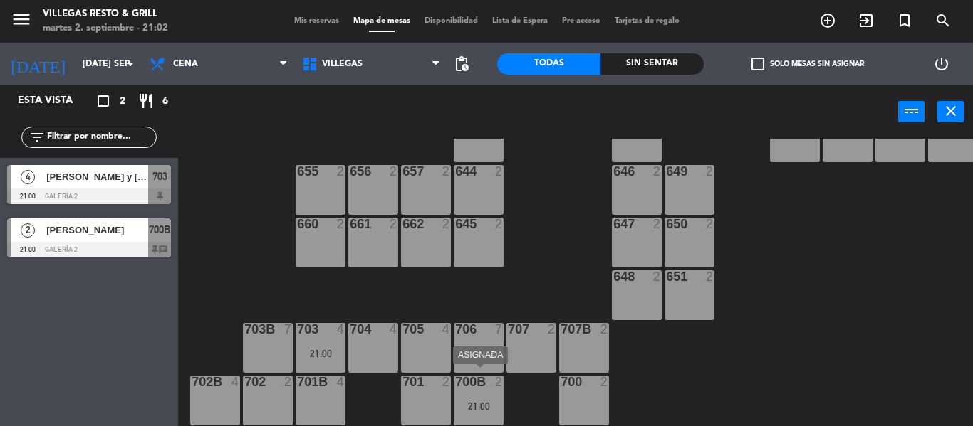
click at [496, 386] on div "700B 2 21:00" at bounding box center [479, 401] width 50 height 50
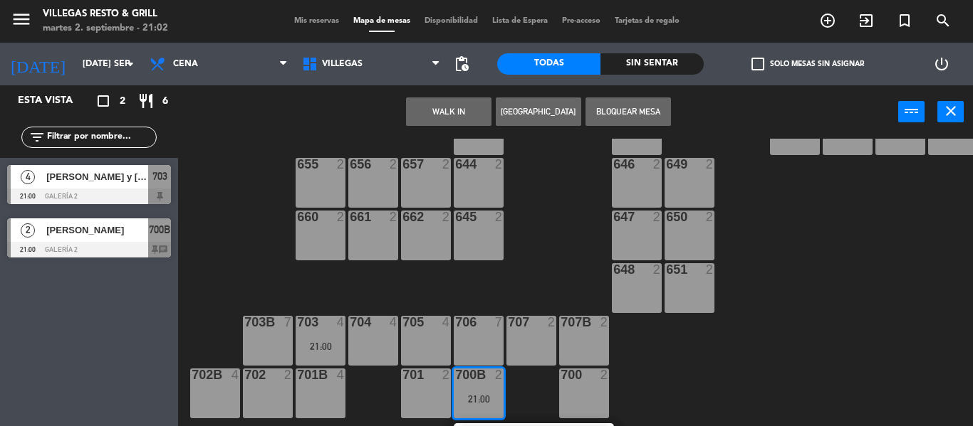
click at [428, 392] on div "701 2" at bounding box center [426, 394] width 50 height 50
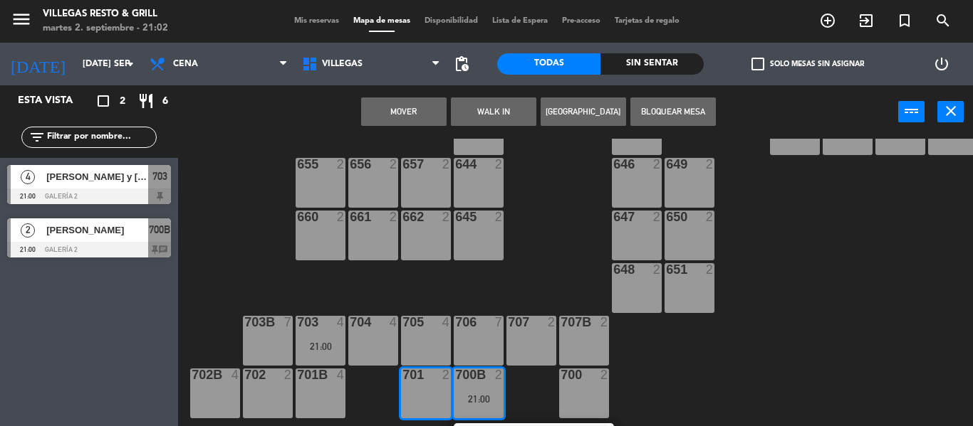
click at [393, 100] on button "Mover" at bounding box center [403, 112] width 85 height 28
